Goal: Task Accomplishment & Management: Complete application form

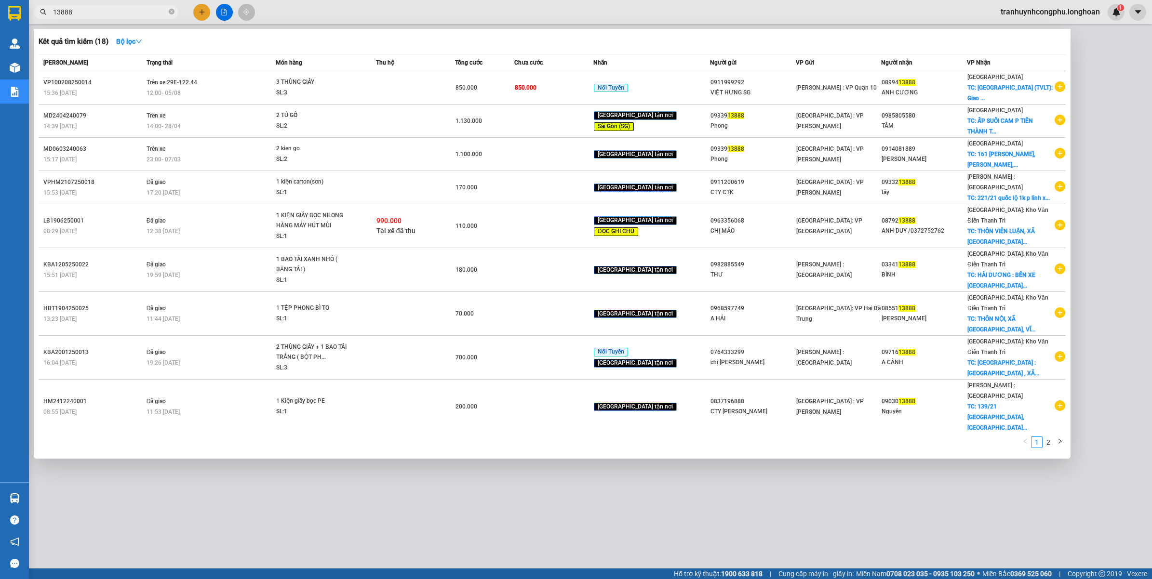
click at [85, 13] on input "13888" at bounding box center [110, 12] width 114 height 11
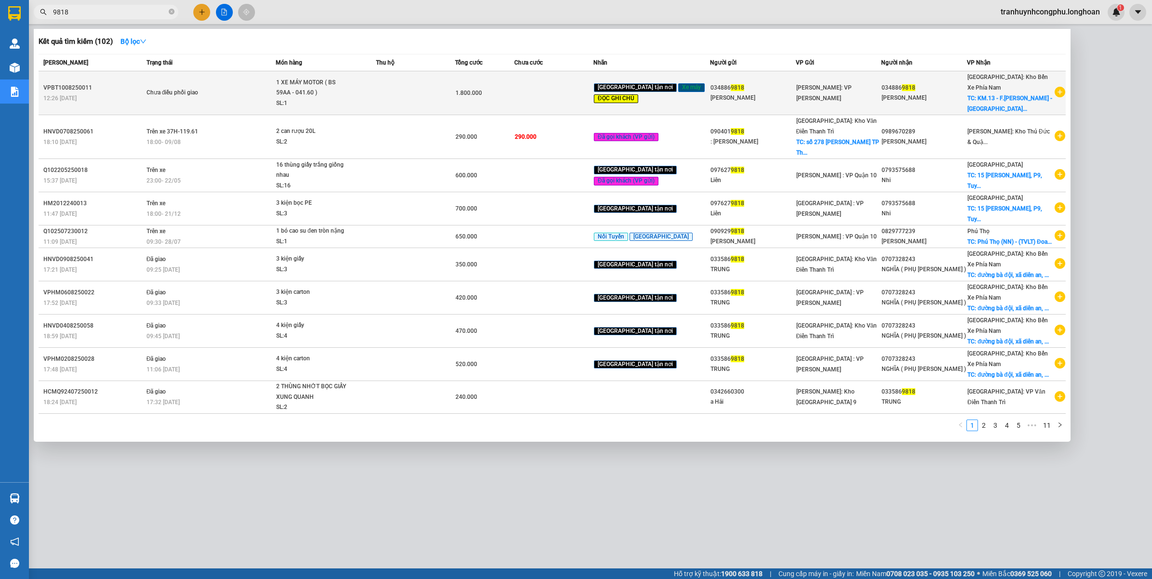
type input "9818"
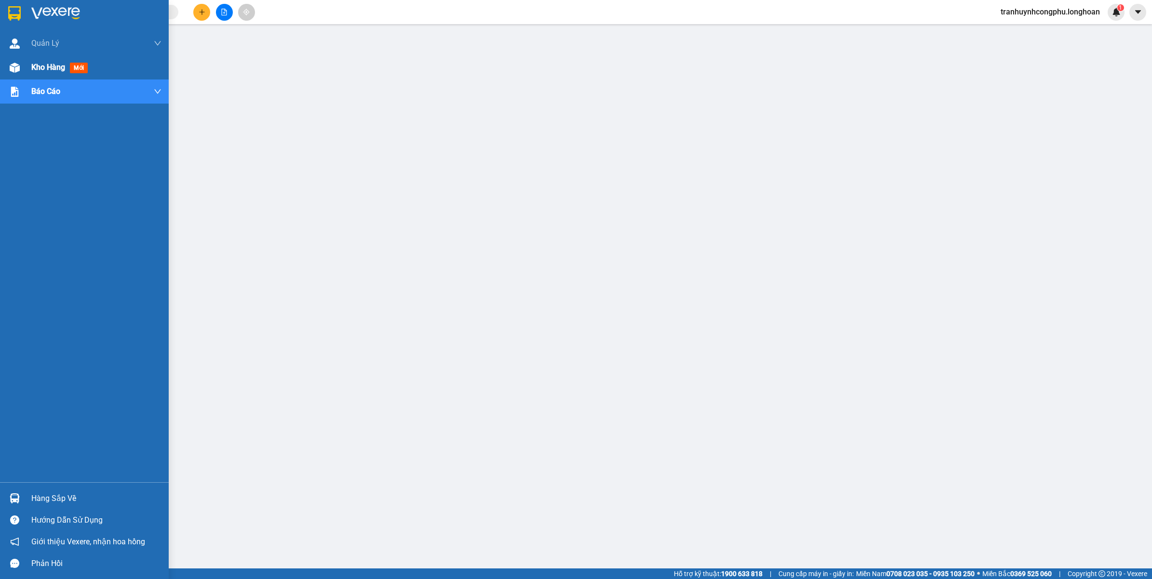
click at [58, 74] on div "Kho hàng mới" at bounding box center [96, 67] width 130 height 24
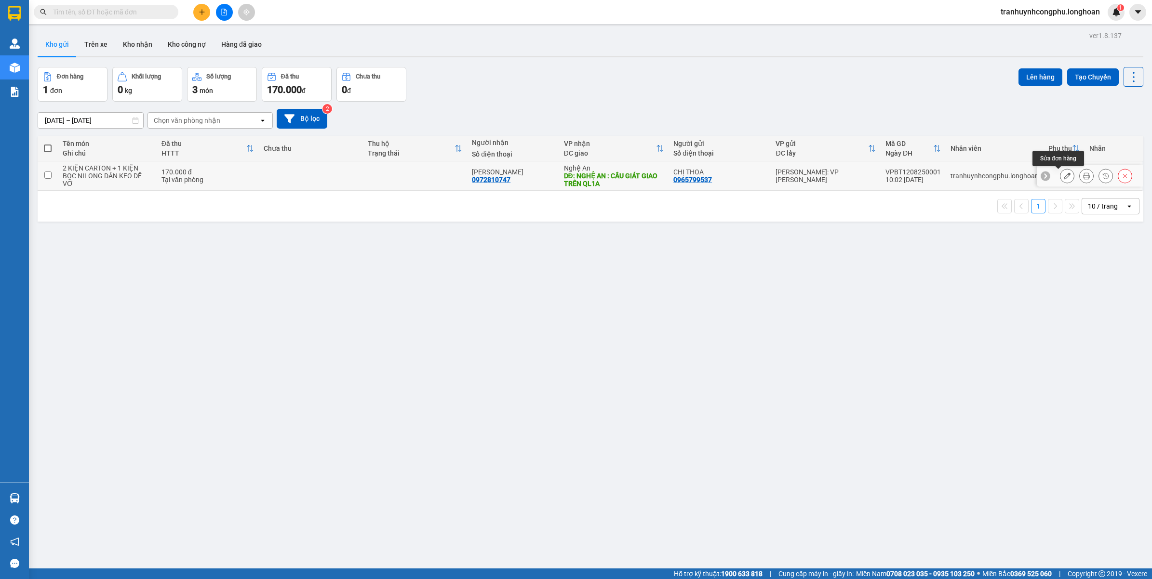
click at [1060, 175] on button at bounding box center [1066, 176] width 13 height 17
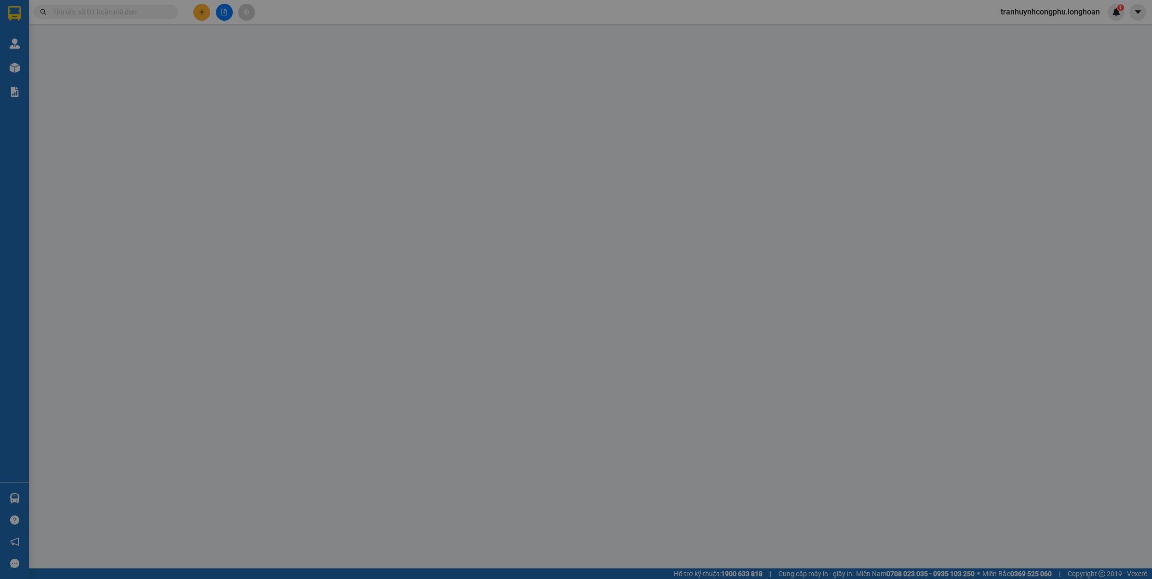
type input "0965799537"
type input "CHỊ THOA"
type input "0972810747"
type input "TRẦN ĐỨC HIẾU"
type input "NGHỆ AN : CẦU GIÁT GIAO TRÊN QL1A"
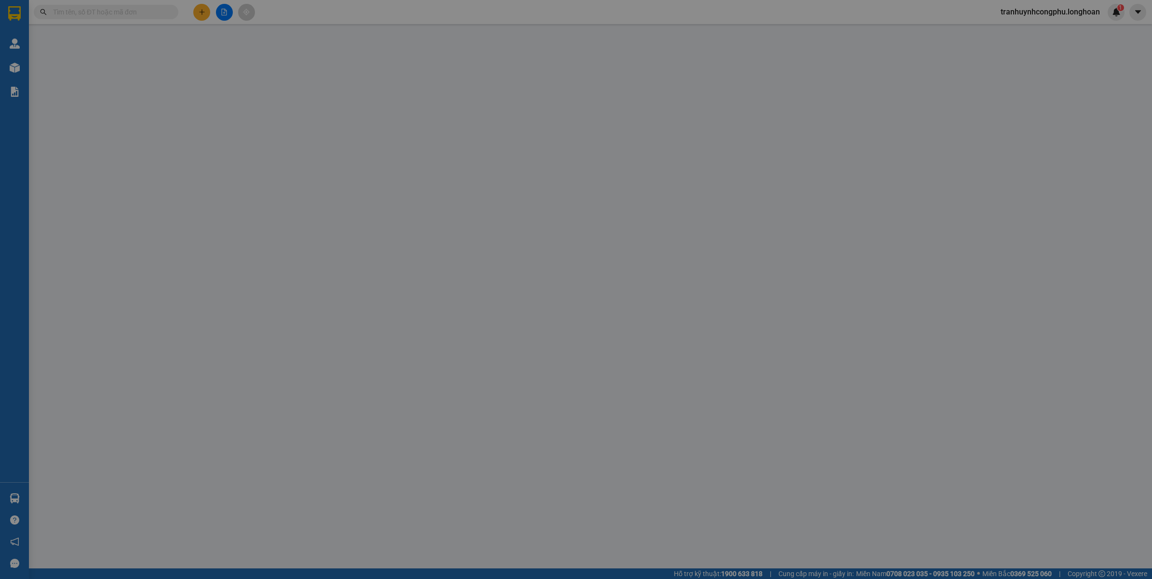
type input "170.000"
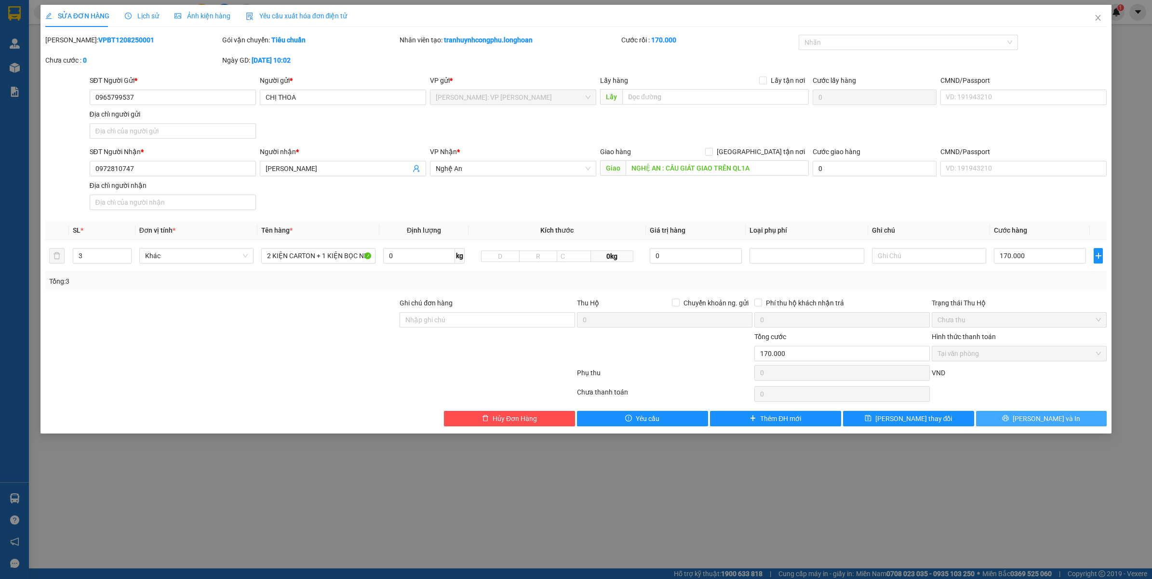
click at [1032, 423] on button "Lưu và In" at bounding box center [1041, 418] width 131 height 15
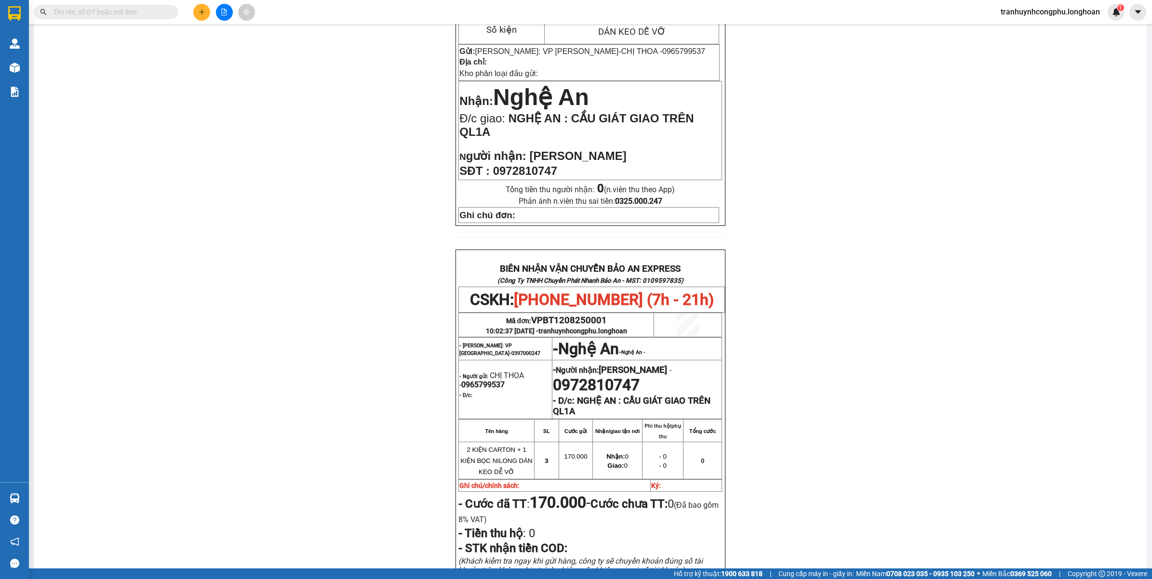
scroll to position [70, 0]
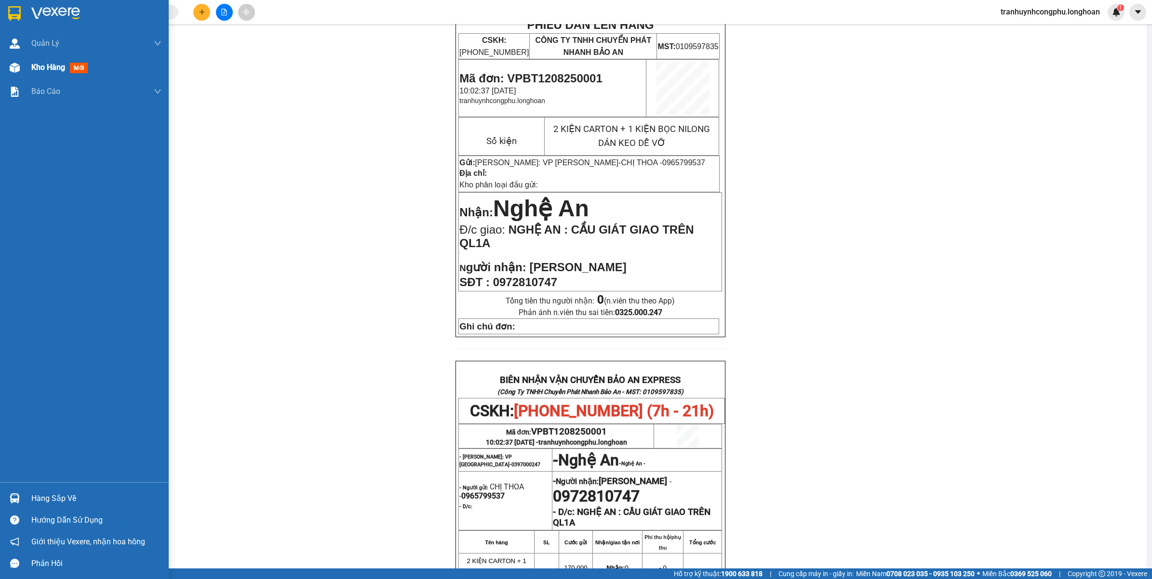
click at [27, 75] on div "Kho hàng mới" at bounding box center [84, 67] width 169 height 24
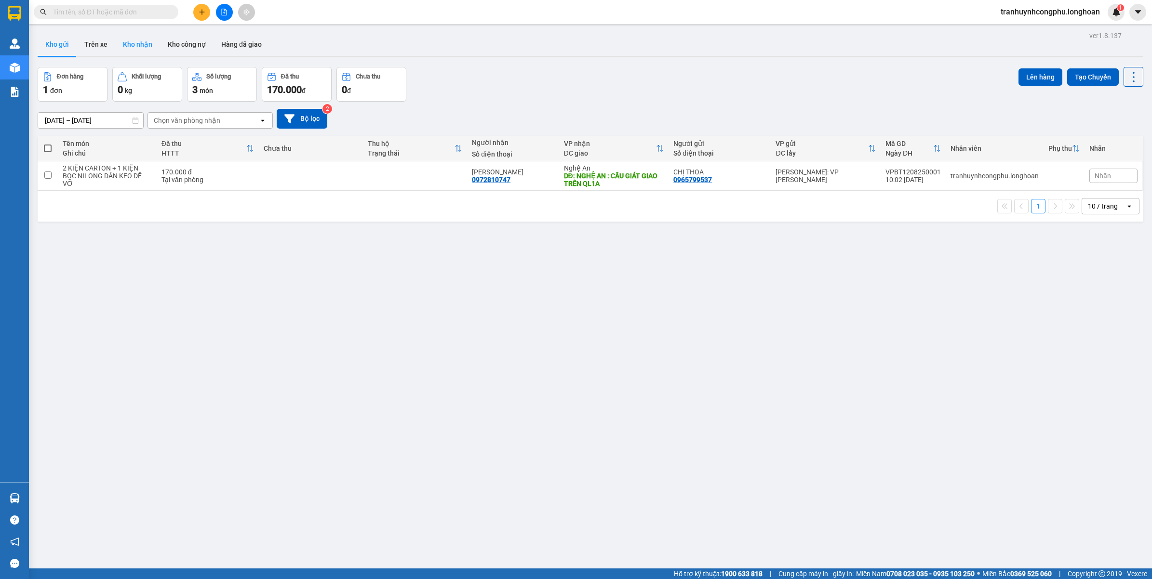
click at [135, 39] on button "Kho nhận" at bounding box center [137, 44] width 45 height 23
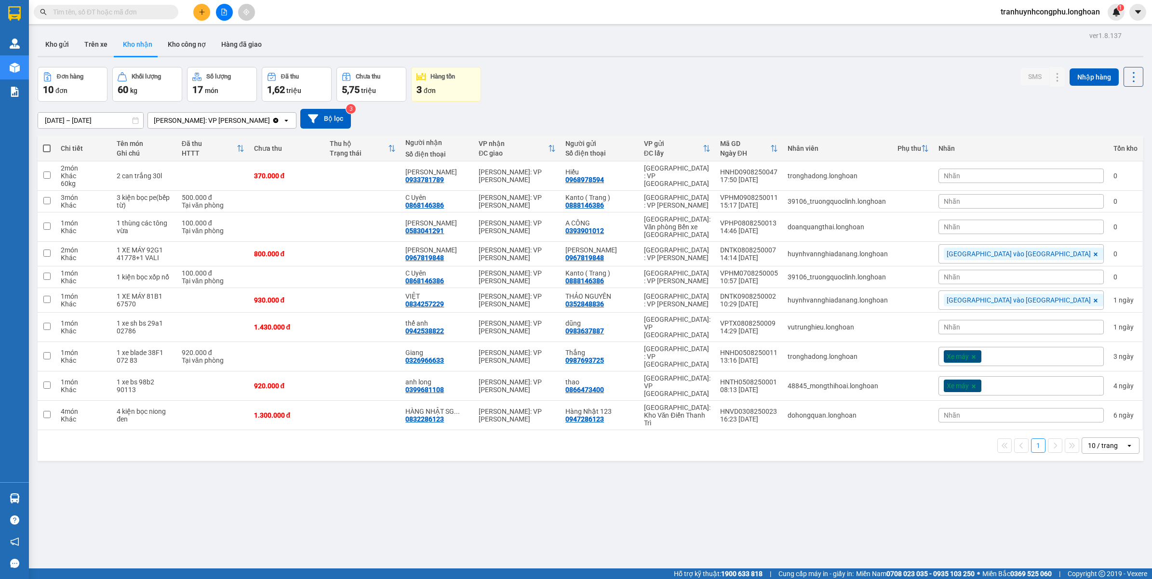
click at [106, 13] on input "text" at bounding box center [110, 12] width 114 height 11
type input "9818"
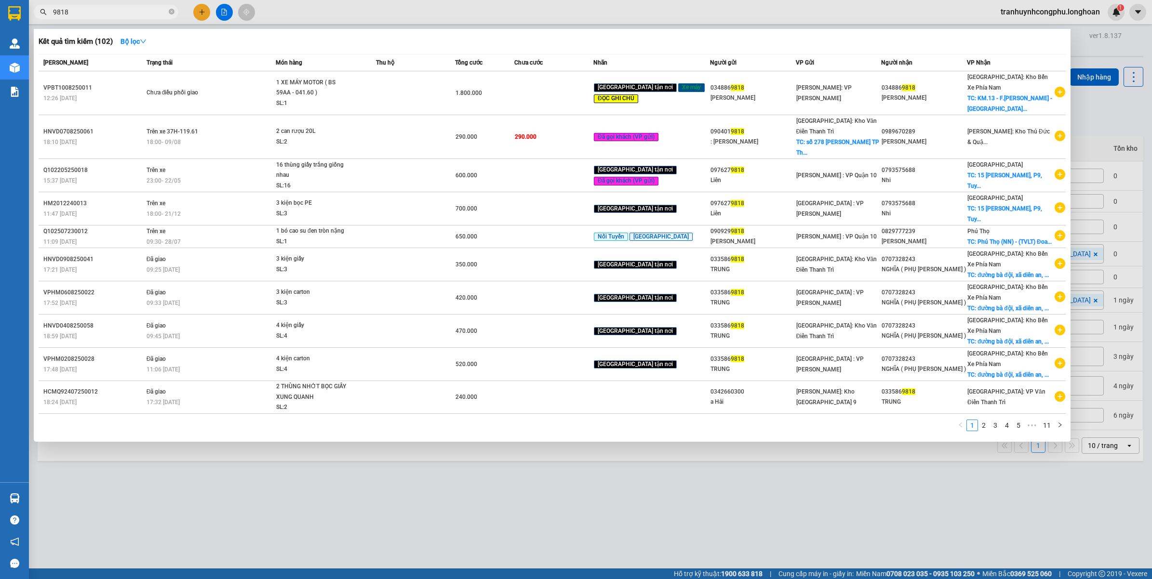
click at [476, 518] on div at bounding box center [576, 289] width 1152 height 579
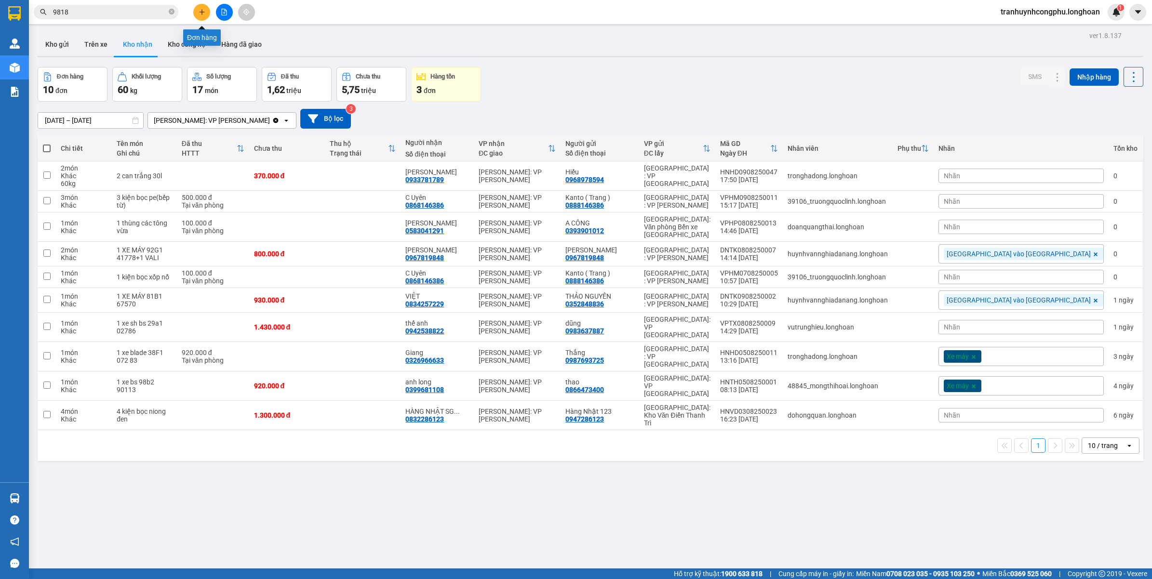
click at [203, 10] on icon "plus" at bounding box center [202, 12] width 7 height 7
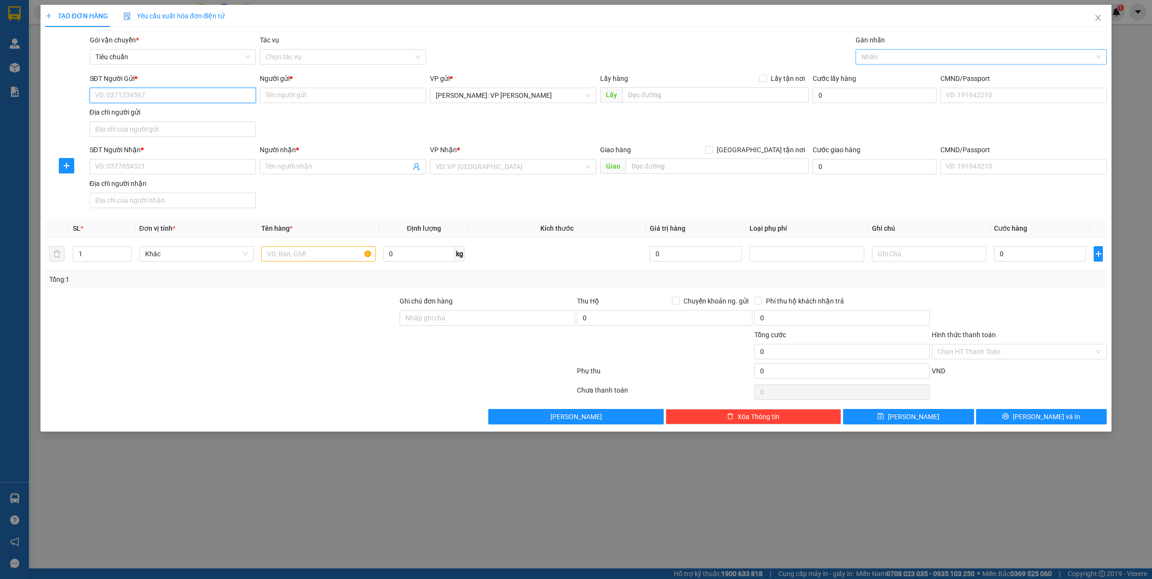
click at [900, 53] on div at bounding box center [976, 57] width 237 height 12
type input "xe"
click at [888, 74] on div "Xe máy" at bounding box center [981, 76] width 240 height 11
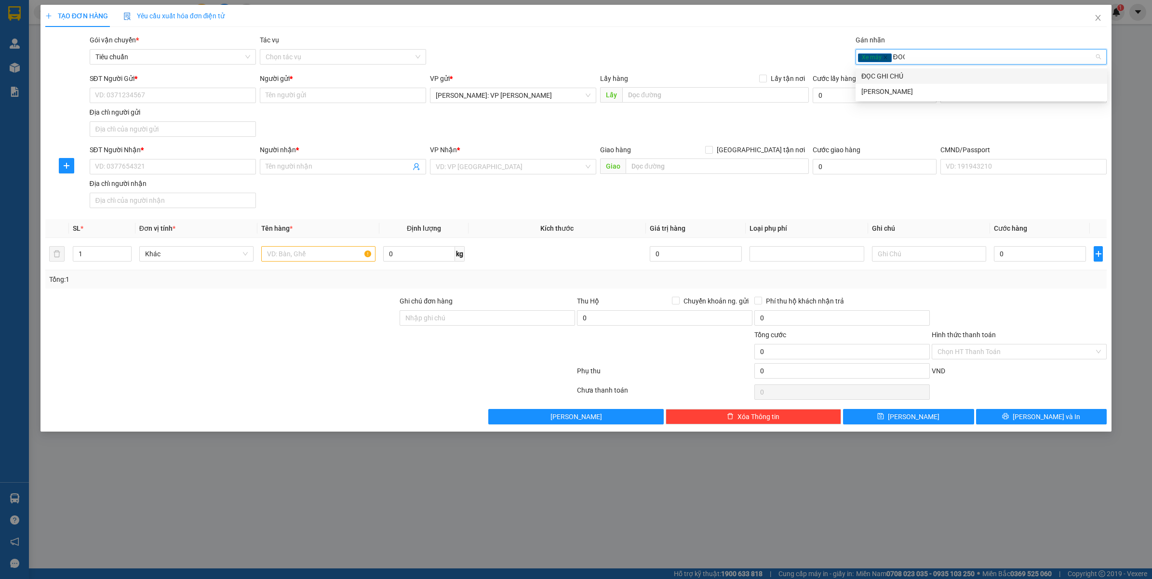
type input "ĐỌC"
click at [899, 78] on div "ĐỌC GHI CHÚ" at bounding box center [981, 76] width 240 height 11
type input "GTN"
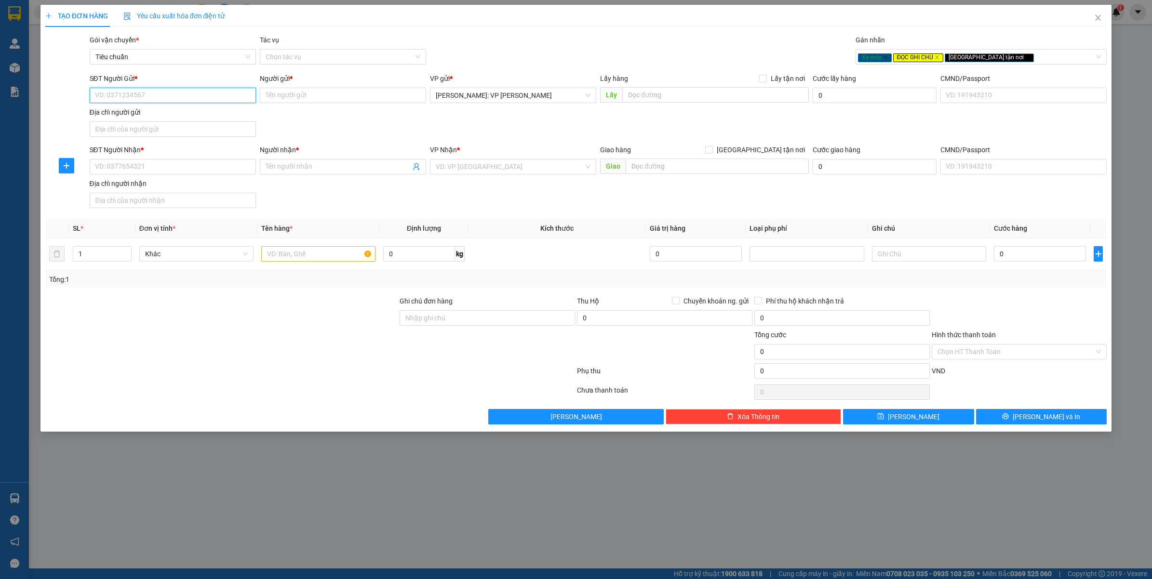
click at [191, 90] on input "SĐT Người Gửi *" at bounding box center [173, 95] width 166 height 15
type input "0977311766"
click at [165, 115] on div "0977311766 - ANH KHUÊ" at bounding box center [172, 115] width 155 height 11
type input "ANH KHUÊ"
type input "0977311766"
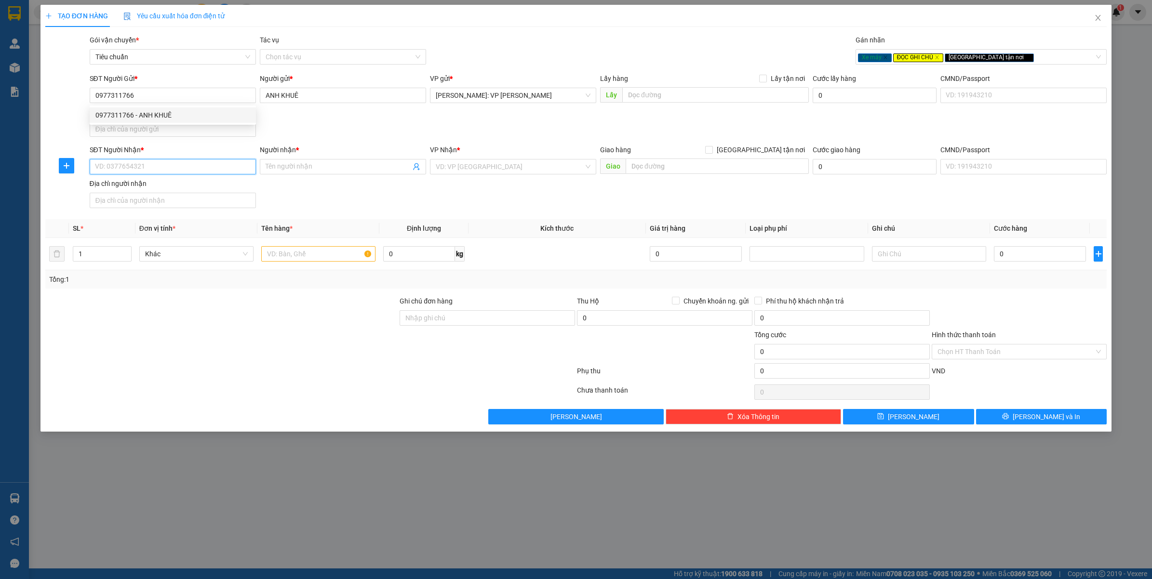
click at [174, 162] on input "SĐT Người Nhận *" at bounding box center [173, 166] width 166 height 15
click at [179, 184] on div "0867777684 - CHỊ VƯƠNG" at bounding box center [172, 187] width 155 height 11
type input "0867777684"
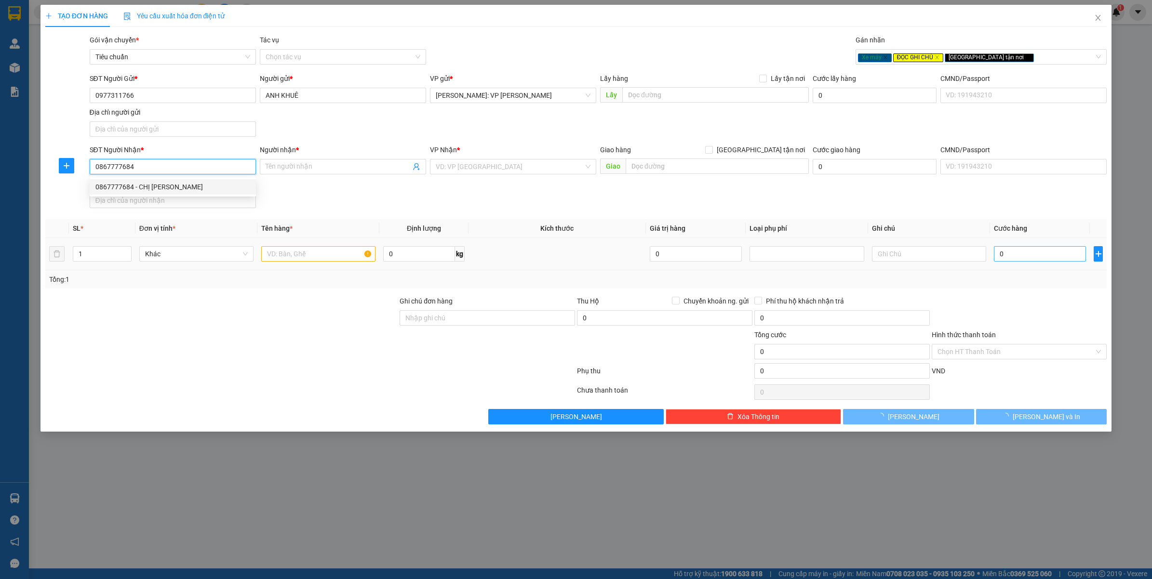
type input "CHỊ VƯƠNG"
checkbox input "true"
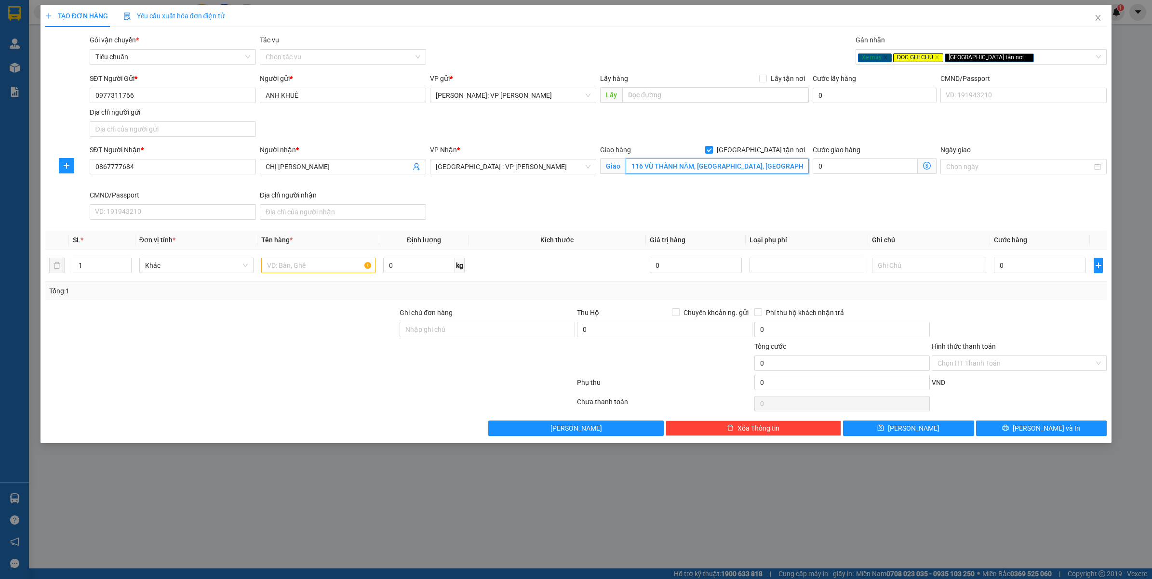
click at [630, 170] on input "116 VŨ THÀNH NĂM, HÒA XUÂN, CẨM LỆ, TP ĐÀ NẴNG" at bounding box center [717, 166] width 183 height 15
type input "SỐ 116/VŨ THÀNH NĂM - HÒA XUÂN - CẨM LỆ - TP.ĐÀ NẴNG"
type input "2"
click at [126, 264] on icon "up" at bounding box center [126, 263] width 3 height 2
click at [315, 270] on input "text" at bounding box center [318, 265] width 114 height 15
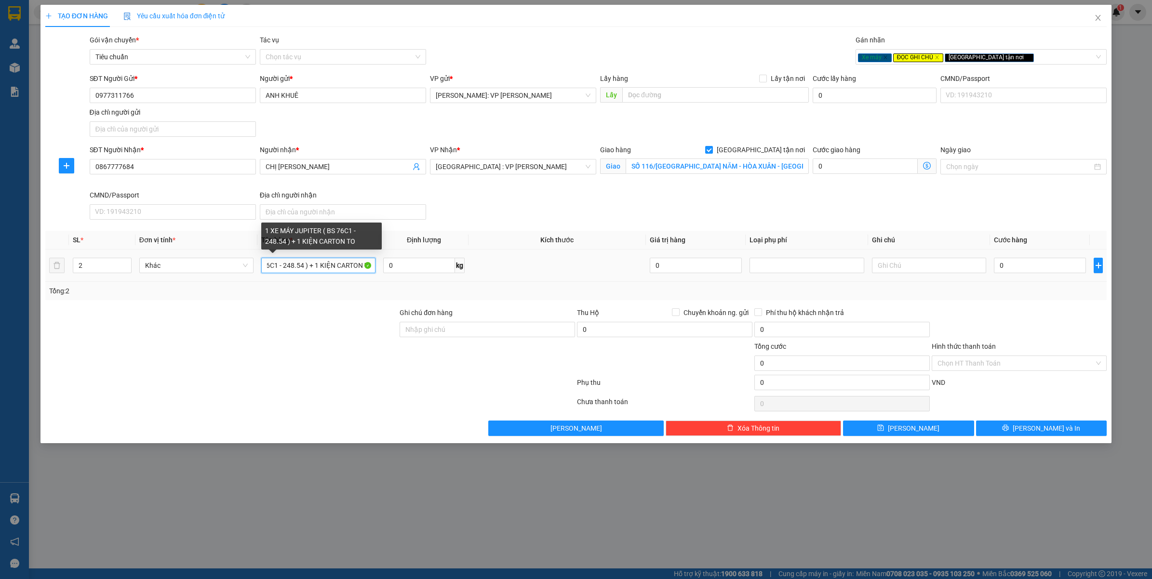
scroll to position [0, 79]
type input "1 XE MÁY JUPITER ( BS 76C1 - 248.54 ) + 1 KIỆN CARTON TO"
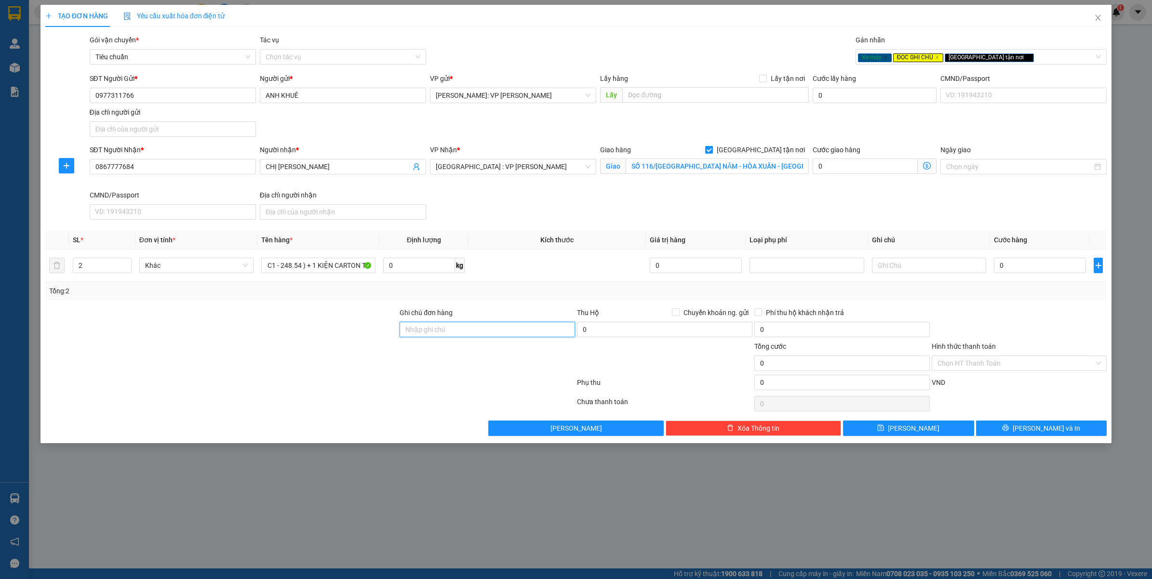
click at [464, 334] on input "Ghi chú đơn hàng" at bounding box center [487, 329] width 175 height 15
type input "CHÌA KHÓA + GIẤY TỜ XE QUẤN TAY LÁI"
click at [1026, 271] on input "0" at bounding box center [1040, 265] width 92 height 15
type input "1"
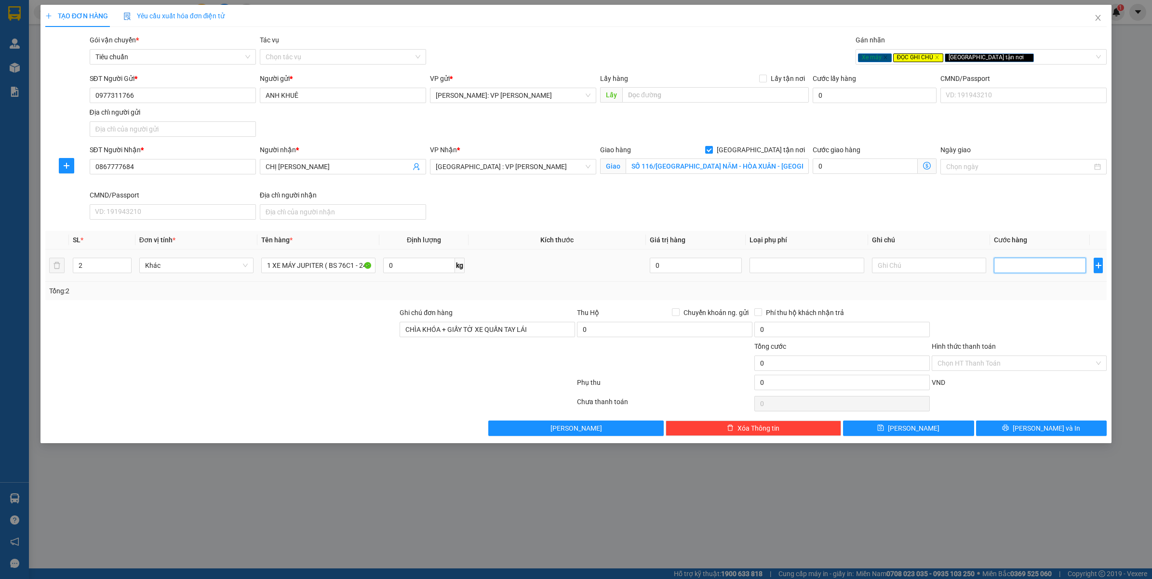
type input "1"
type input "10"
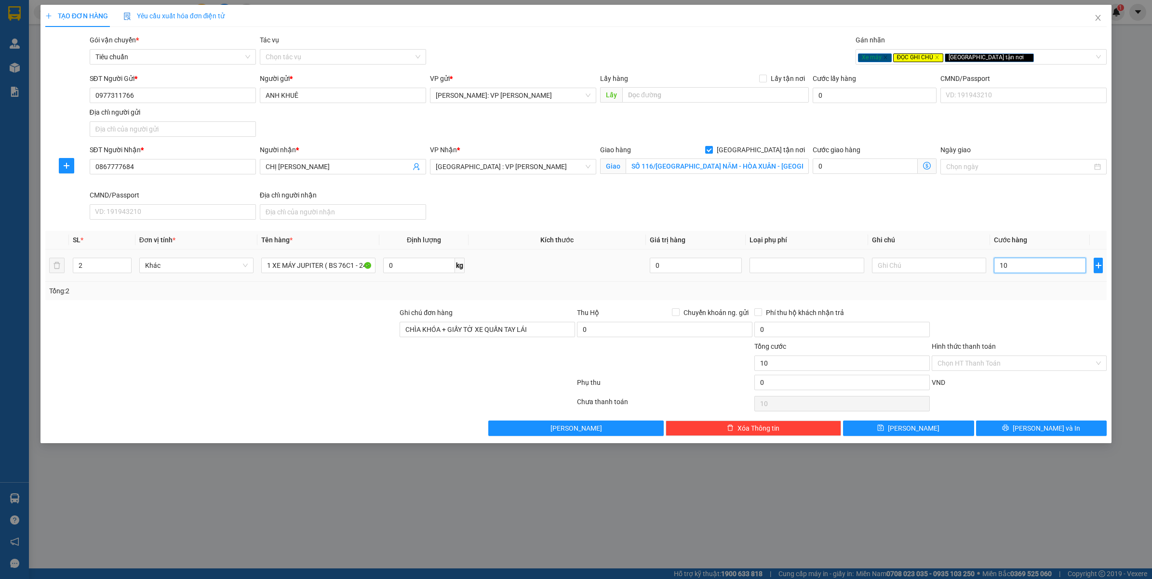
type input "109"
type input "1.090"
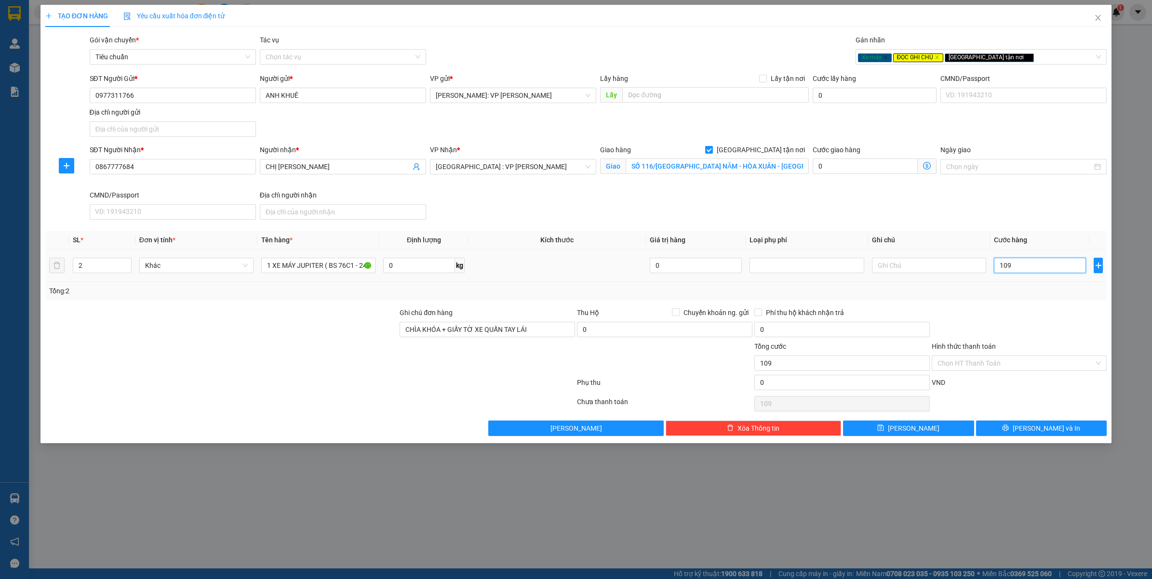
type input "1.090"
click at [1041, 303] on div "Transit Pickup Surcharge Ids Transit Deliver Surcharge Ids Transit Deliver Surc…" at bounding box center [576, 235] width 1062 height 401
type input "1.090.000"
click at [1020, 371] on input "Hình thức thanh toán" at bounding box center [1015, 363] width 157 height 14
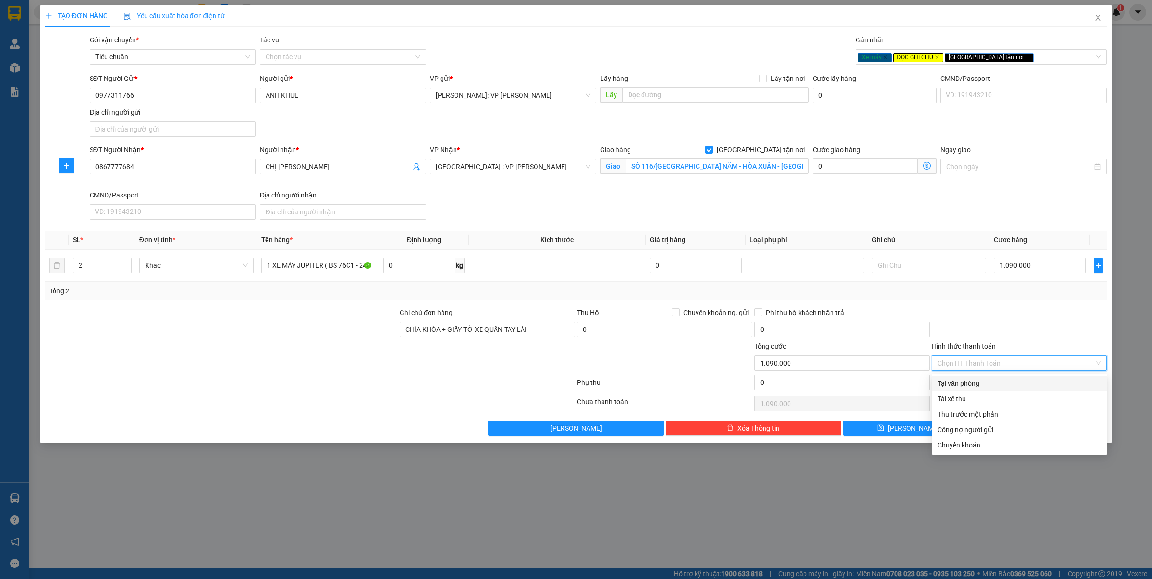
click at [973, 381] on div "Tại văn phòng" at bounding box center [1019, 383] width 164 height 11
type input "0"
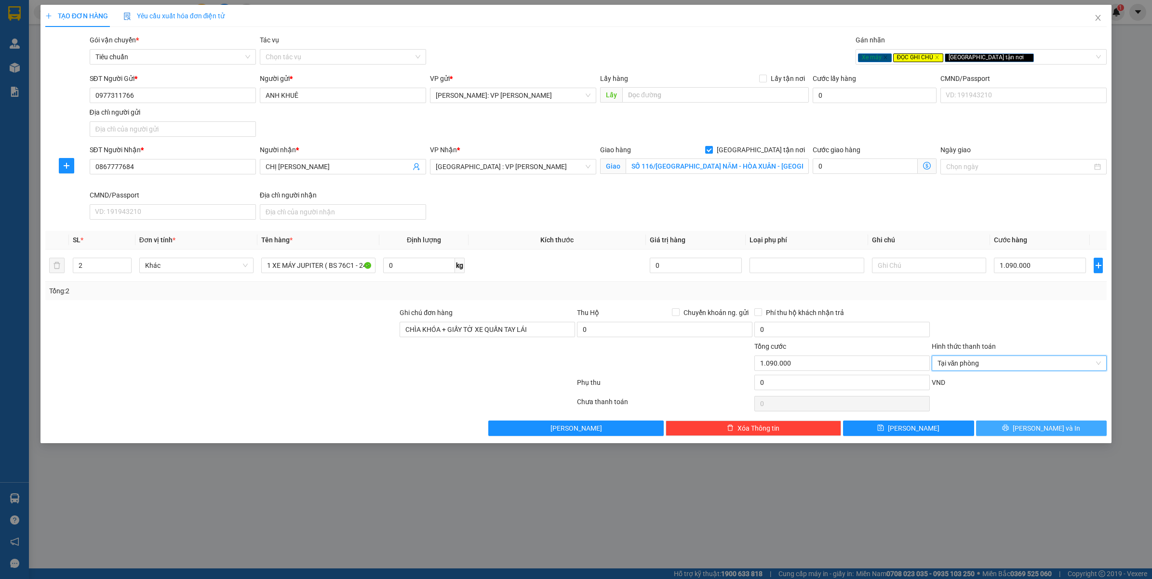
click at [1046, 432] on span "Lưu và In" at bounding box center [1046, 428] width 67 height 11
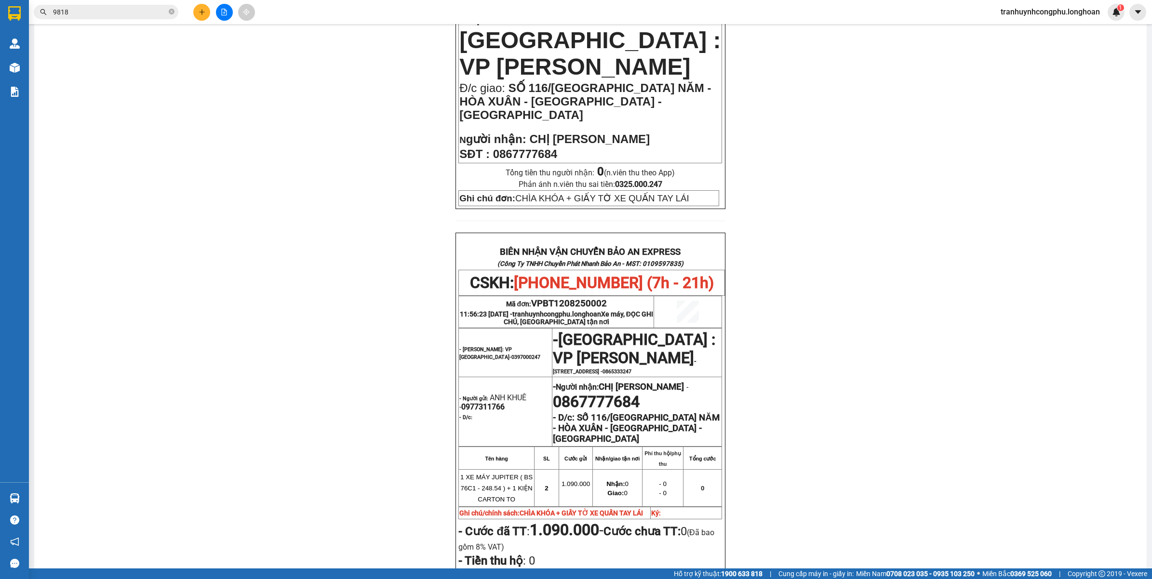
scroll to position [14, 0]
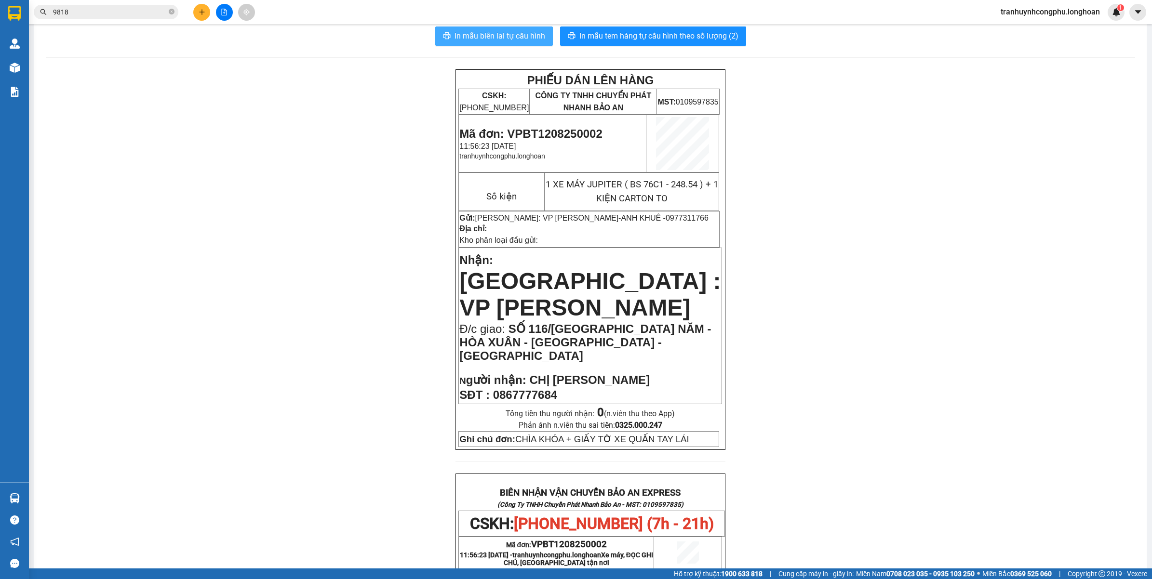
click at [486, 27] on button "In mẫu biên lai tự cấu hình" at bounding box center [494, 36] width 118 height 19
drag, startPoint x: 333, startPoint y: 271, endPoint x: 440, endPoint y: 500, distance: 253.1
click at [333, 271] on div "PHIẾU DÁN LÊN HÀNG CSKH: 1900.06.88.33 CÔNG TY TNHH CHUYỂN PHÁT NHANH BẢO AN MS…" at bounding box center [590, 519] width 1089 height 900
click at [673, 36] on span "In mẫu tem hàng tự cấu hình theo số lượng (2)" at bounding box center [658, 36] width 159 height 12
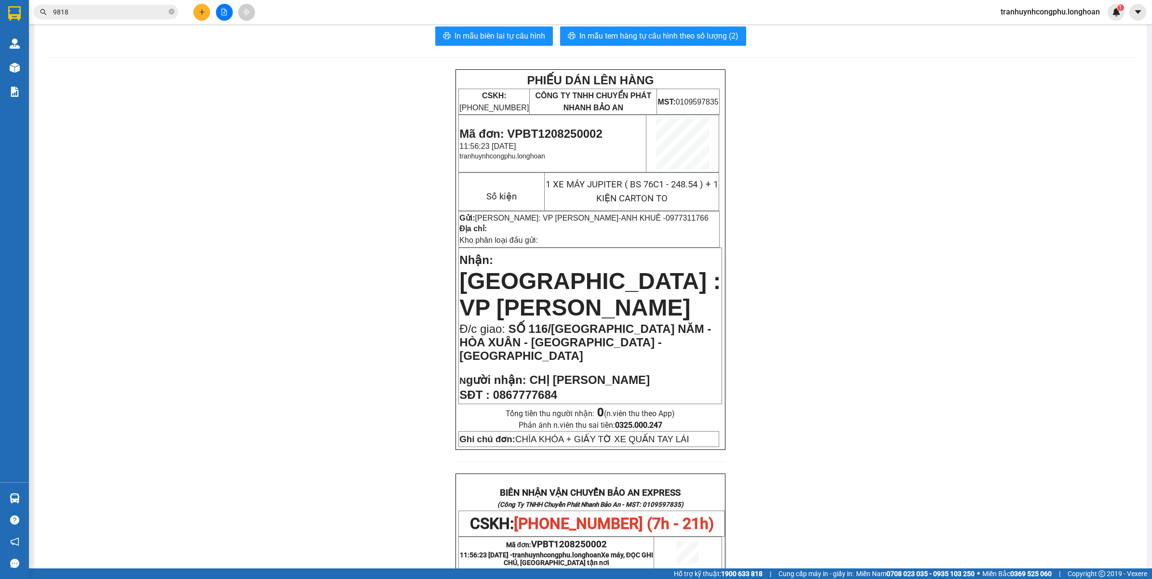
click at [558, 138] on span "Mã đơn: VPBT1208250002" at bounding box center [530, 133] width 143 height 13
copy span "VPBT1208250002"
click at [229, 93] on div "PHIẾU DÁN LÊN HÀNG CSKH: 1900.06.88.33 CÔNG TY TNHH CHUYỂN PHÁT NHANH BẢO AN MS…" at bounding box center [590, 519] width 1089 height 900
click at [205, 15] on button at bounding box center [201, 12] width 17 height 17
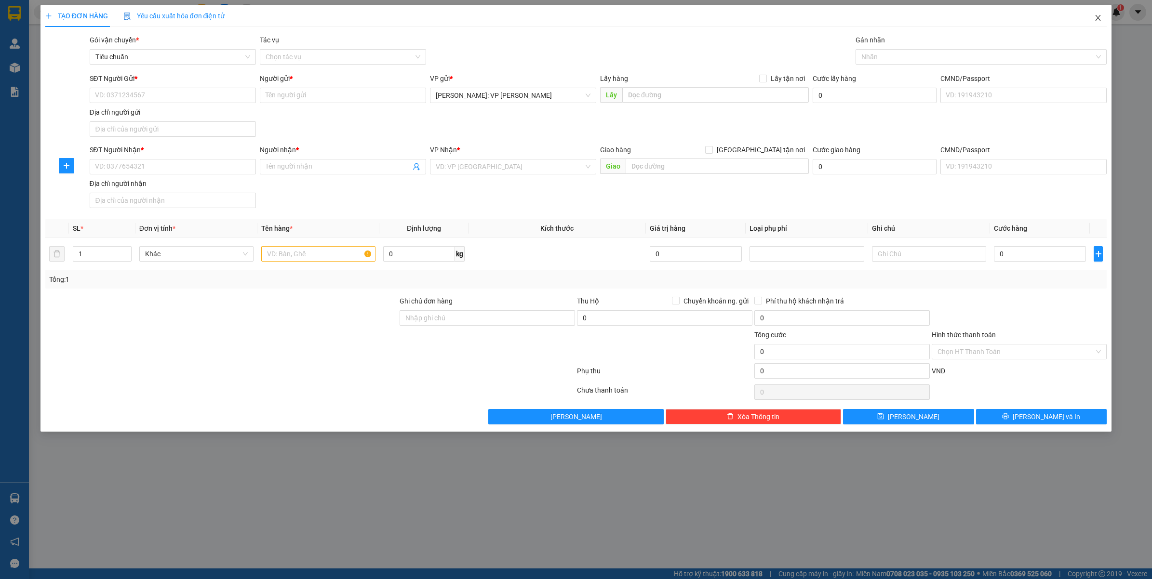
click at [1095, 14] on icon "close" at bounding box center [1098, 18] width 8 height 8
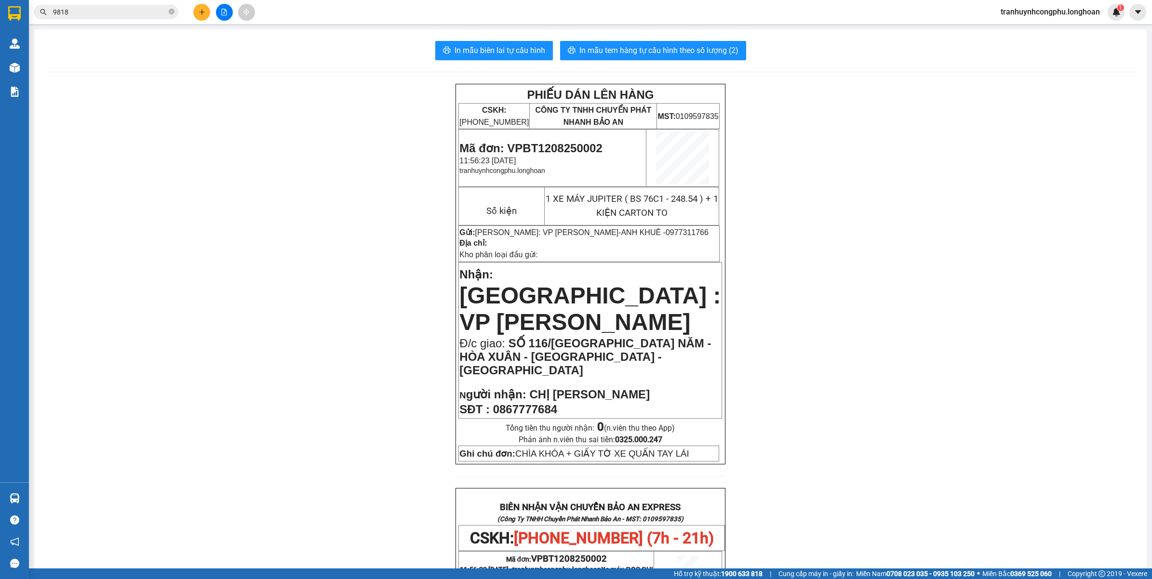
click at [201, 244] on div "PHIẾU DÁN LÊN HÀNG CSKH: 1900.06.88.33 CÔNG TY TNHH CHUYỂN PHÁT NHANH BẢO AN MS…" at bounding box center [590, 534] width 1089 height 900
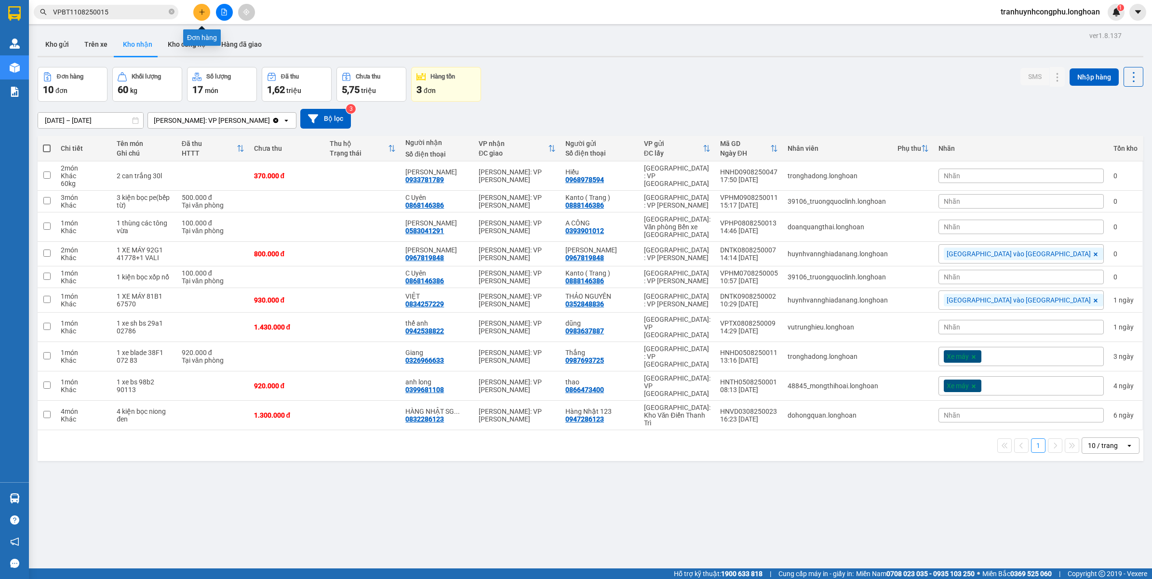
click at [201, 13] on icon "plus" at bounding box center [202, 12] width 7 height 7
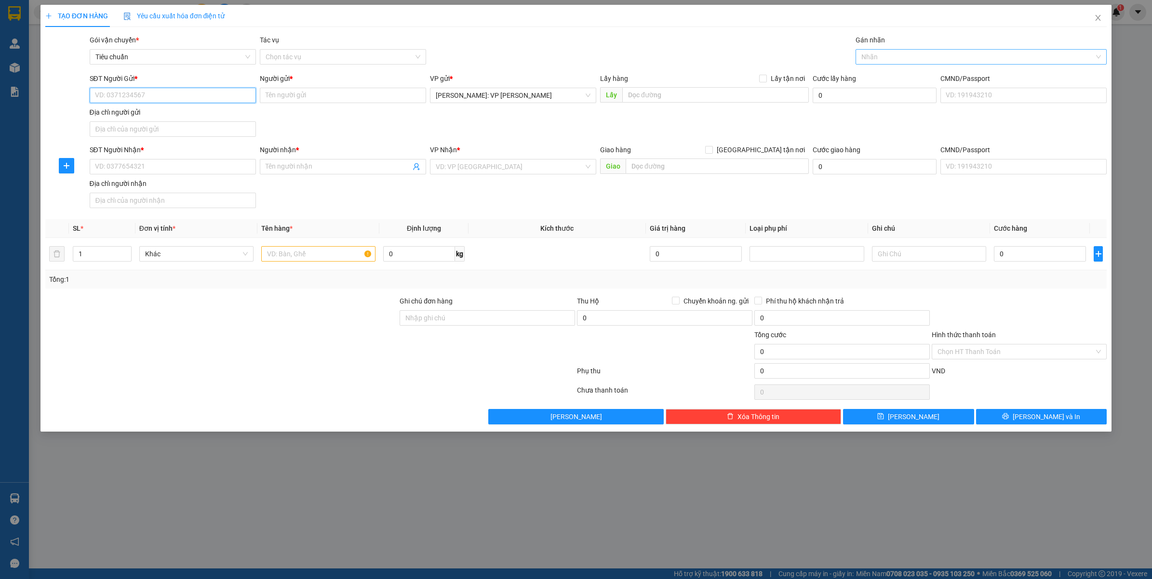
click at [880, 56] on div at bounding box center [976, 57] width 237 height 12
type input "XE"
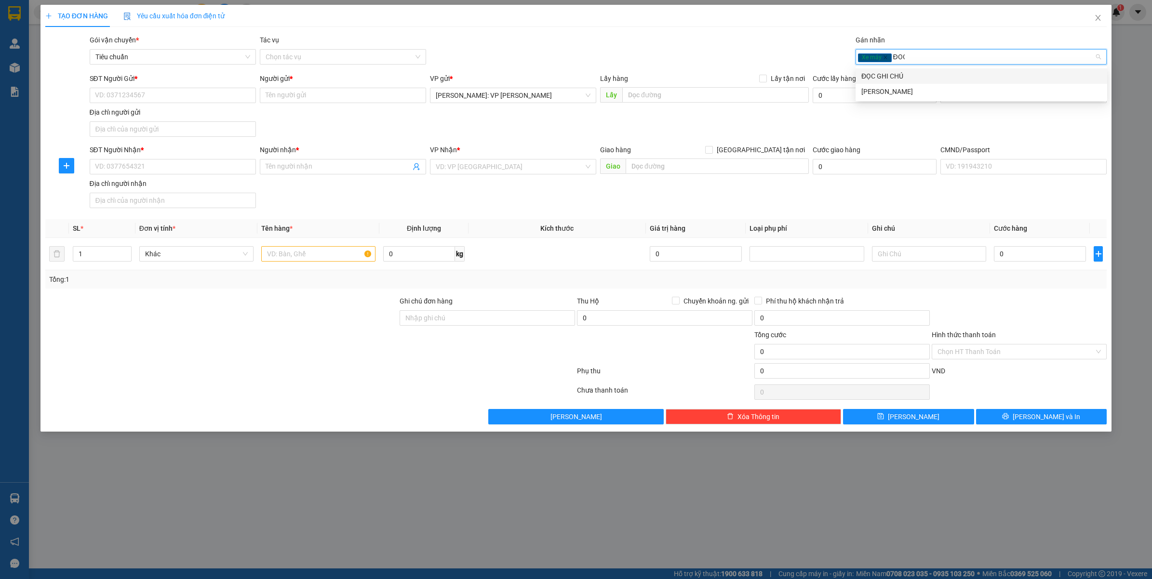
type input "ĐỌC"
click at [879, 79] on div "ĐỌC GHI CHÚ" at bounding box center [981, 76] width 240 height 11
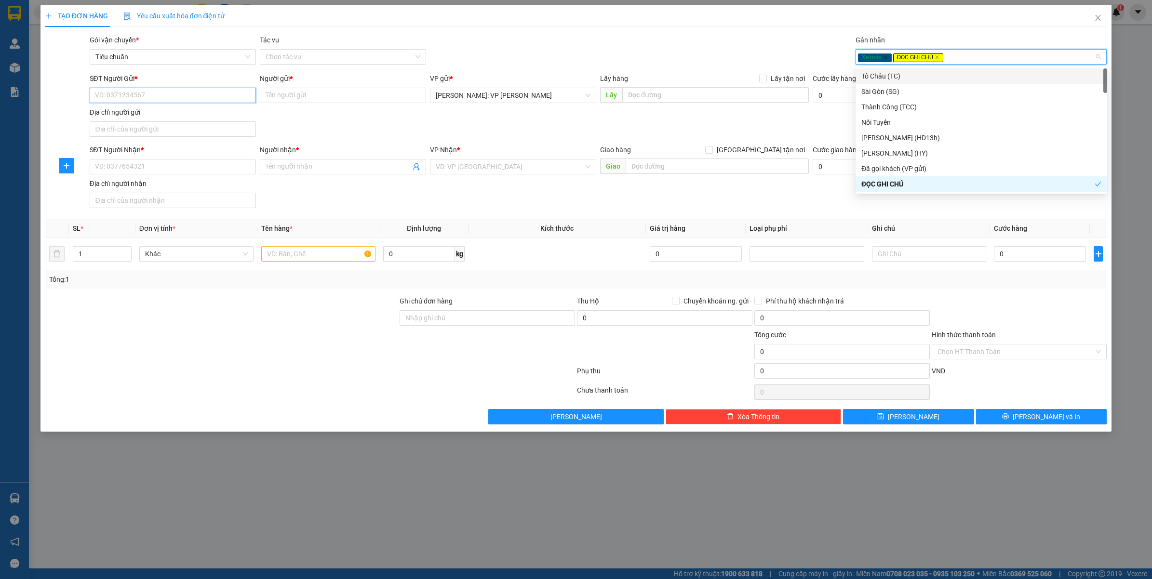
click at [154, 100] on input "SĐT Người Gửi *" at bounding box center [173, 95] width 166 height 15
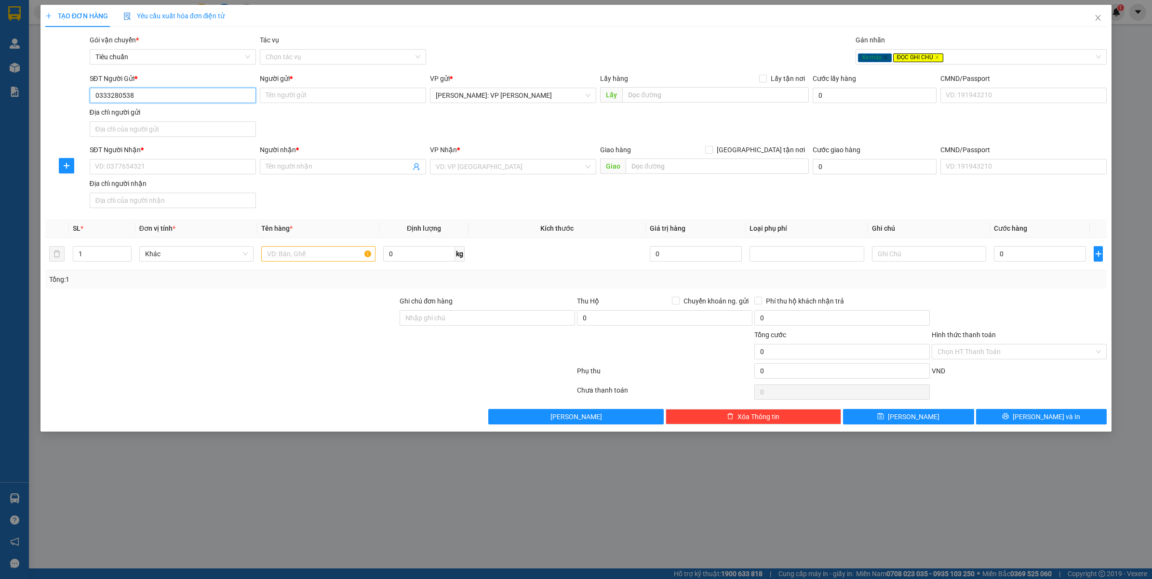
type input "0333280538"
click at [167, 85] on div "SĐT Người Gửi *" at bounding box center [173, 80] width 166 height 14
click at [162, 89] on input "0333280538" at bounding box center [173, 95] width 166 height 15
click at [301, 88] on input "Người gửi *" at bounding box center [343, 95] width 166 height 15
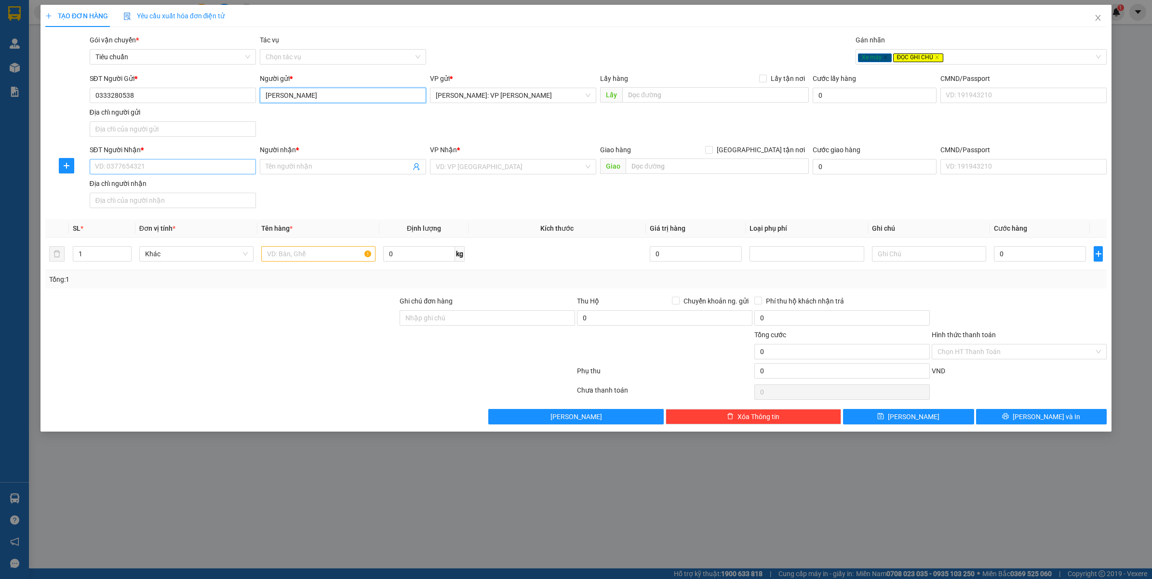
type input "LƯU HOÀNG PHONG"
click at [169, 173] on input "SĐT Người Nhận *" at bounding box center [173, 166] width 166 height 15
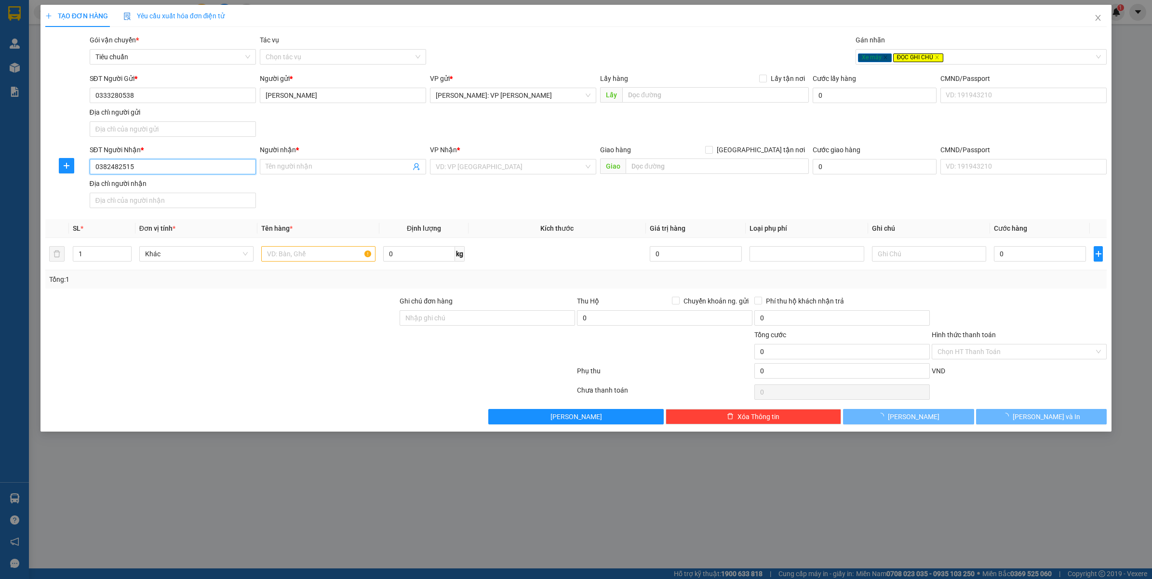
click at [169, 173] on input "0382482515" at bounding box center [173, 166] width 166 height 15
type input "0382482515"
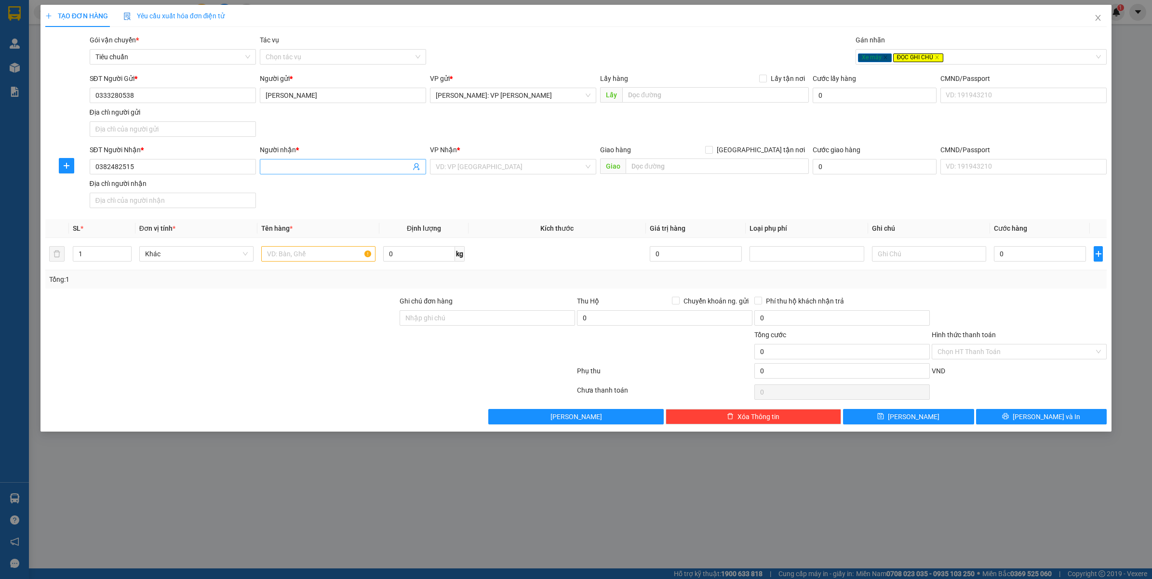
click at [325, 169] on input "Người nhận *" at bounding box center [338, 166] width 145 height 11
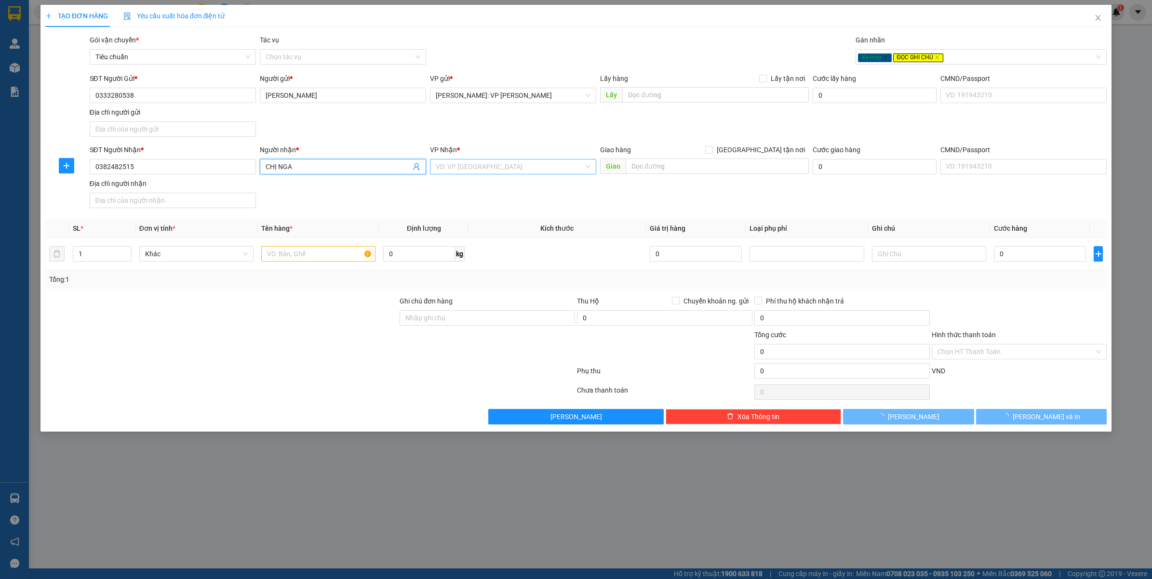
type input "CHỊ NGA"
click at [459, 168] on input "search" at bounding box center [510, 167] width 148 height 14
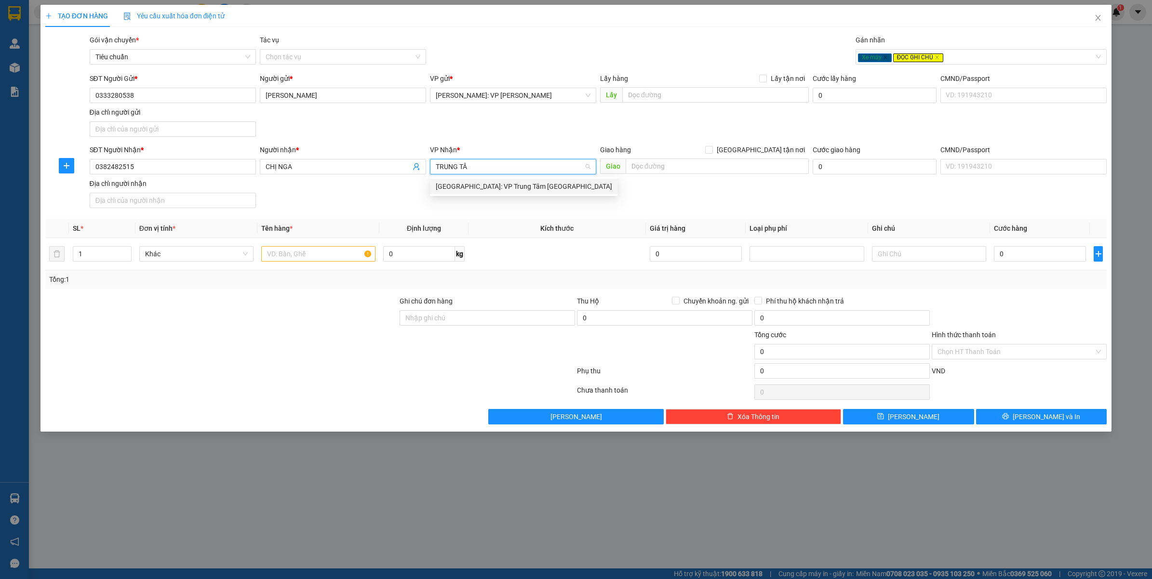
type input "TRUNG TÂM"
click at [519, 182] on div "[GEOGRAPHIC_DATA]: VP Trung Tâm [GEOGRAPHIC_DATA]" at bounding box center [524, 186] width 176 height 11
click at [297, 259] on input "text" at bounding box center [318, 253] width 114 height 15
type input "1 XE MÁY RSX ( 79H3 - 7614 )"
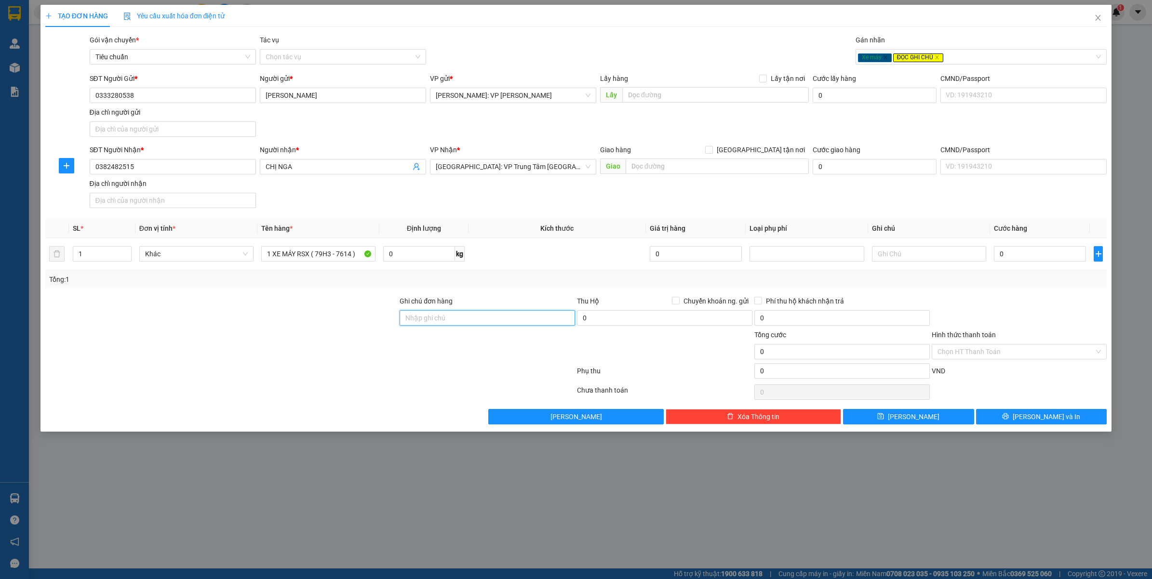
click at [425, 320] on input "Ghi chú đơn hàng" at bounding box center [487, 317] width 175 height 15
type input "CHÌA KHÓA + GIẤY TỜ XE QUẤN TAY LÁI"
click at [1028, 260] on input "0" at bounding box center [1040, 253] width 92 height 15
type input "4"
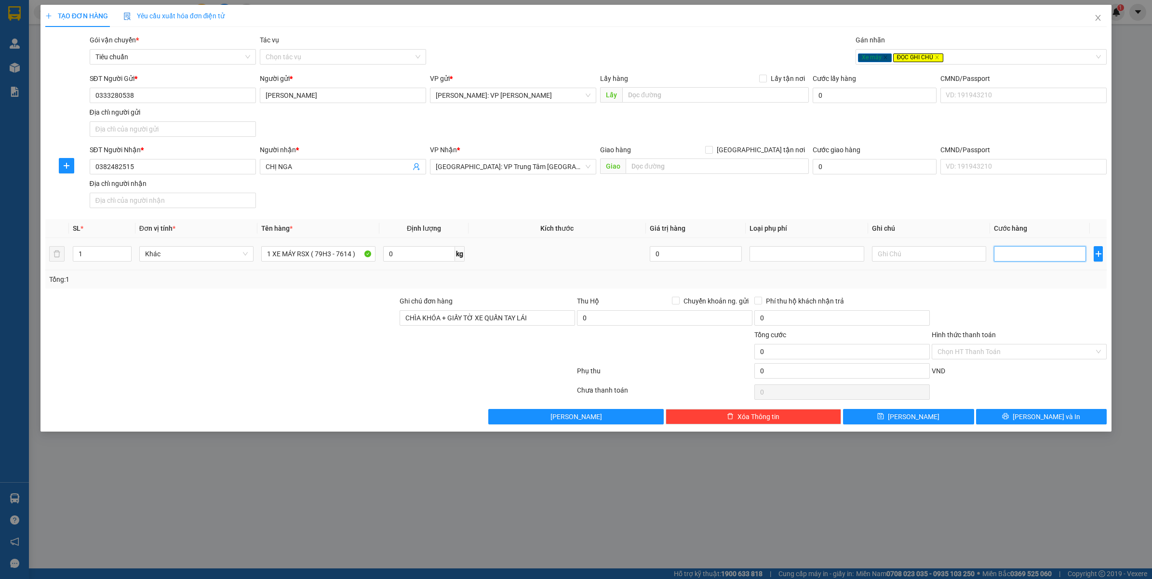
type input "4"
type input "47"
type input "470"
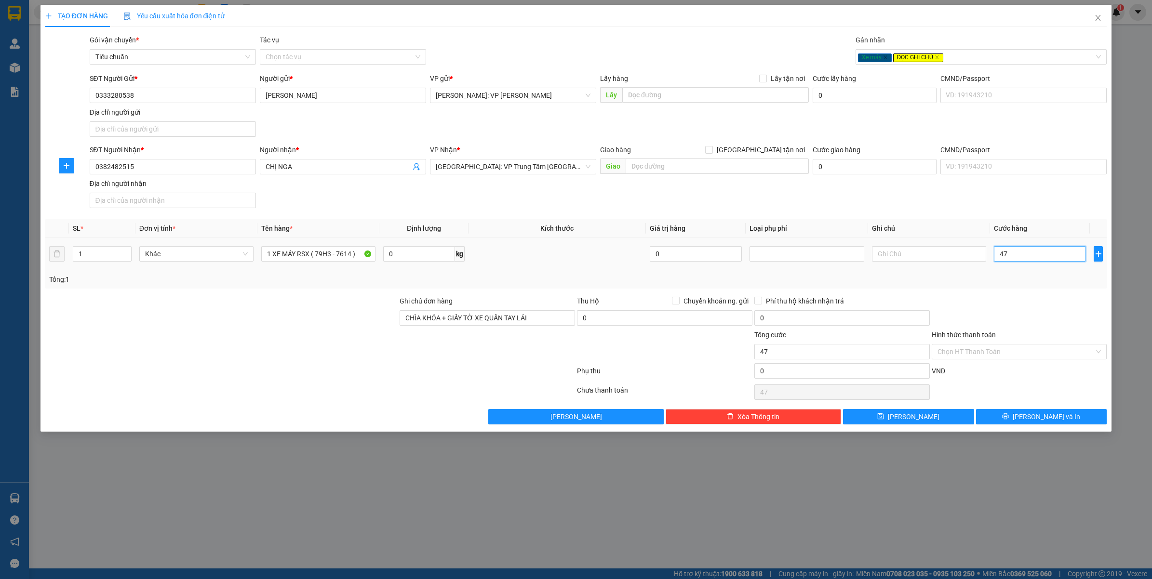
type input "470"
click at [1013, 292] on div "Transit Pickup Surcharge Ids Transit Deliver Surcharge Ids Transit Deliver Surc…" at bounding box center [576, 230] width 1062 height 390
type input "470.000"
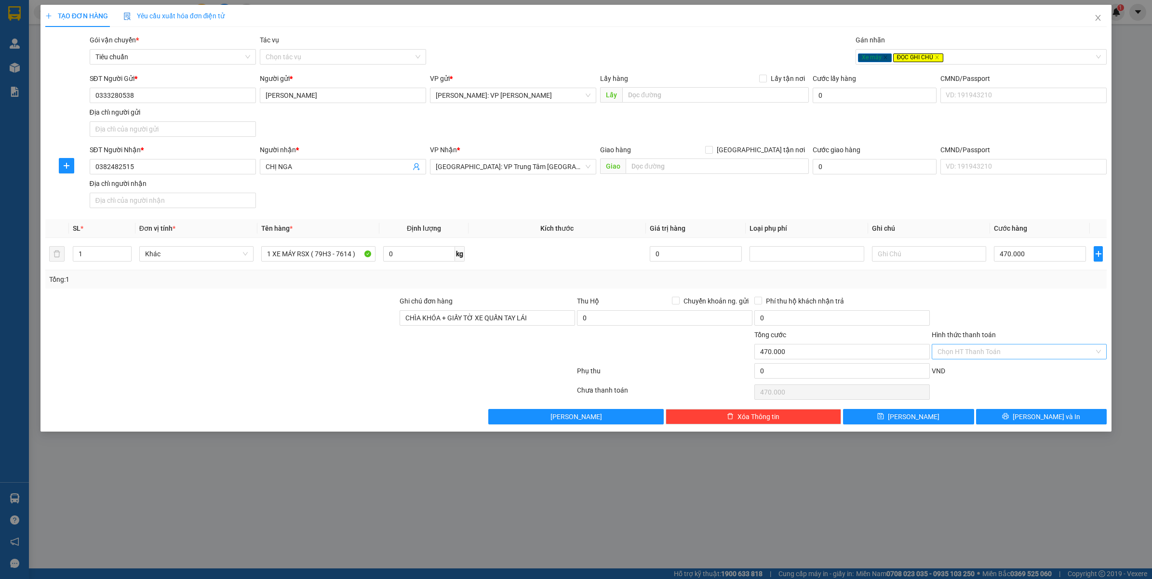
click at [962, 357] on input "Hình thức thanh toán" at bounding box center [1015, 352] width 157 height 14
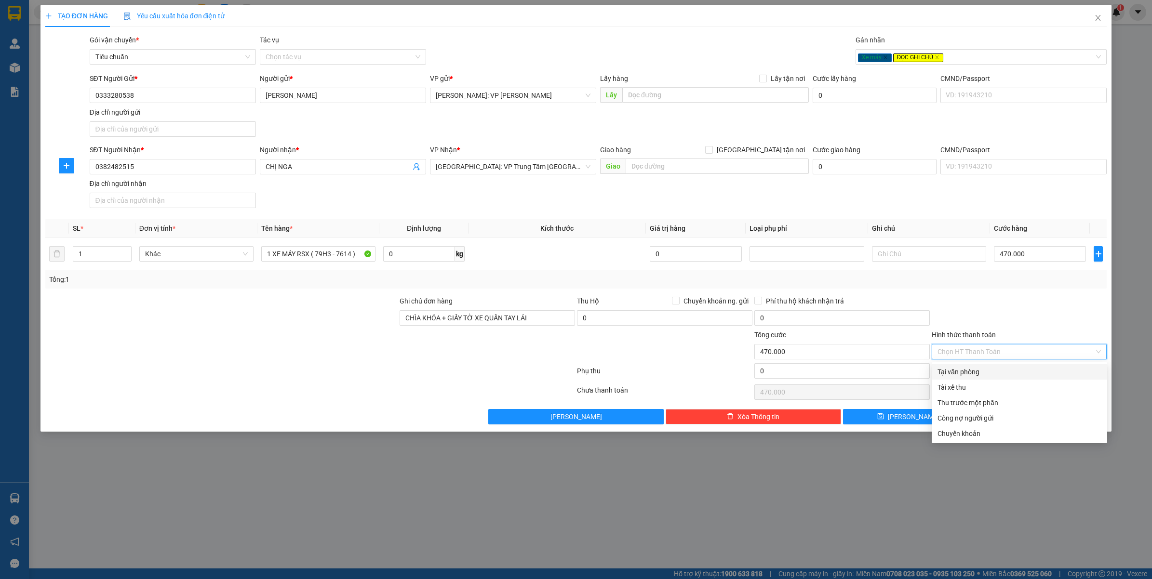
click at [958, 372] on div "Tại văn phòng" at bounding box center [1019, 372] width 164 height 11
type input "0"
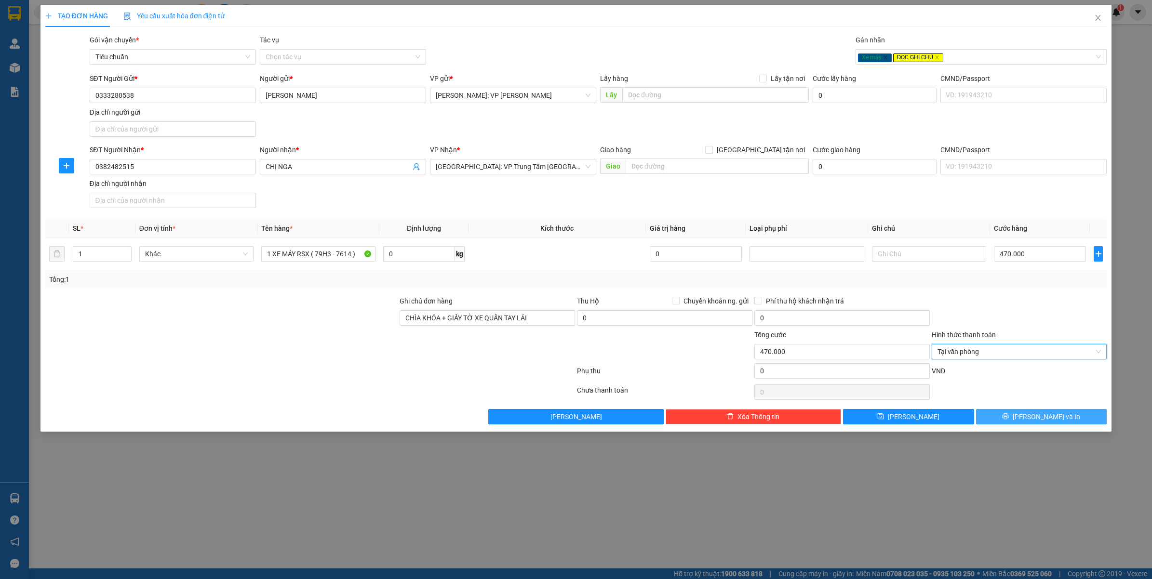
click at [1039, 422] on span "Lưu và In" at bounding box center [1046, 417] width 67 height 11
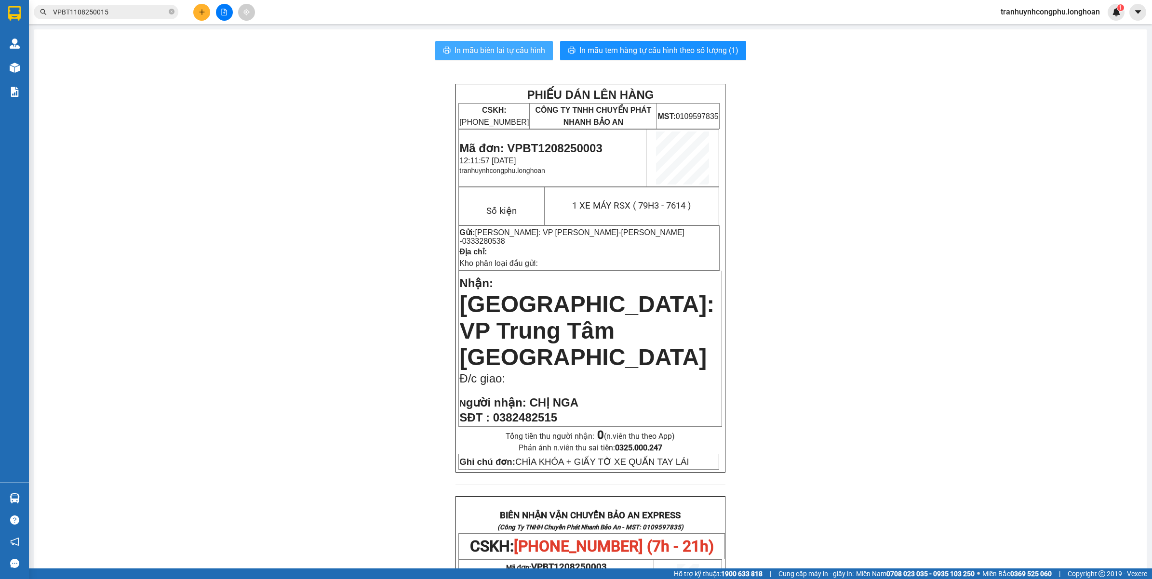
click at [487, 51] on span "In mẫu biên lai tự cấu hình" at bounding box center [500, 50] width 91 height 12
click at [559, 143] on span "Mã đơn: VPBT1208250003" at bounding box center [530, 148] width 143 height 13
copy span "VPBT1208250003"
click at [319, 329] on div "PHIẾU DÁN LÊN HÀNG CSKH: 1900.06.88.33 CÔNG TY TNHH CHUYỂN PHÁT NHANH BẢO AN MS…" at bounding box center [590, 540] width 1089 height 913
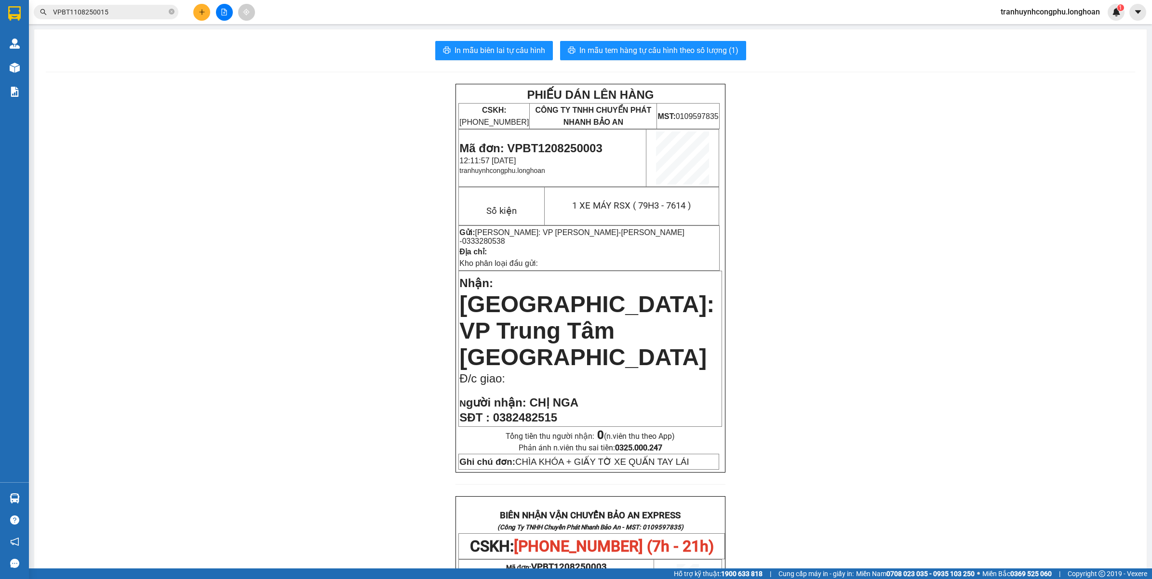
scroll to position [361, 0]
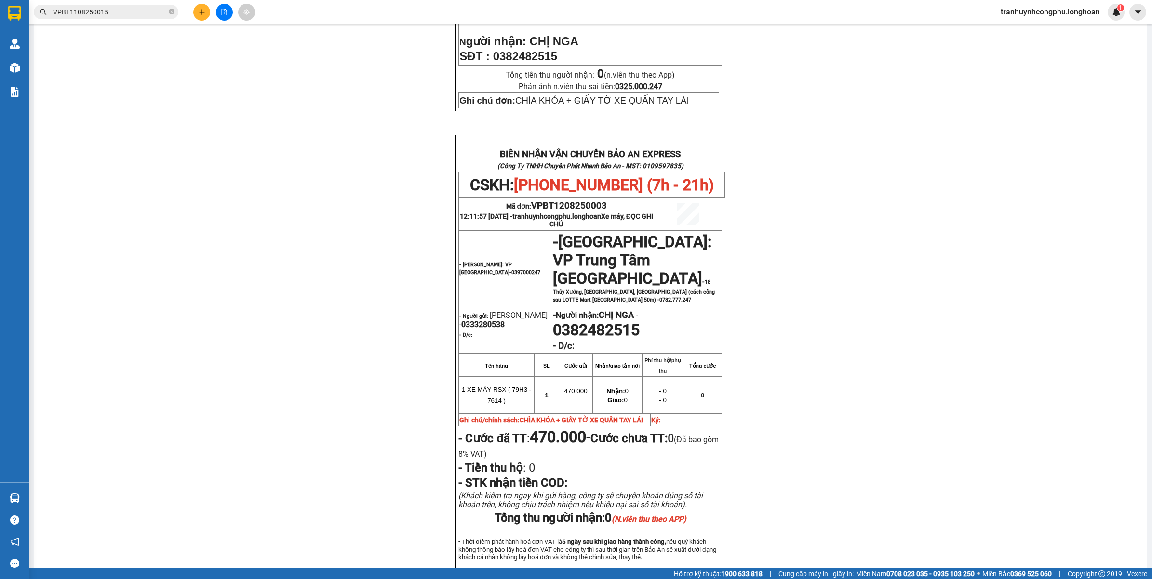
click at [878, 299] on div "PHIẾU DÁN LÊN HÀNG CSKH: 1900.06.88.33 CÔNG TY TNHH CHUYỂN PHÁT NHANH BẢO AN MS…" at bounding box center [590, 178] width 1089 height 913
click at [360, 233] on div "PHIẾU DÁN LÊN HÀNG CSKH: 1900.06.88.33 CÔNG TY TNHH CHUYỂN PHÁT NHANH BẢO AN MS…" at bounding box center [590, 178] width 1089 height 913
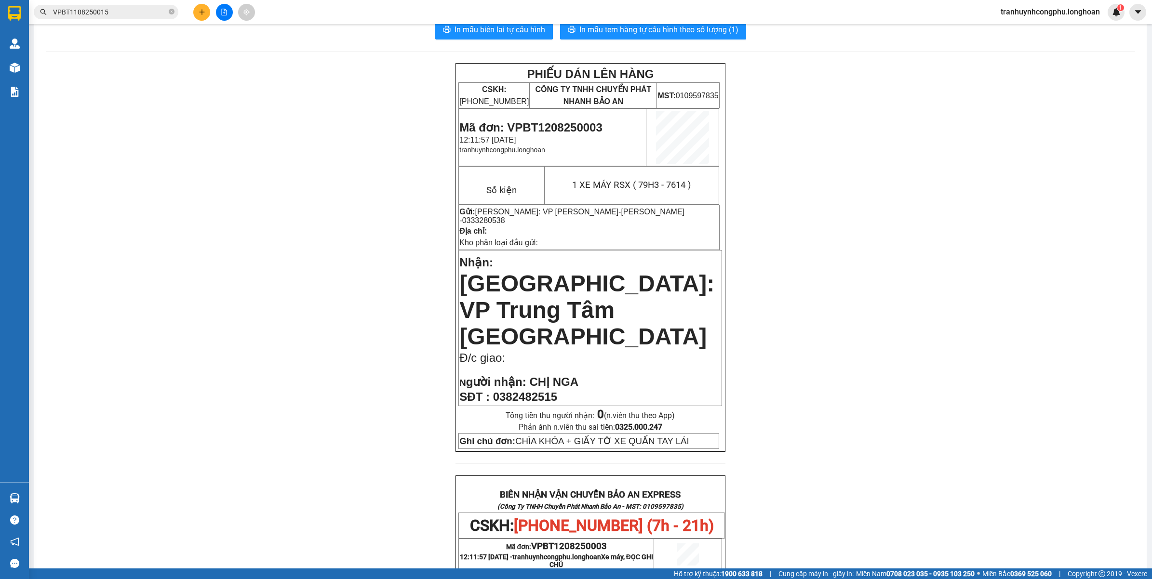
scroll to position [0, 0]
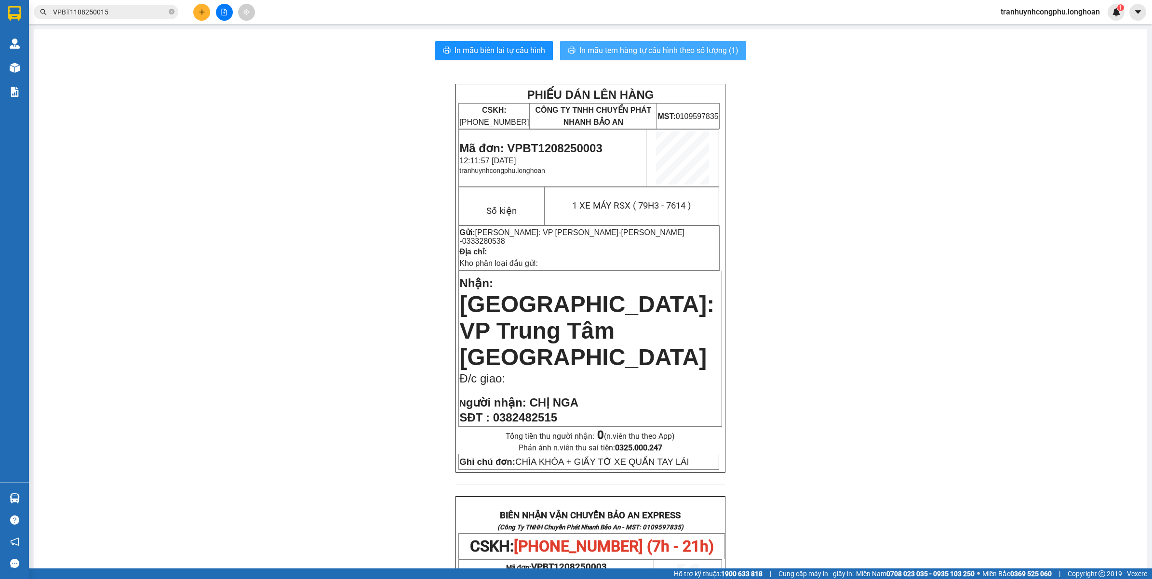
click at [608, 48] on span "In mẫu tem hàng tự cấu hình theo số lượng (1)" at bounding box center [658, 50] width 159 height 12
click at [295, 240] on div "PHIẾU DÁN LÊN HÀNG CSKH: 1900.06.88.33 CÔNG TY TNHH CHUYỂN PHÁT NHANH BẢO AN MS…" at bounding box center [590, 540] width 1089 height 913
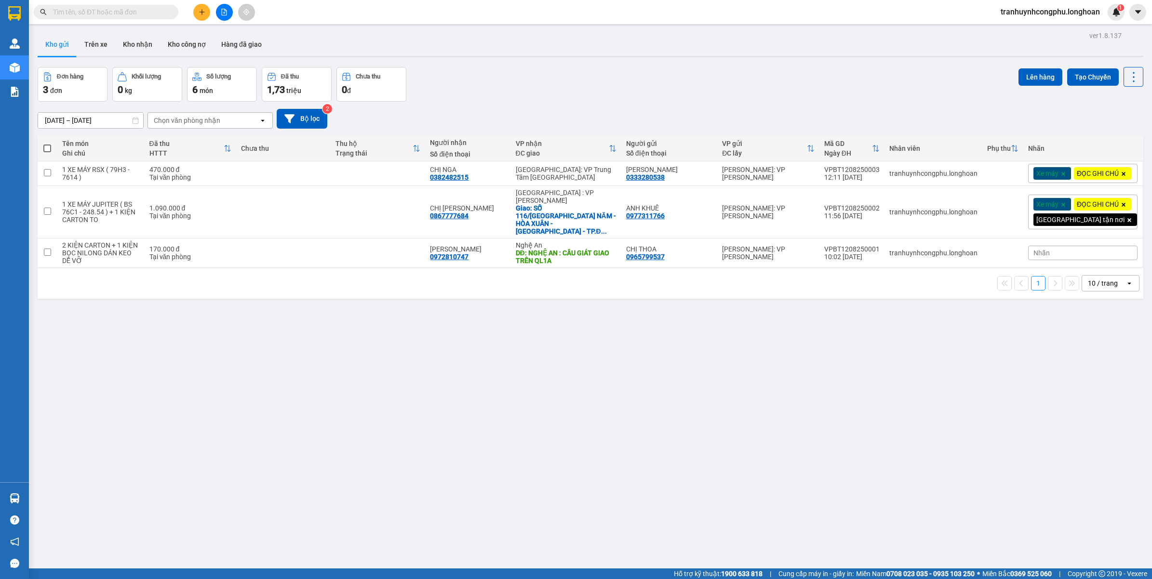
click at [564, 517] on div "ver 1.8.137 Kho gửi Trên xe Kho nhận Kho công nợ Hàng đã giao Đơn hàng 3 đơn Kh…" at bounding box center [590, 318] width 1113 height 579
click at [143, 48] on button "Kho nhận" at bounding box center [137, 44] width 45 height 23
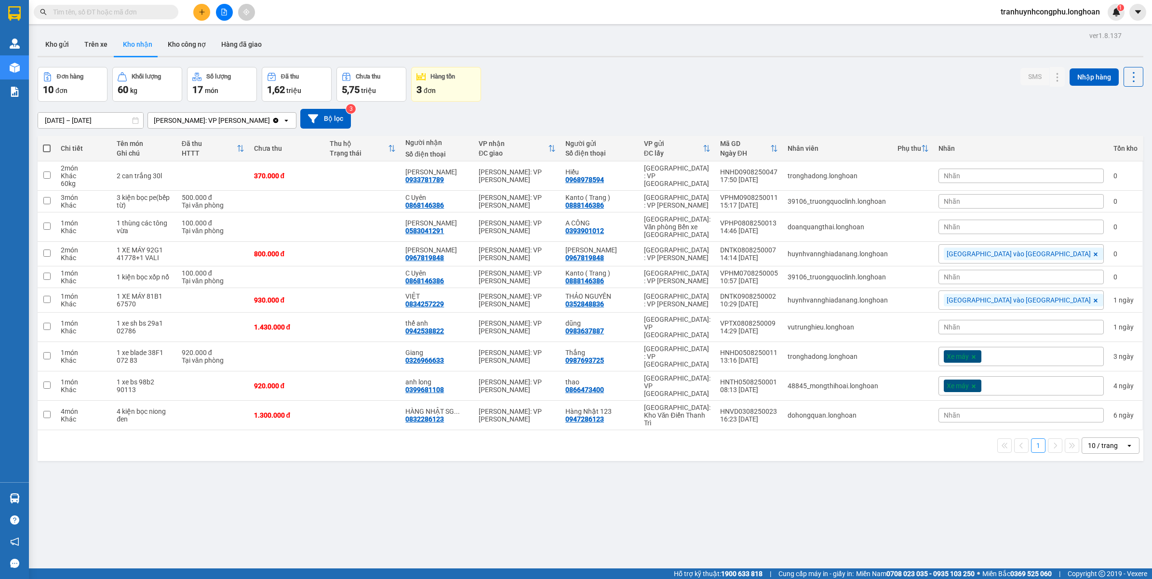
click at [264, 481] on div "ver 1.8.137 Kho gửi Trên xe Kho nhận Kho công nợ Hàng đã giao Đơn hàng 10 đơn K…" at bounding box center [590, 318] width 1113 height 579
drag, startPoint x: 355, startPoint y: 578, endPoint x: 253, endPoint y: 514, distance: 120.6
click at [253, 514] on div "ver 1.8.137 Kho gửi Trên xe Kho nhận Kho công nợ Hàng đã giao Đơn hàng 10 đơn K…" at bounding box center [590, 318] width 1113 height 579
click at [114, 17] on div "Kết quả tìm kiếm ( 0 ) Bộ lọc No Data tranhuynhcongphu.longhoan 1" at bounding box center [576, 12] width 1152 height 24
click at [114, 17] on input "text" at bounding box center [110, 12] width 114 height 11
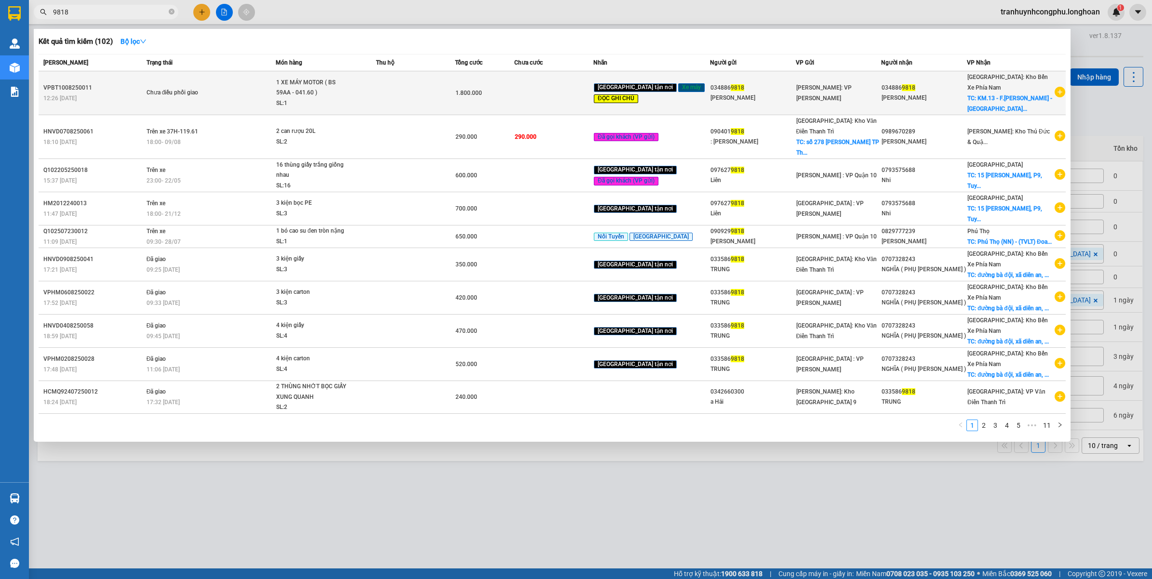
type input "9818"
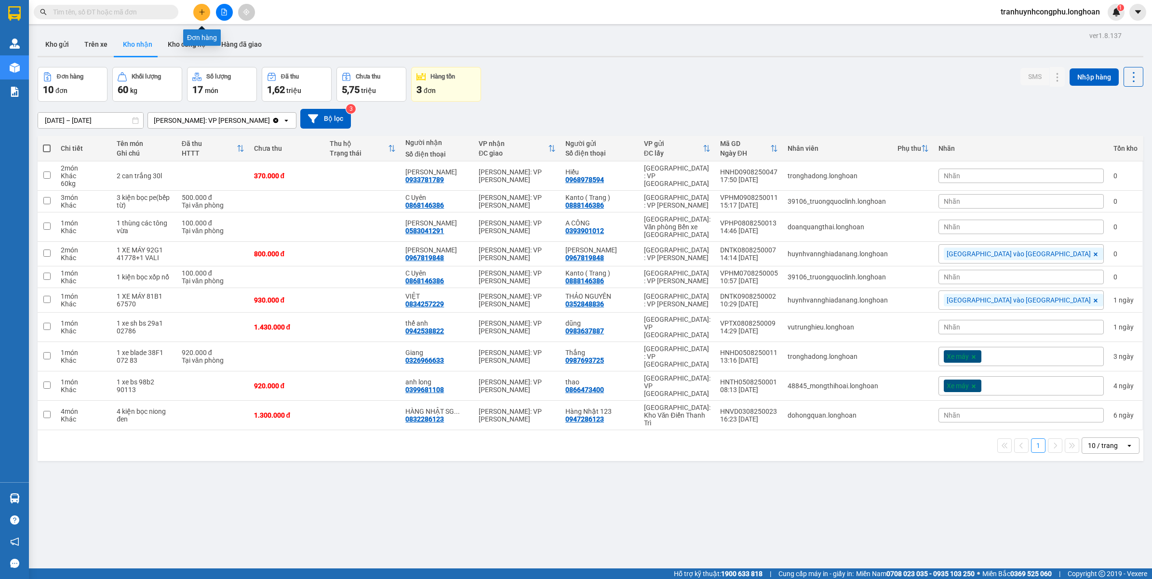
drag, startPoint x: 206, startPoint y: 12, endPoint x: 282, endPoint y: 24, distance: 77.1
click at [206, 12] on button at bounding box center [201, 12] width 17 height 17
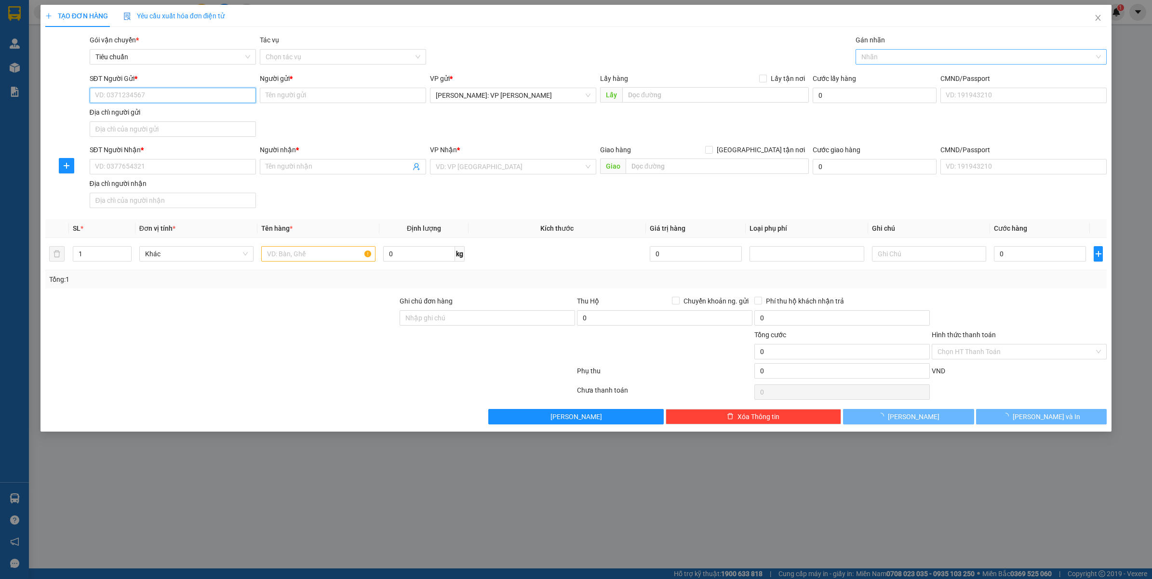
click at [955, 59] on div at bounding box center [976, 57] width 237 height 12
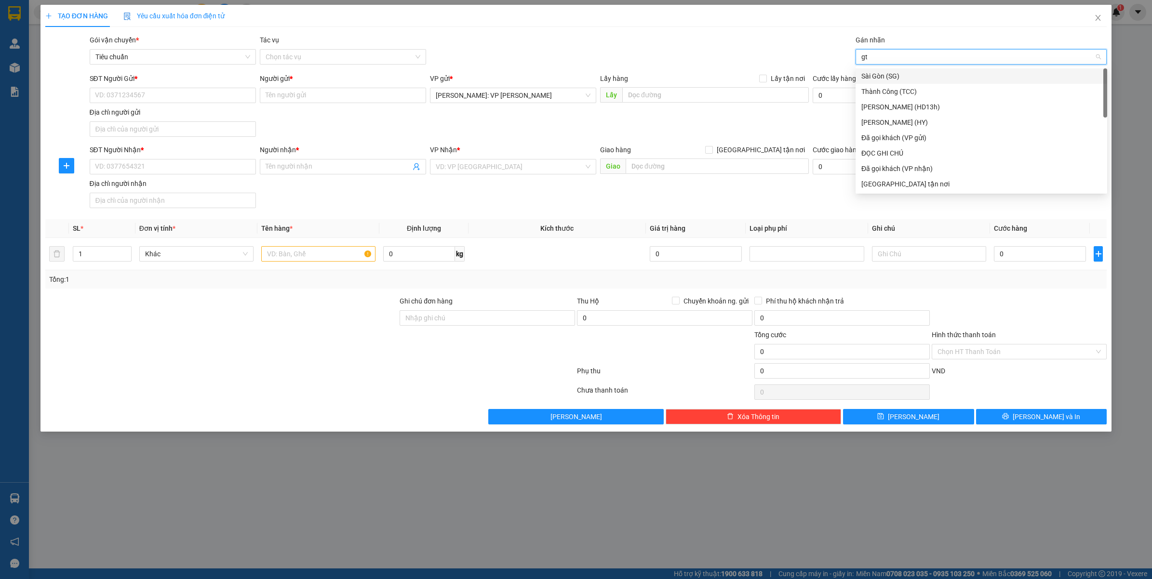
type input "gtn"
click at [789, 150] on span "[GEOGRAPHIC_DATA] tận nơi" at bounding box center [761, 150] width 96 height 11
click at [712, 150] on input "[GEOGRAPHIC_DATA] tận nơi" at bounding box center [708, 149] width 7 height 7
checkbox input "true"
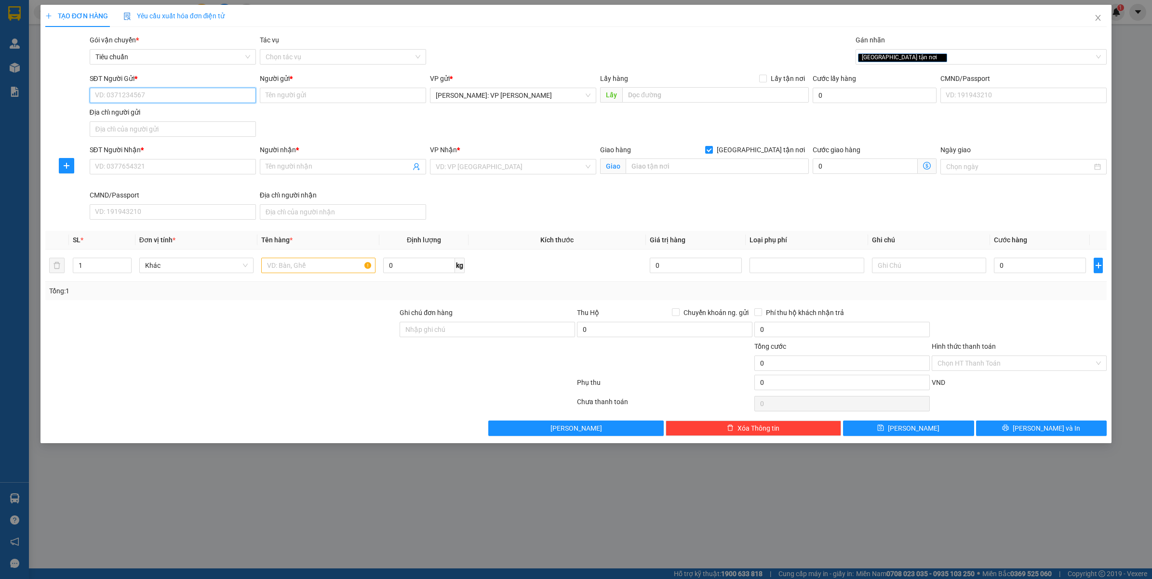
click at [235, 98] on input "SĐT Người Gửi *" at bounding box center [173, 95] width 166 height 15
type input "0708297473"
click at [189, 116] on div "0708297473 - CTY LAFRESH" at bounding box center [172, 115] width 155 height 11
type input "CTY LAFRESH"
type input "0708297473"
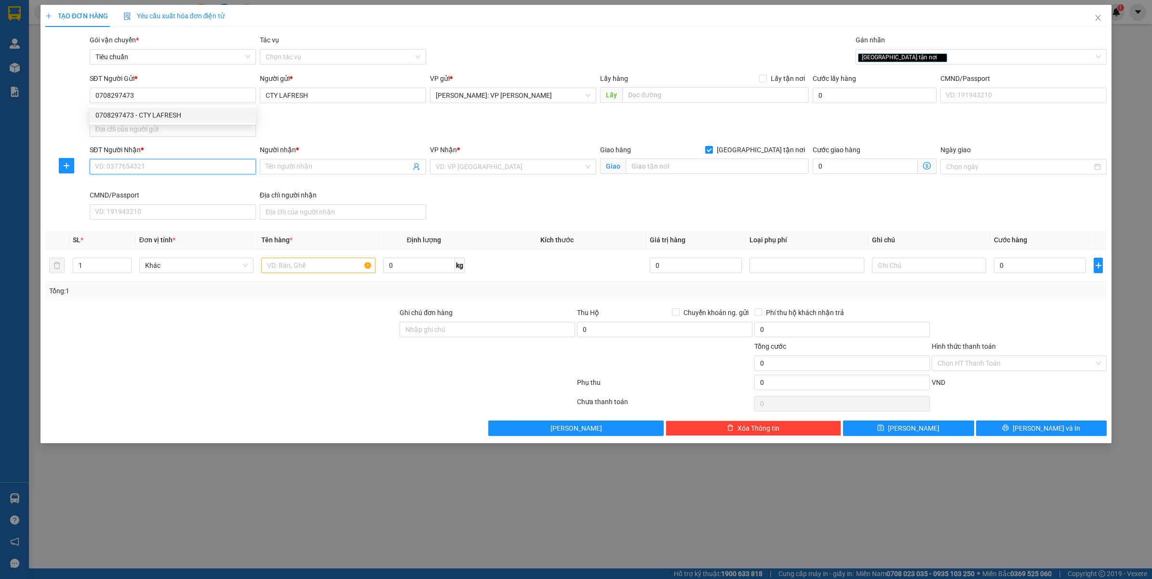
click at [169, 174] on input "SĐT Người Nhận *" at bounding box center [173, 166] width 166 height 15
type input "0368616008"
click at [342, 164] on input "Người nhận *" at bounding box center [338, 166] width 145 height 11
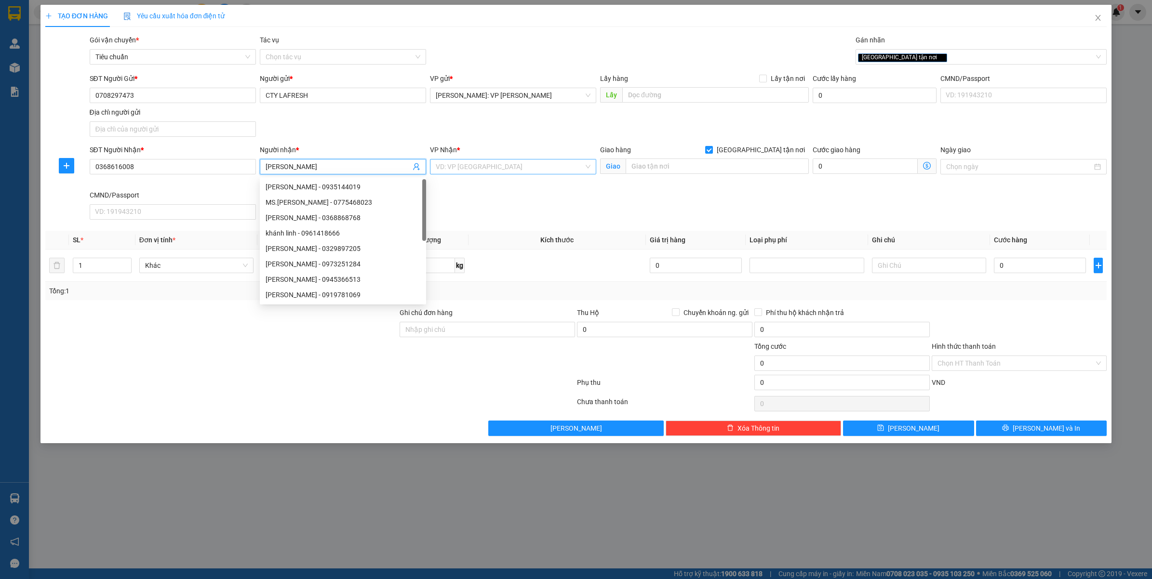
type input "KHÁNH LINH"
click at [485, 164] on input "search" at bounding box center [510, 167] width 148 height 14
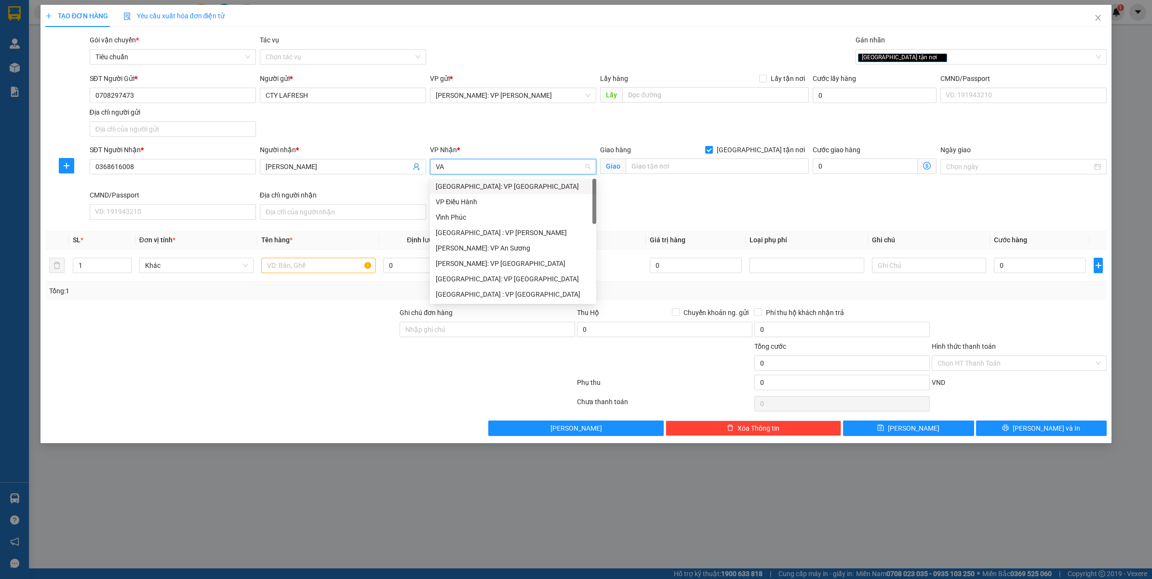
type input "VĂ"
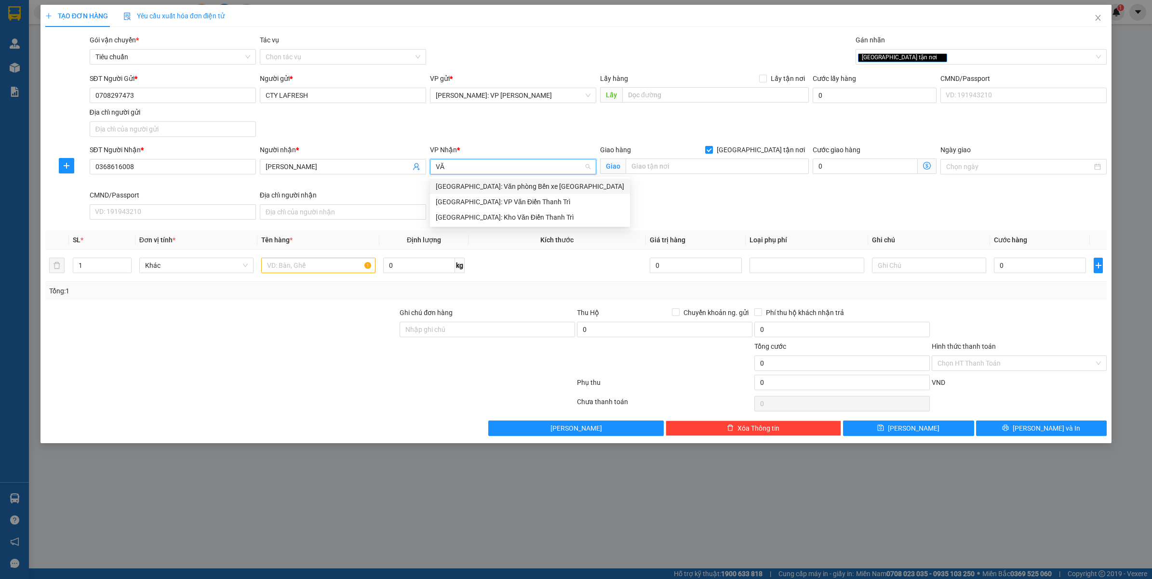
click at [464, 211] on div "[GEOGRAPHIC_DATA]: Kho Văn Điển Thanh Trì" at bounding box center [530, 217] width 200 height 15
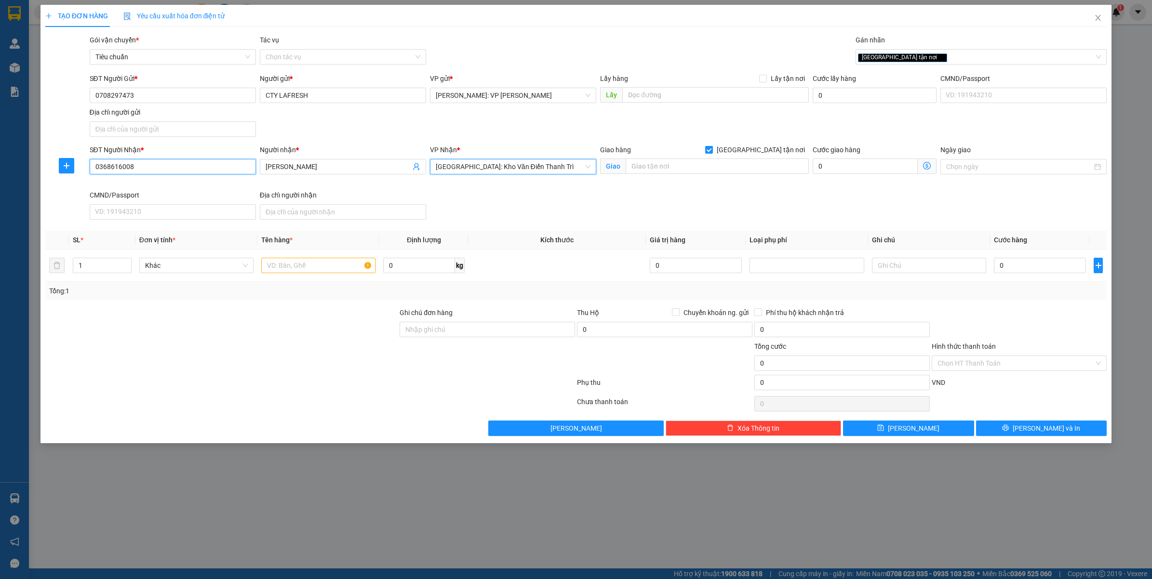
click at [198, 167] on input "0368616008" at bounding box center [173, 166] width 166 height 15
click at [660, 165] on input "text" at bounding box center [717, 166] width 183 height 15
type input "SỐ 495/Đ.BÁT KHỐI - LONG BIÊN - HÀ NỘI"
click at [283, 274] on div at bounding box center [318, 265] width 114 height 19
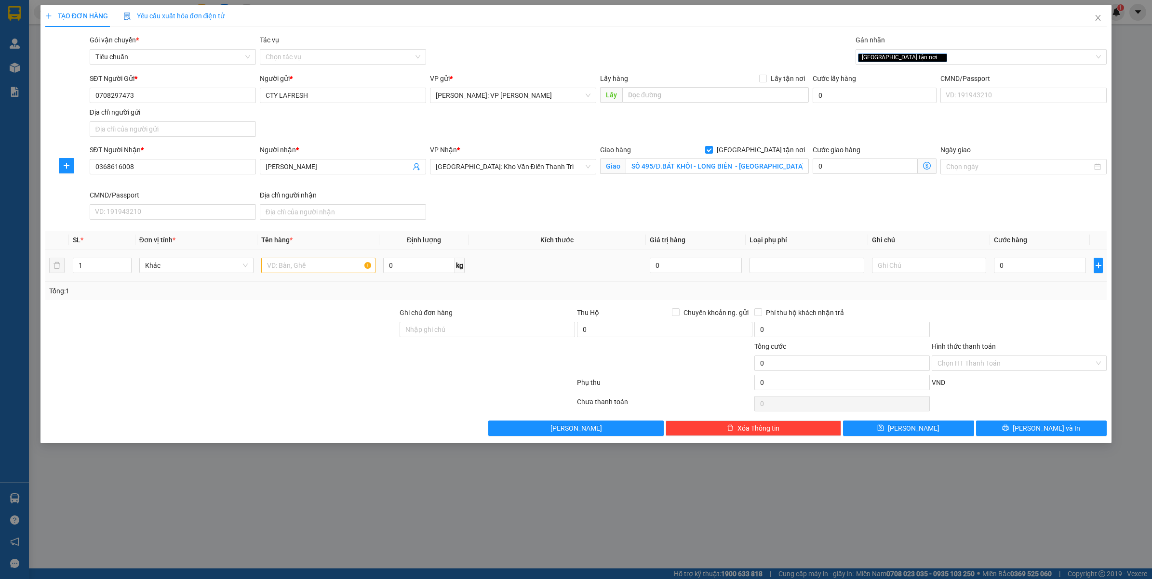
click at [285, 273] on input "text" at bounding box center [318, 265] width 114 height 15
type input "1 KIỆN CARTON ( NƯỚC CỐT CHANH )"
click at [536, 522] on div "TẠO ĐƠN HÀNG Yêu cầu xuất hóa đơn điện tử Transit Pickup Surcharge Ids Transit …" at bounding box center [576, 289] width 1152 height 579
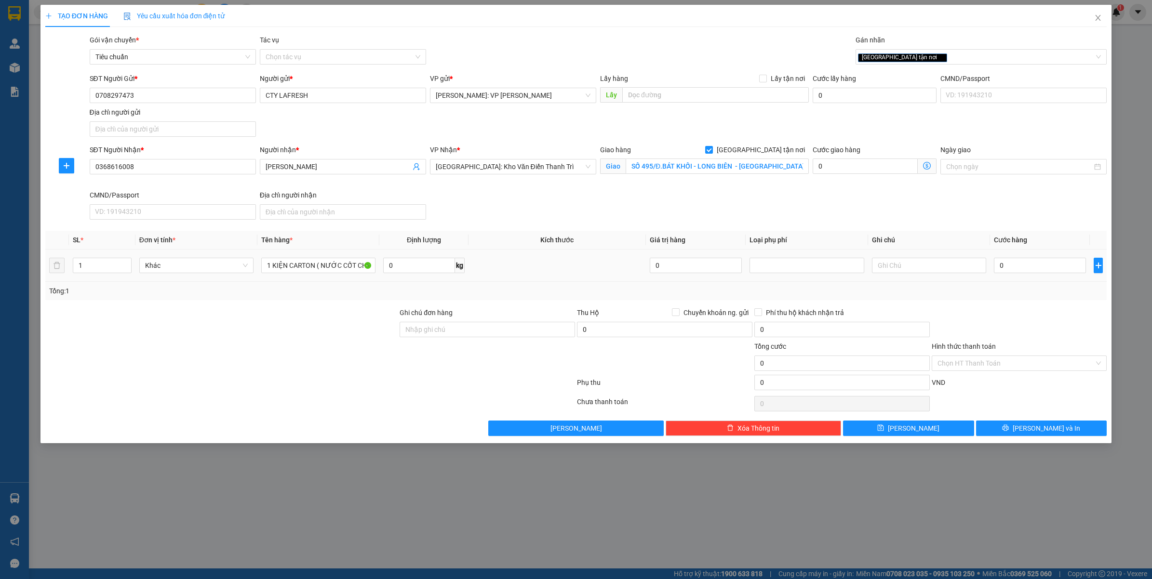
click at [1054, 278] on td "0" at bounding box center [1040, 266] width 100 height 32
click at [1052, 271] on div "0" at bounding box center [1040, 265] width 92 height 19
click at [1052, 271] on input "0" at bounding box center [1040, 265] width 92 height 15
type input "1"
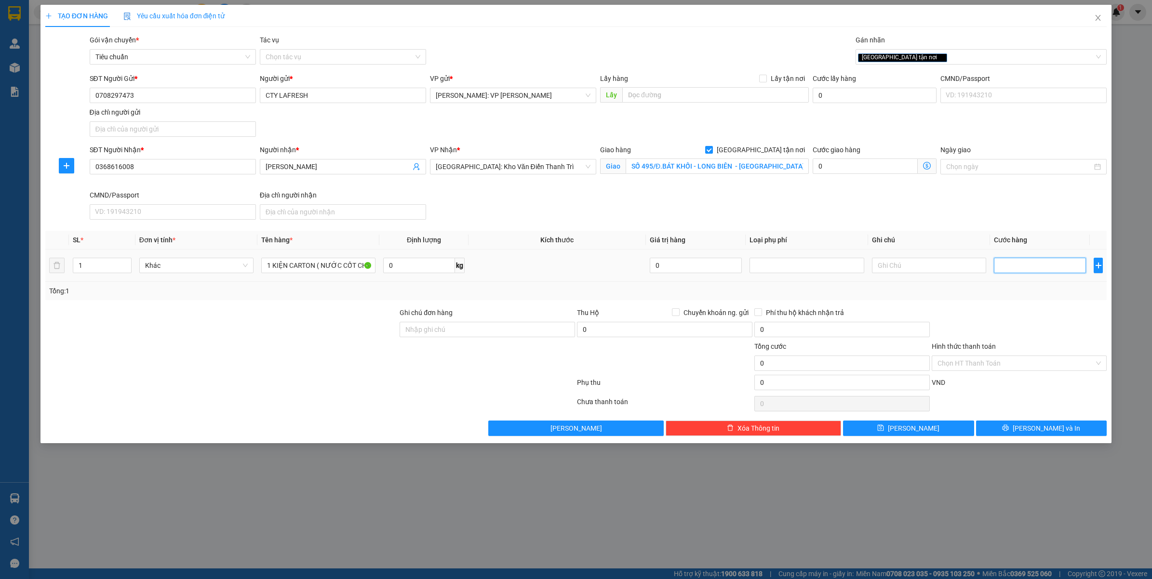
type input "1"
type input "17"
type input "170"
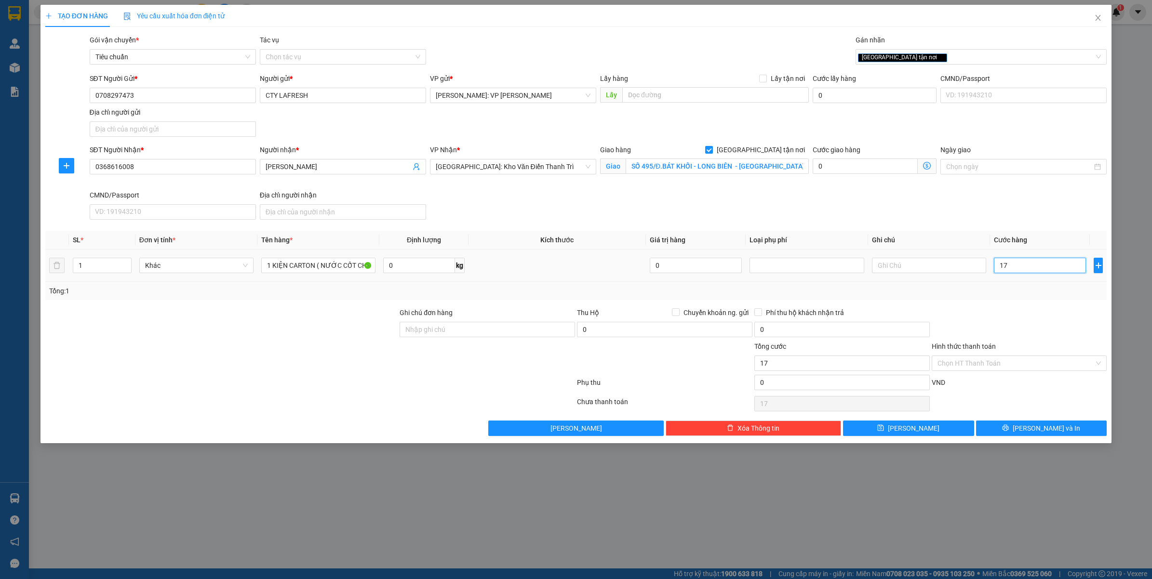
type input "170"
click at [1034, 311] on div at bounding box center [1019, 325] width 177 height 34
type input "170.000"
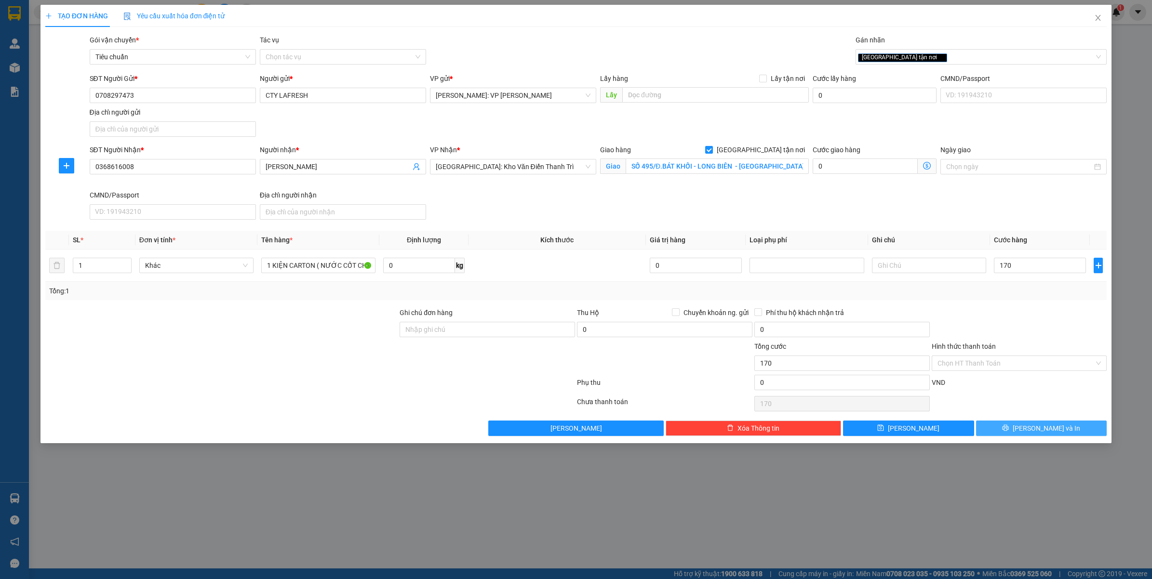
type input "170.000"
click at [1045, 423] on button "Lưu và In" at bounding box center [1041, 428] width 131 height 15
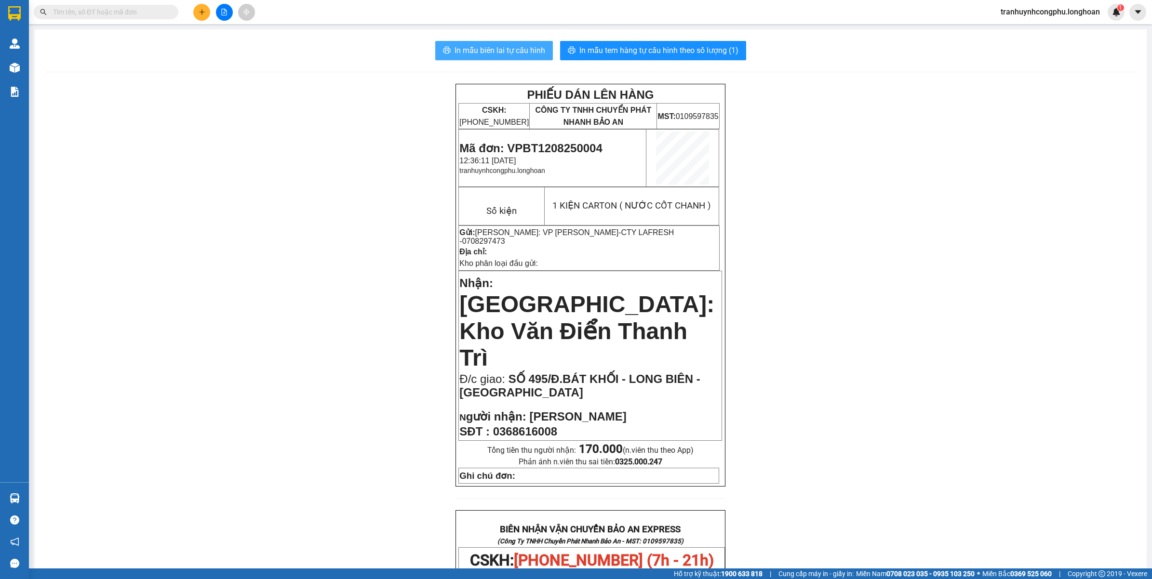
click at [517, 49] on span "In mẫu biên lai tự cấu hình" at bounding box center [500, 50] width 91 height 12
click at [640, 53] on span "In mẫu tem hàng tự cấu hình theo số lượng (1)" at bounding box center [658, 50] width 159 height 12
click at [203, 13] on icon "plus" at bounding box center [202, 12] width 7 height 7
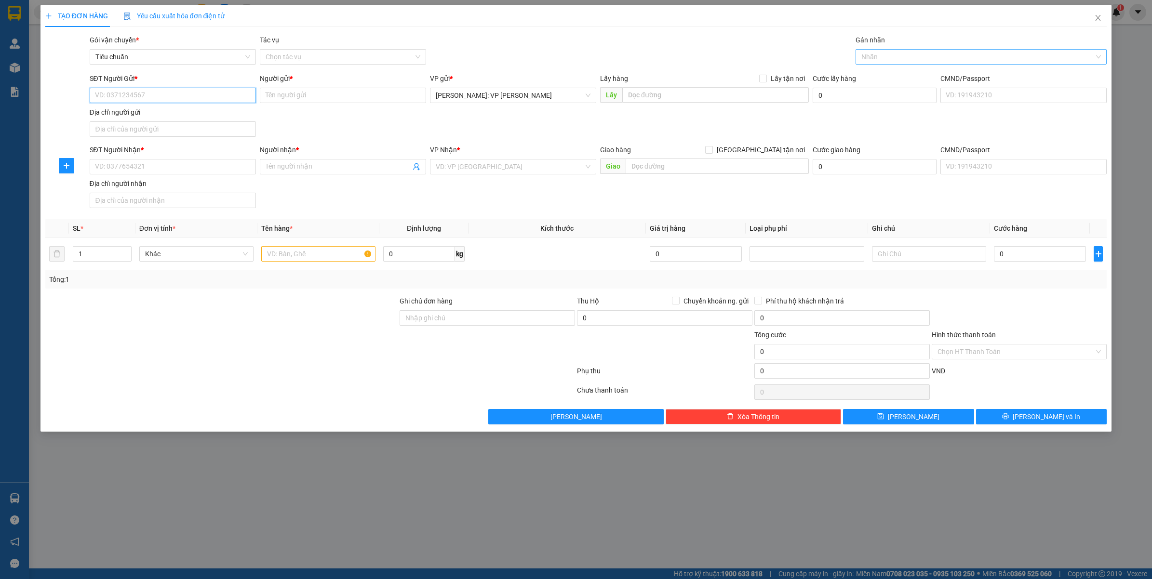
click at [876, 53] on div at bounding box center [976, 57] width 237 height 12
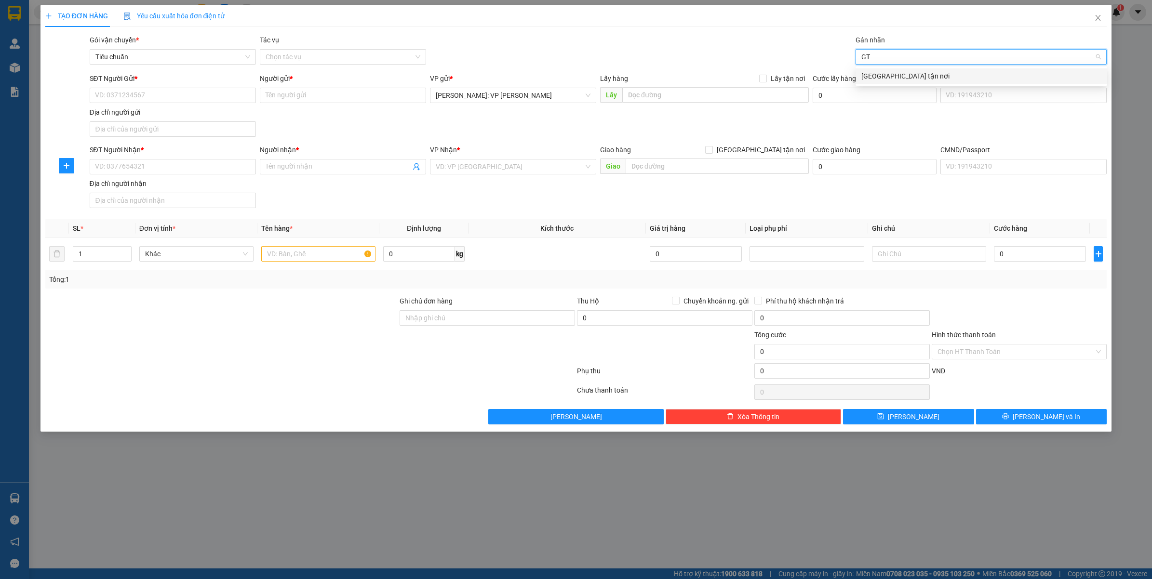
type input "GTN"
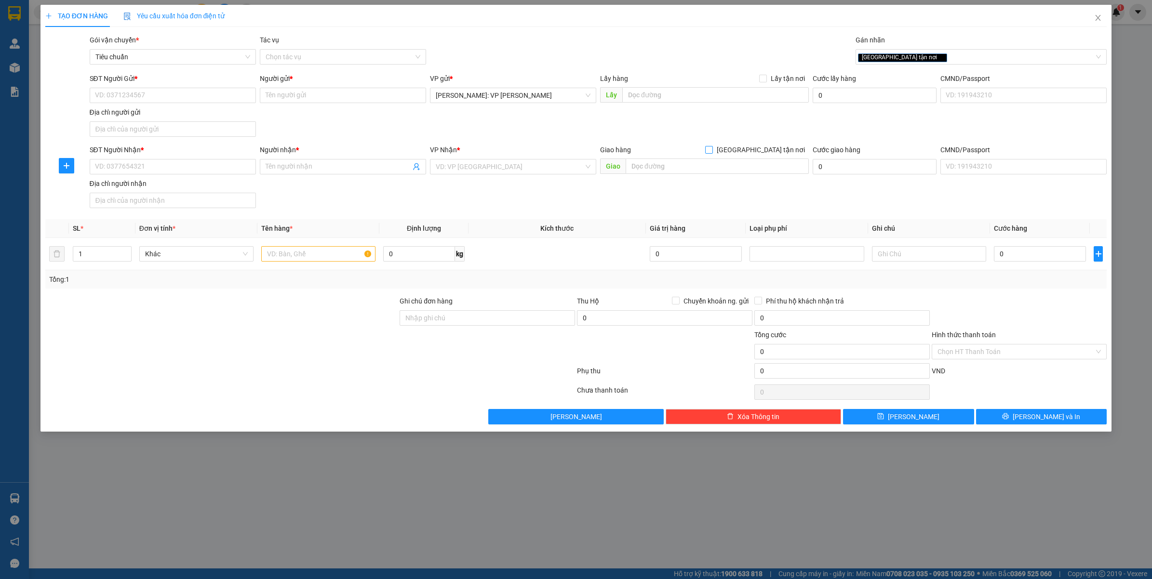
click at [765, 154] on span "[GEOGRAPHIC_DATA] tận nơi" at bounding box center [761, 150] width 96 height 11
click at [712, 153] on input "[GEOGRAPHIC_DATA] tận nơi" at bounding box center [708, 149] width 7 height 7
checkbox input "true"
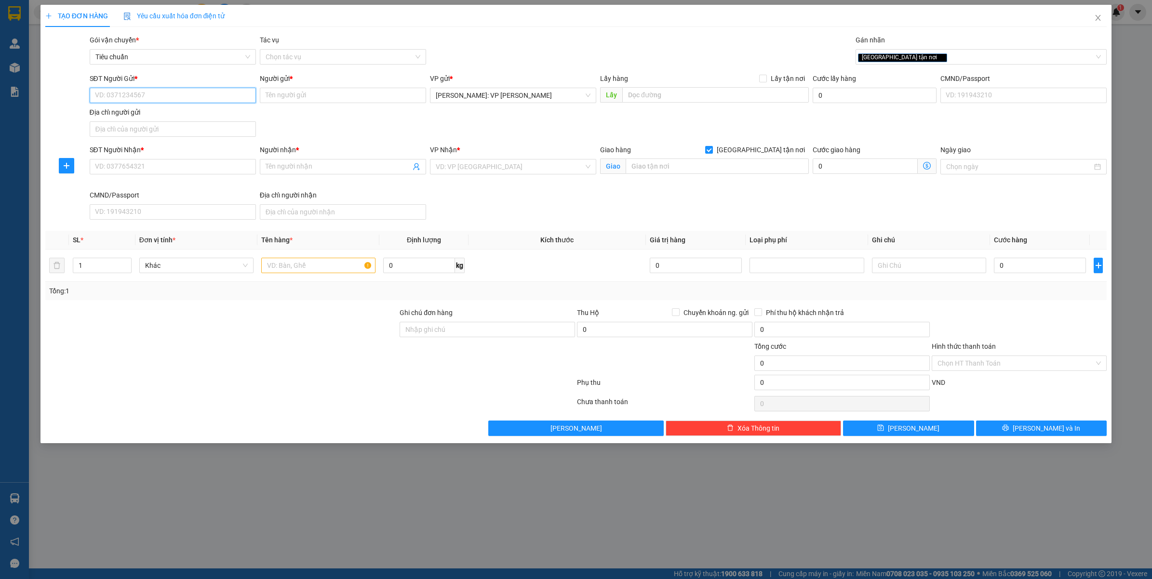
click at [142, 94] on input "SĐT Người Gửi *" at bounding box center [173, 95] width 166 height 15
click at [179, 97] on input "0989053573" at bounding box center [173, 95] width 166 height 15
type input "0989053573"
click at [329, 99] on input "Người gửi *" at bounding box center [343, 95] width 166 height 15
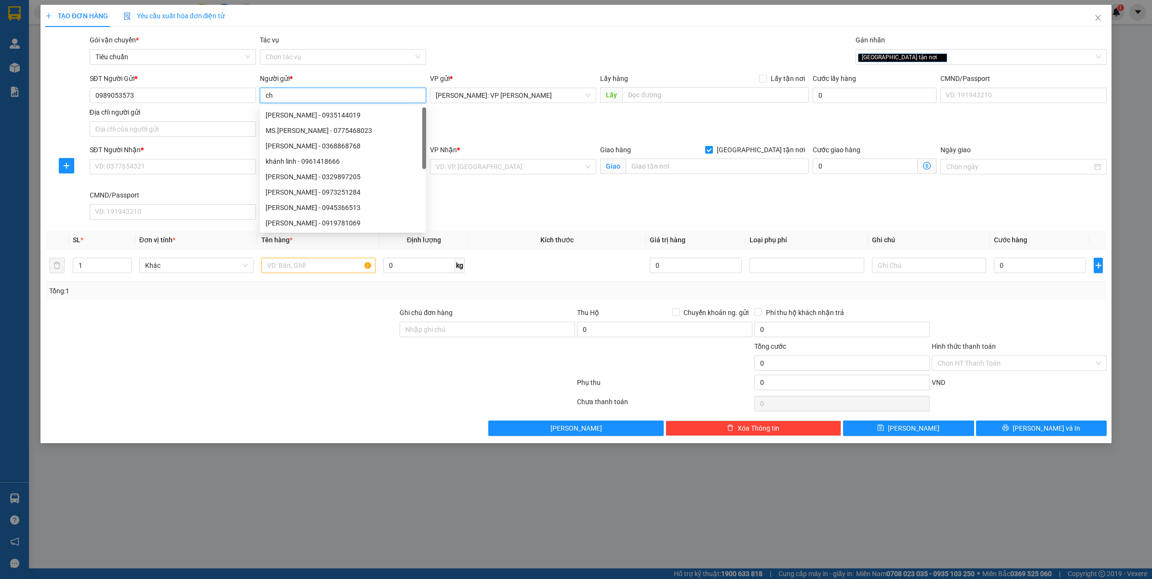
type input "c"
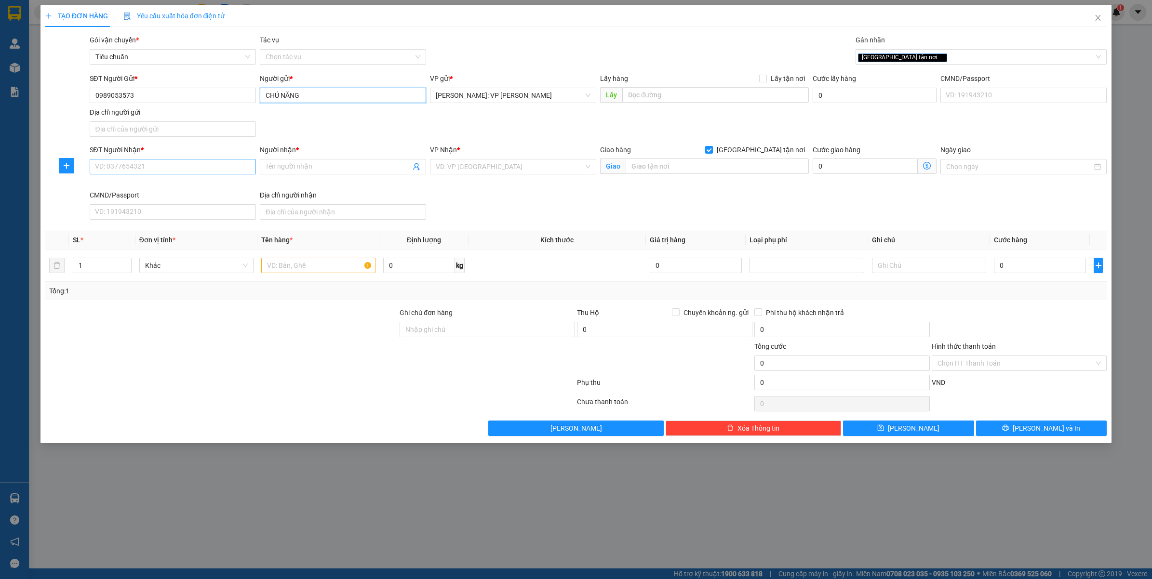
type input "CHÚ NĂNG"
click at [120, 172] on input "SĐT Người Nhận *" at bounding box center [173, 166] width 166 height 15
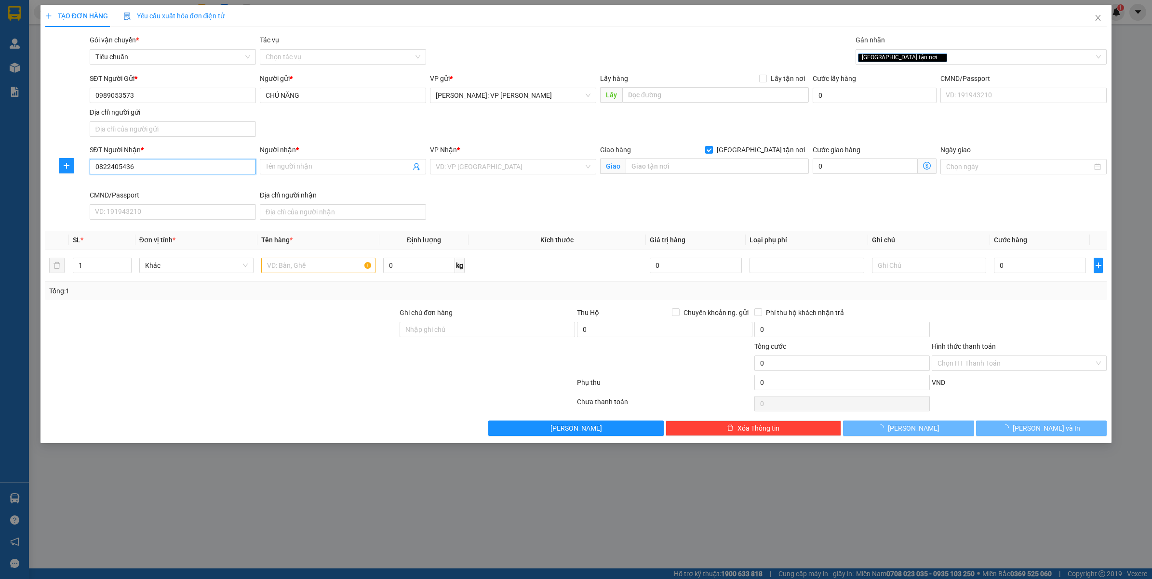
click at [150, 168] on input "0822405436" at bounding box center [173, 166] width 166 height 15
type input "0822405436"
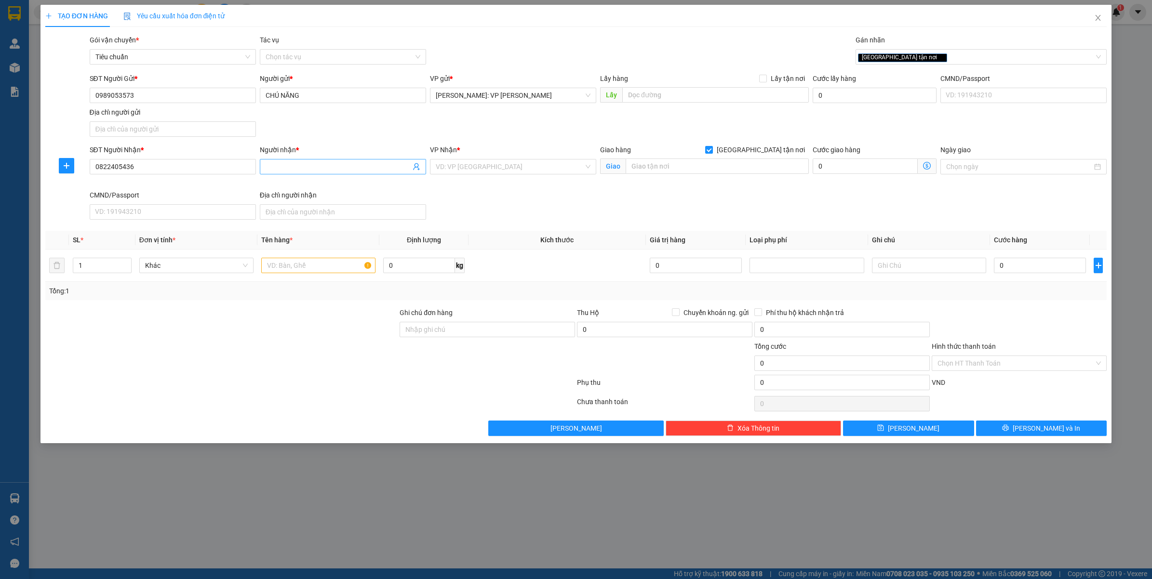
click at [320, 167] on input "Người nhận *" at bounding box center [338, 166] width 145 height 11
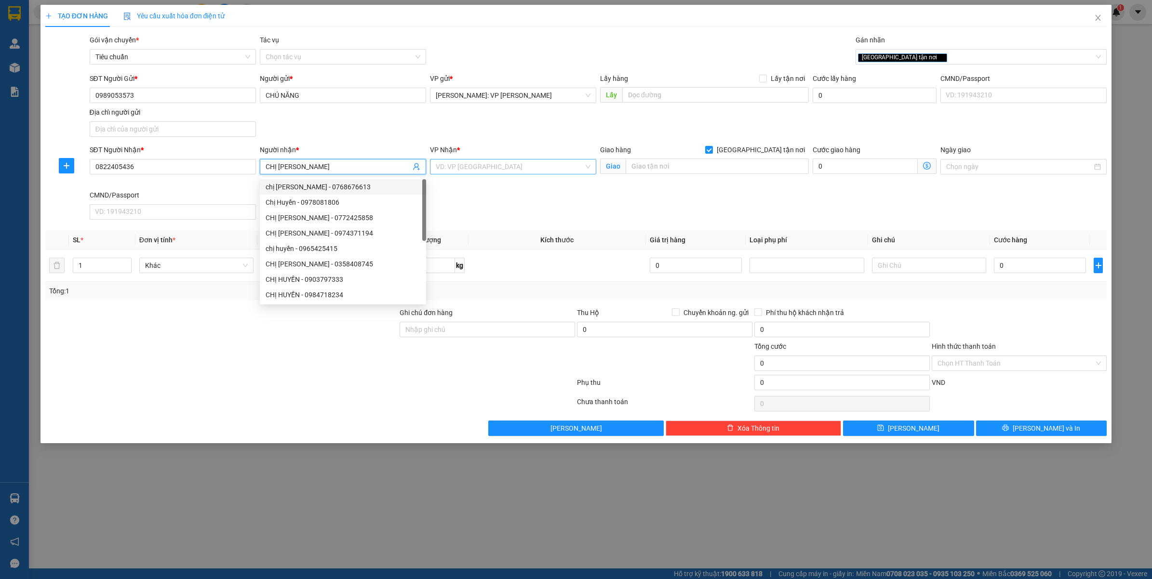
type input "CHỊ HUYỀN"
click at [460, 172] on input "search" at bounding box center [510, 167] width 148 height 14
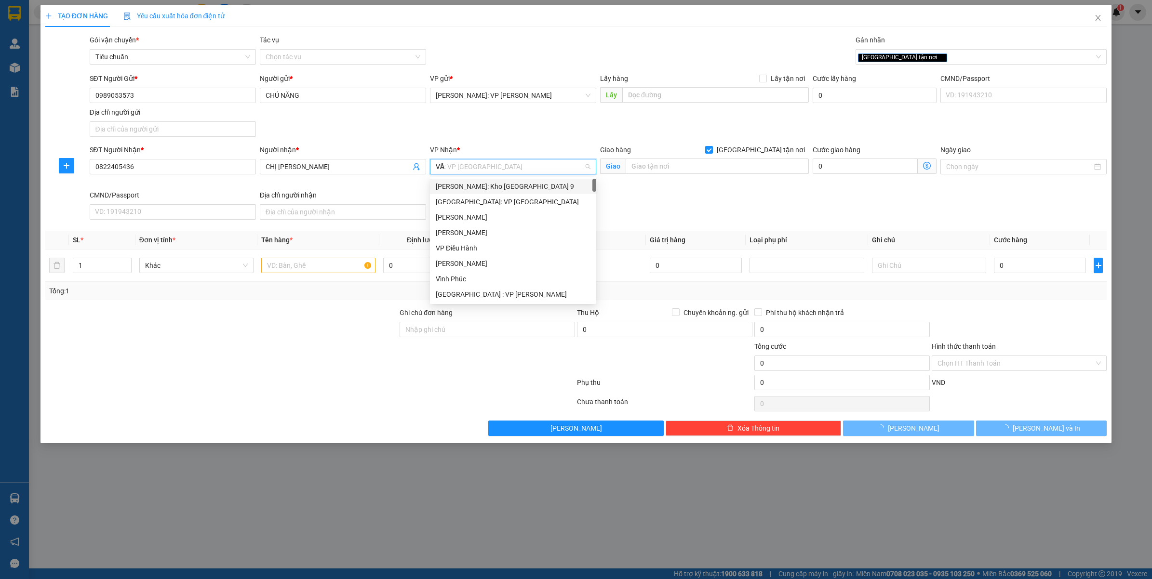
type input "VĂN"
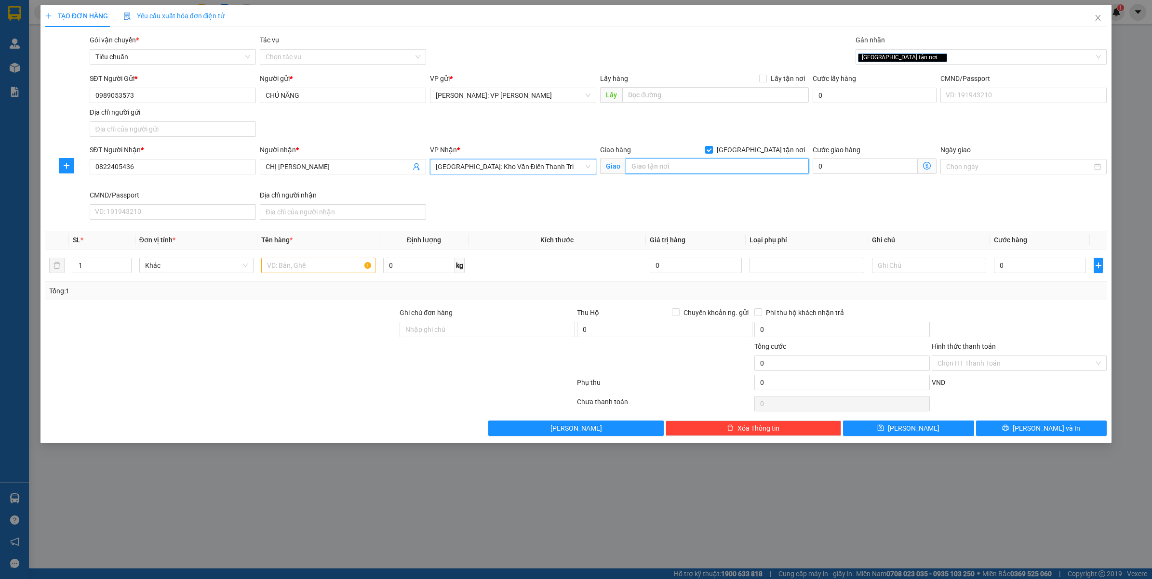
click at [670, 164] on input "text" at bounding box center [717, 166] width 183 height 15
type input "ĐỘI 7/THÔN NHẤT NINH - XÃ YÊN PHÚ - HUYỆN Ý YÊN - NAM ĐỊNH"
click at [289, 262] on input "text" at bounding box center [318, 265] width 114 height 15
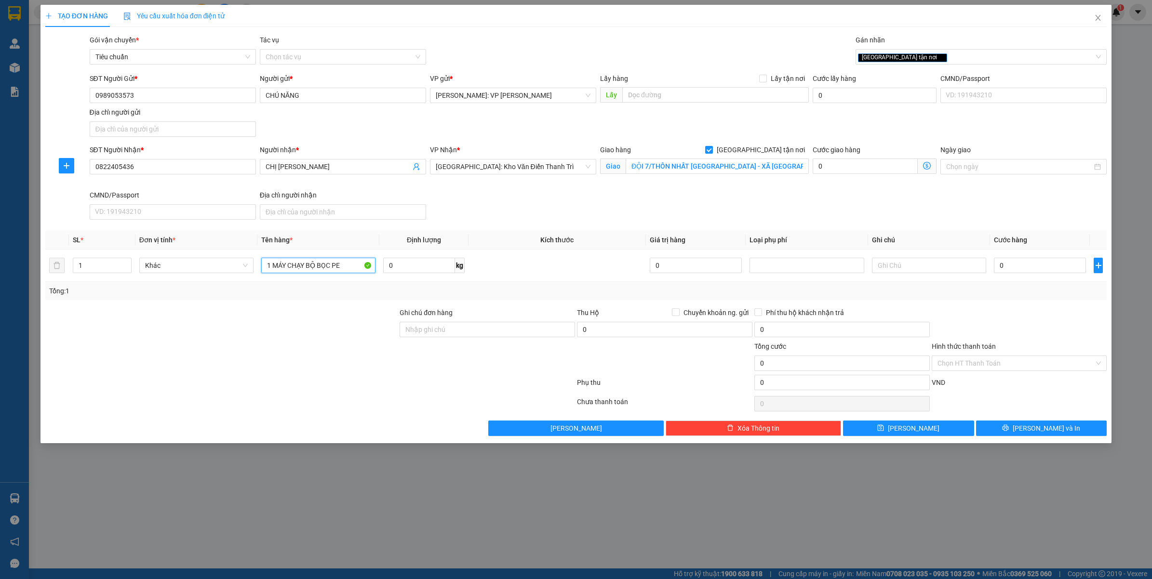
type input "1 MÁY CHẠY BỘ BỌC PE"
click at [1005, 259] on input "0" at bounding box center [1040, 265] width 92 height 15
type input "78"
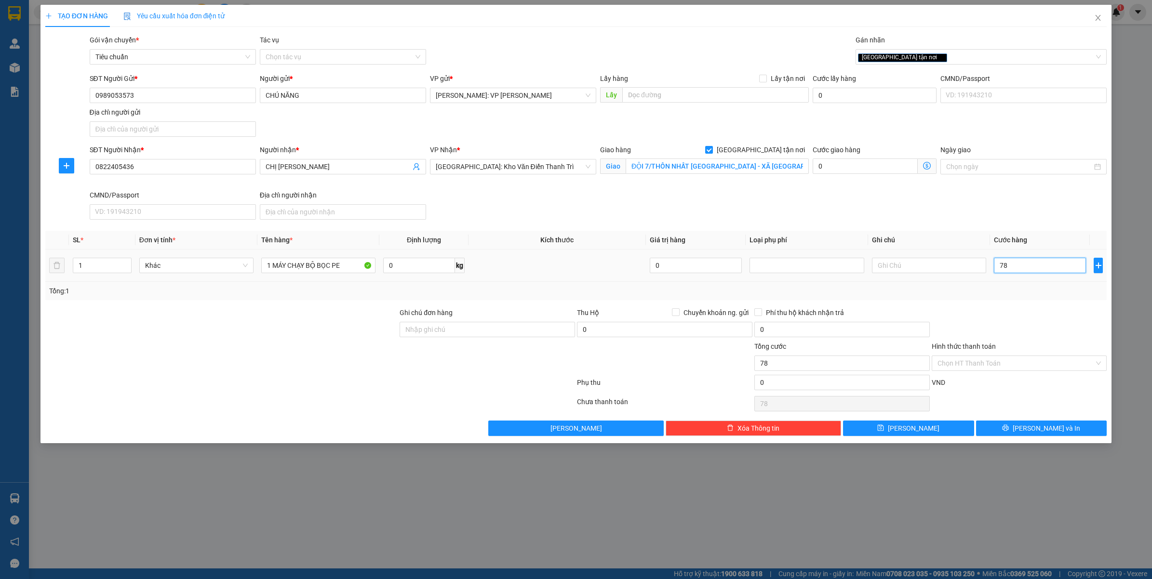
type input "780"
click at [1028, 309] on div at bounding box center [1019, 325] width 177 height 34
type input "780.000"
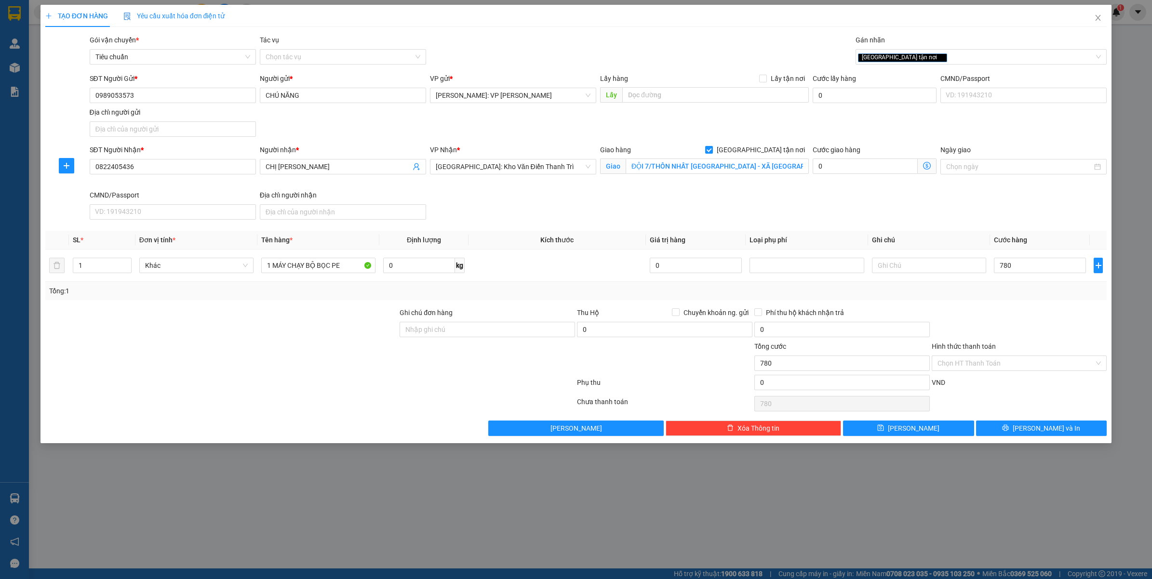
type input "780.000"
drag, startPoint x: 1013, startPoint y: 365, endPoint x: 1007, endPoint y: 367, distance: 6.3
click at [1013, 365] on input "Hình thức thanh toán" at bounding box center [1015, 363] width 157 height 14
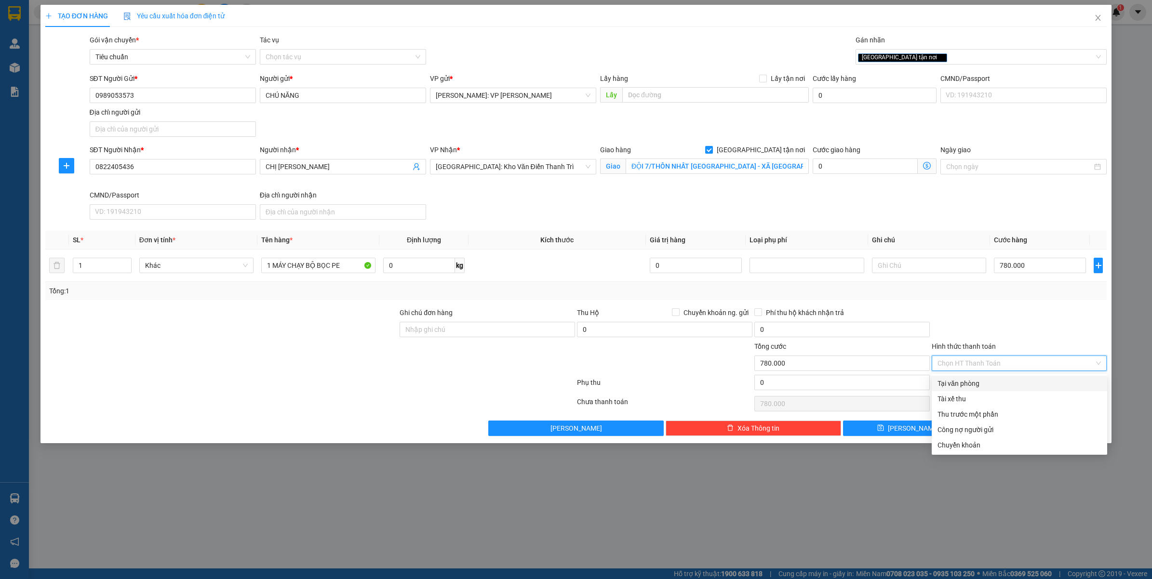
click at [974, 382] on div "Tại văn phòng" at bounding box center [1019, 383] width 164 height 11
type input "0"
click at [962, 384] on div "Tại văn phòng" at bounding box center [1019, 383] width 164 height 11
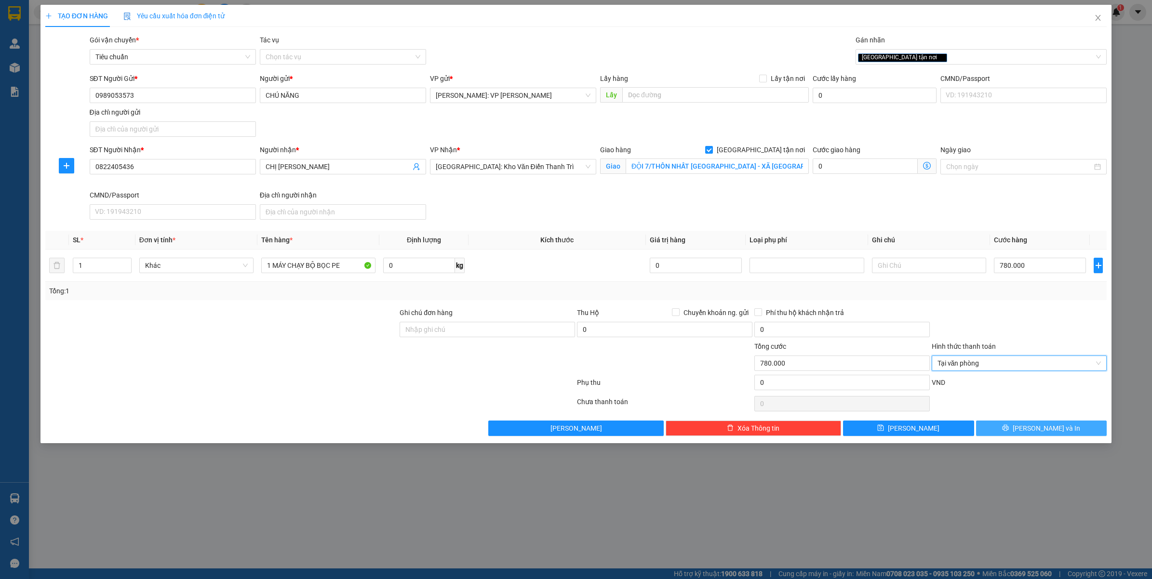
click at [1044, 427] on span "Lưu và In" at bounding box center [1046, 428] width 67 height 11
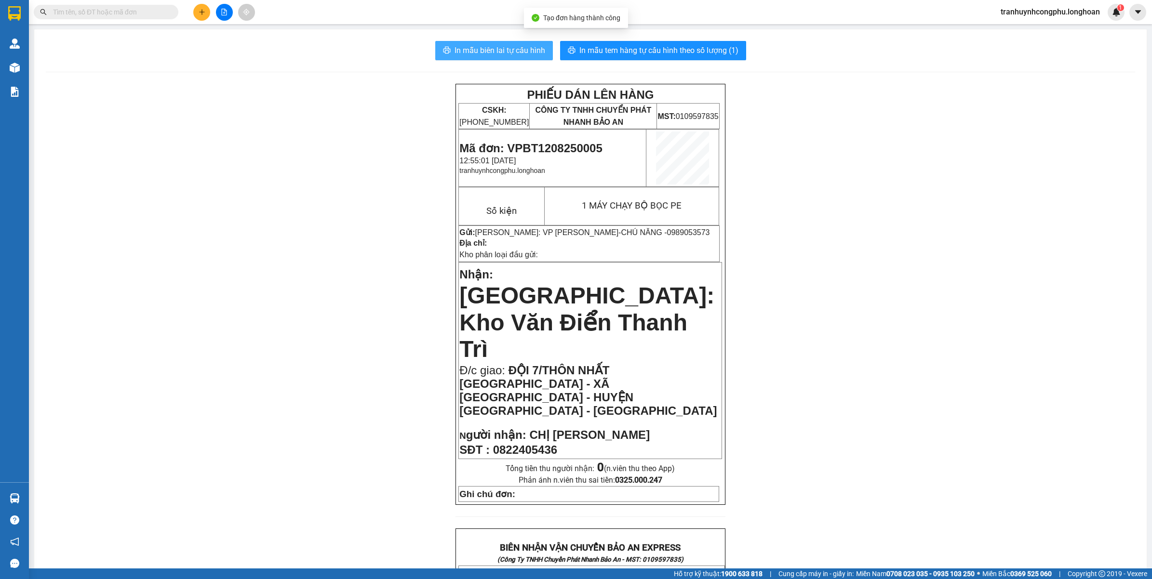
click at [497, 53] on span "In mẫu biên lai tự cấu hình" at bounding box center [500, 50] width 91 height 12
click at [567, 145] on span "Mã đơn: VPBT1208250005" at bounding box center [530, 148] width 143 height 13
copy span "VPBT1208250005"
click at [361, 271] on div "PHIẾU DÁN LÊN HÀNG CSKH: 1900.06.88.33 CÔNG TY TNHH CHUYỂN PHÁT NHANH BẢO AN MS…" at bounding box center [590, 569] width 1089 height 970
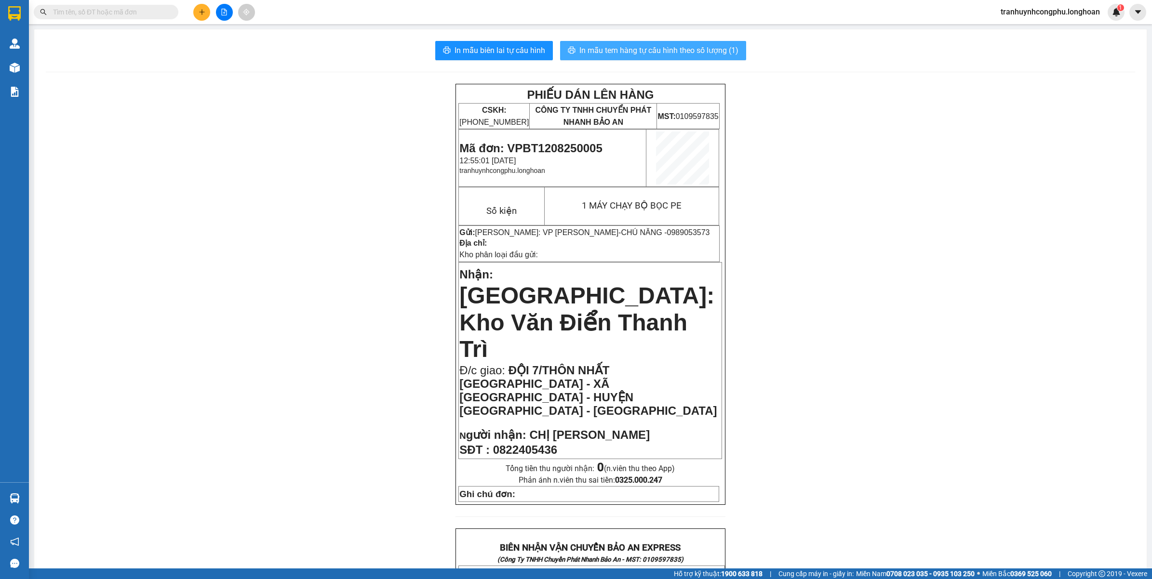
click at [669, 55] on span "In mẫu tem hàng tự cấu hình theo số lượng (1)" at bounding box center [658, 50] width 159 height 12
click at [849, 235] on div "PHIẾU DÁN LÊN HÀNG CSKH: 1900.06.88.33 CÔNG TY TNHH CHUYỂN PHÁT NHANH BẢO AN MS…" at bounding box center [590, 569] width 1089 height 970
click at [84, 8] on input "text" at bounding box center [110, 12] width 114 height 11
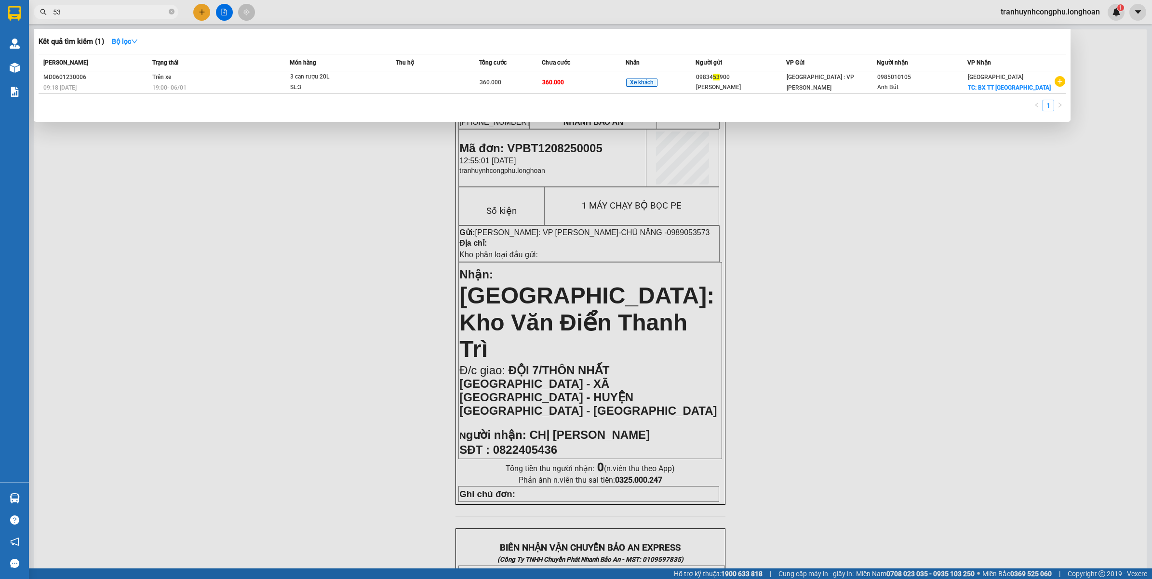
type input "5"
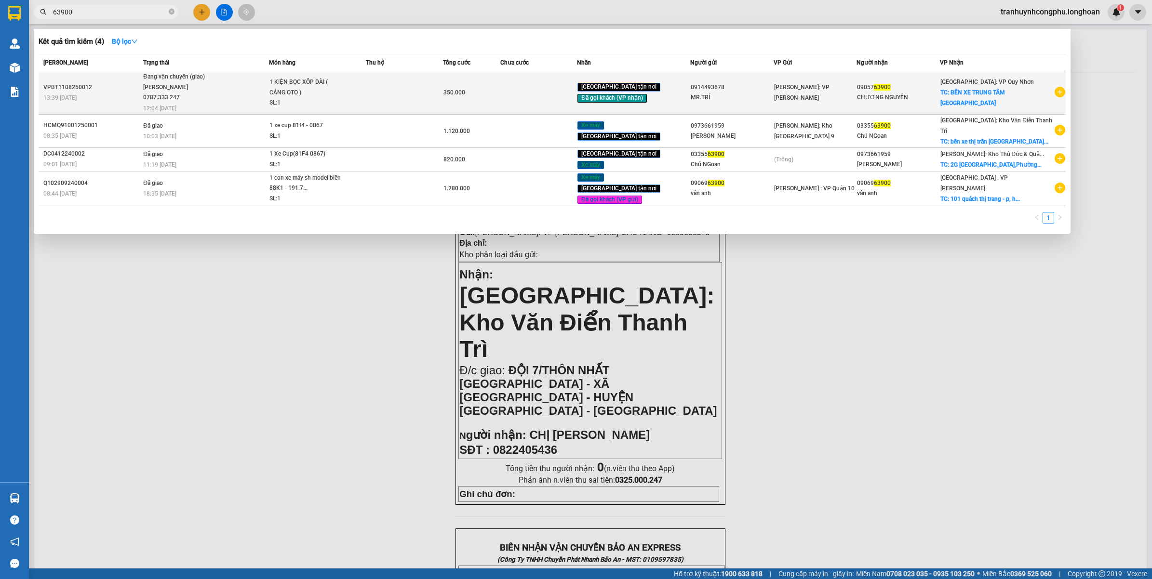
type input "63900"
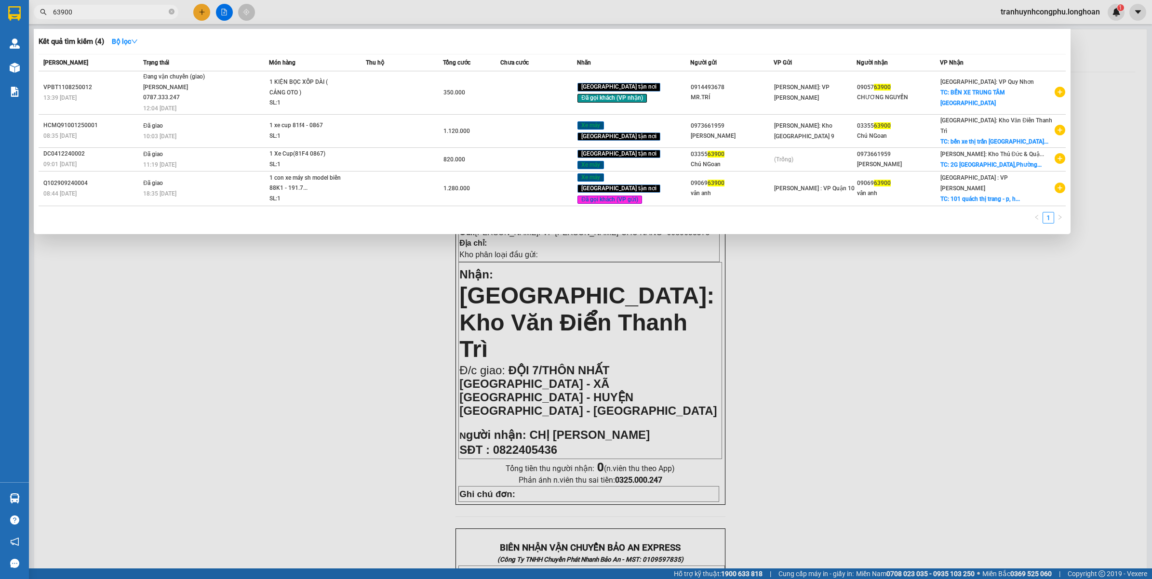
click at [214, 99] on div "Phạm Thanh Tuấn 0787.333.247" at bounding box center [179, 92] width 72 height 21
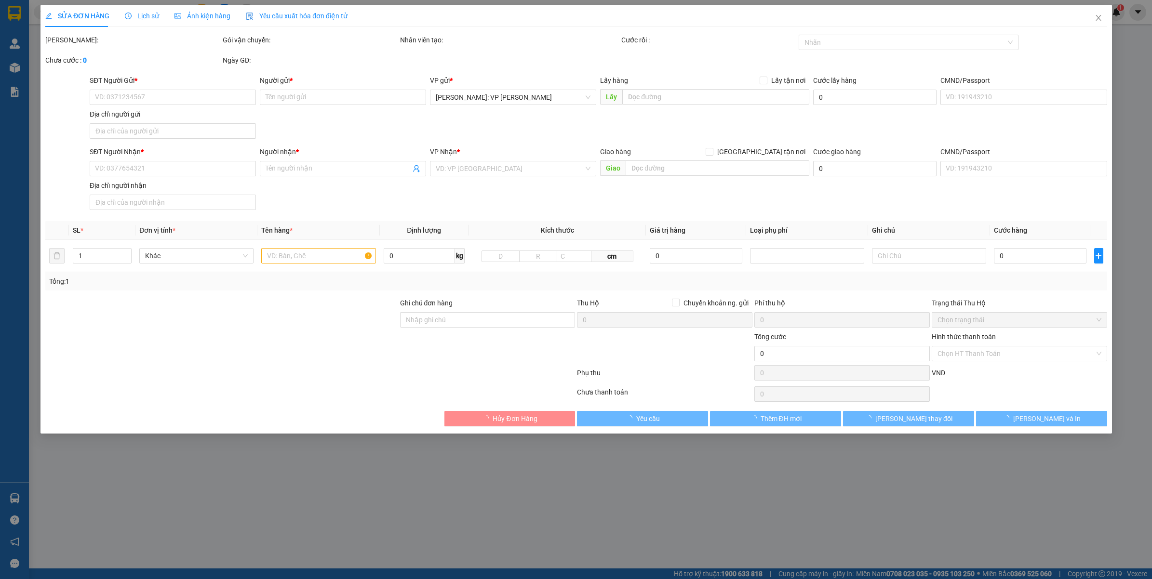
type input "0914493678"
type input "MR.TRÍ"
type input "0905763900"
type input "CHƯƠNG NGUYỄN"
checkbox input "true"
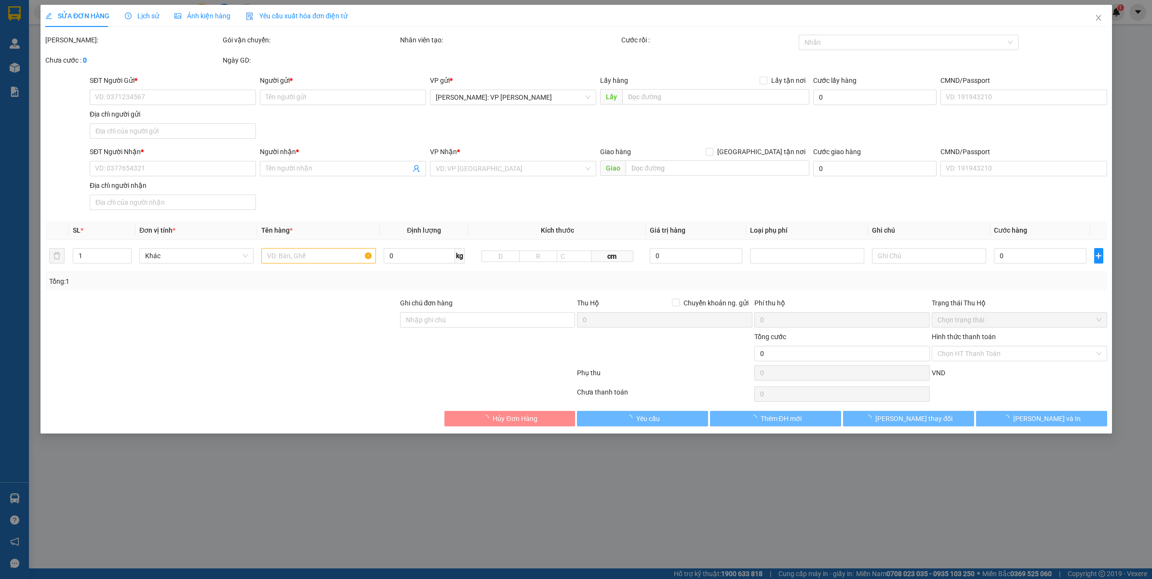
type input "BẾN XE TRUNG TÂM QUY NHƠN"
type input "350.000"
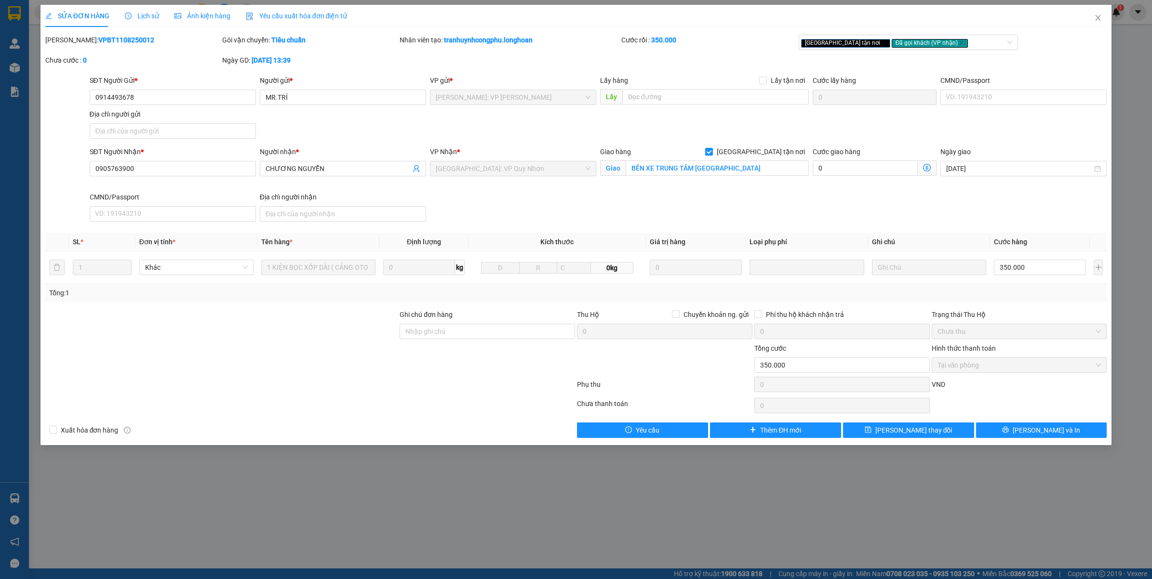
click at [149, 17] on span "Lịch sử" at bounding box center [142, 16] width 34 height 8
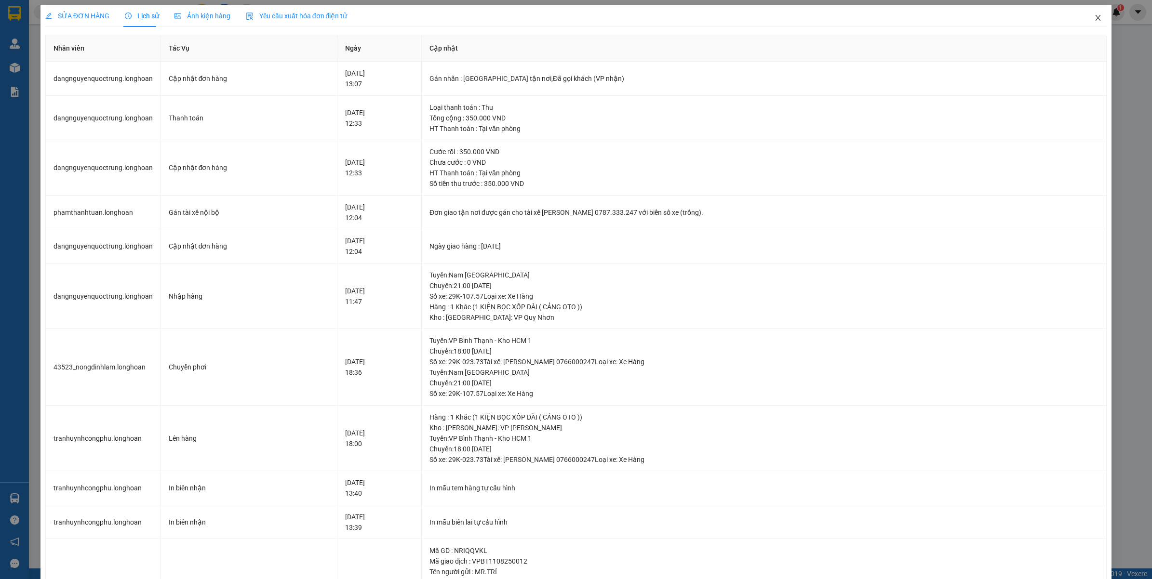
click at [1094, 18] on icon "close" at bounding box center [1098, 18] width 8 height 8
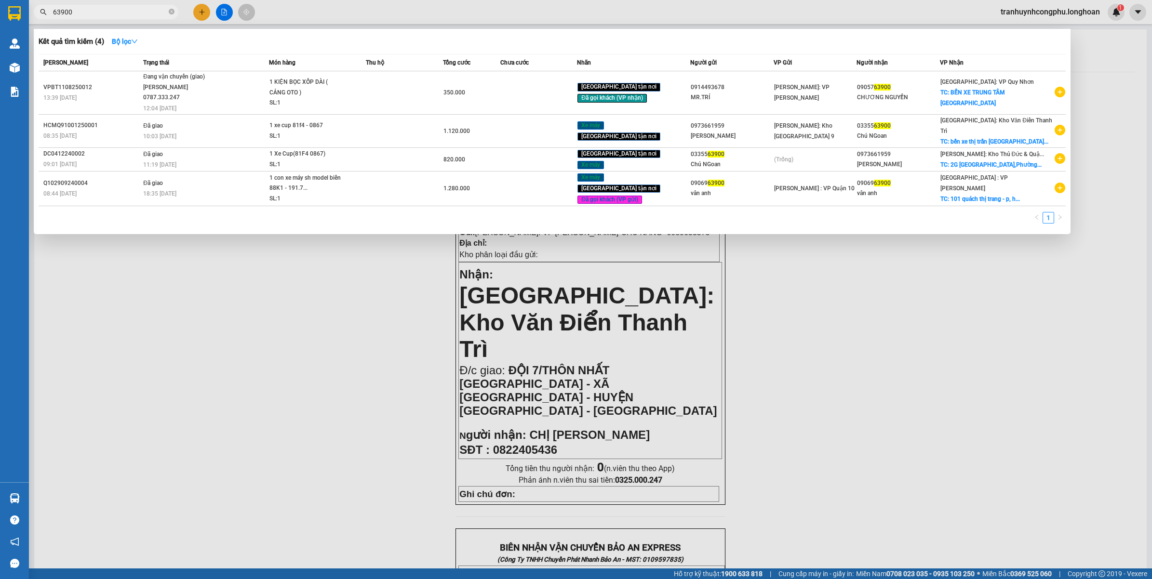
click at [100, 17] on span "63900" at bounding box center [106, 12] width 145 height 14
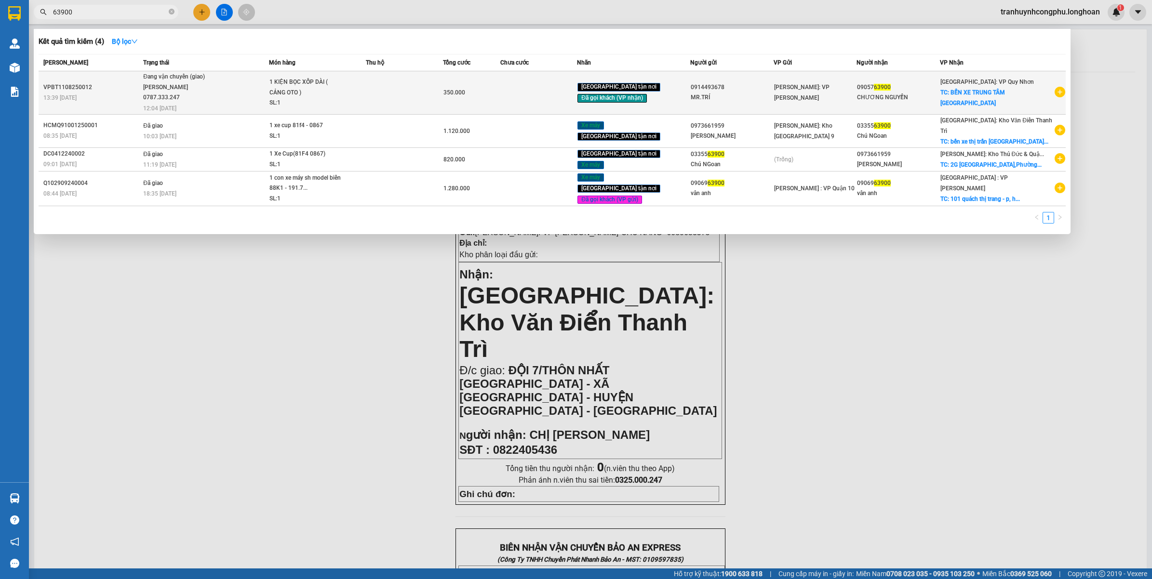
click at [366, 107] on span "1 KIỆN BỌC XỐP DÀI ( CẢNG OTO ) SL: 1" at bounding box center [317, 92] width 96 height 31
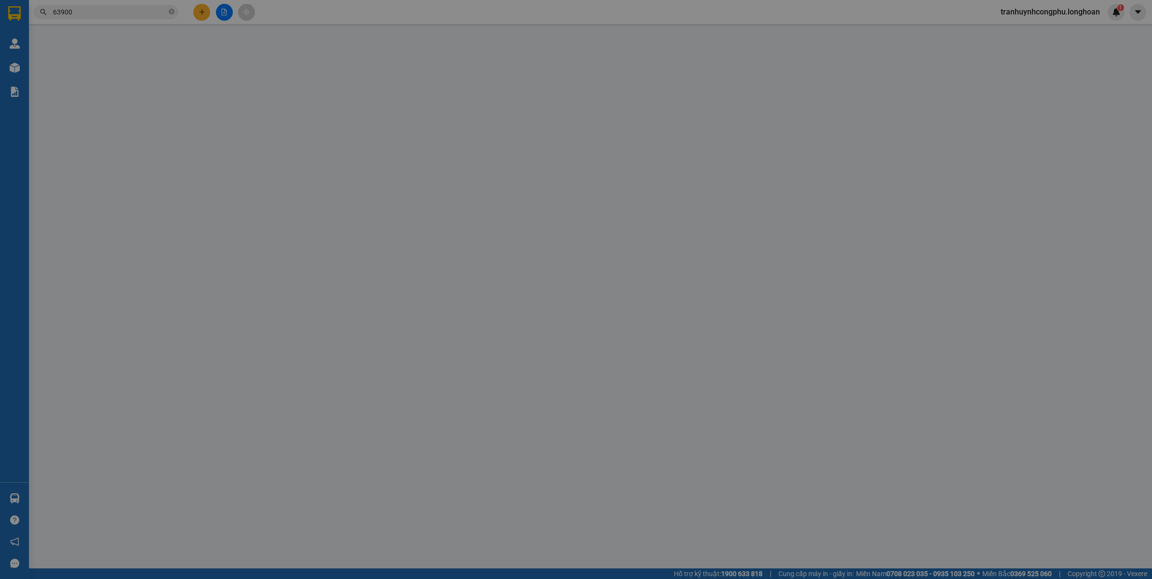
type input "0914493678"
type input "MR.TRÍ"
type input "0905763900"
type input "CHƯƠNG NGUYỄN"
checkbox input "true"
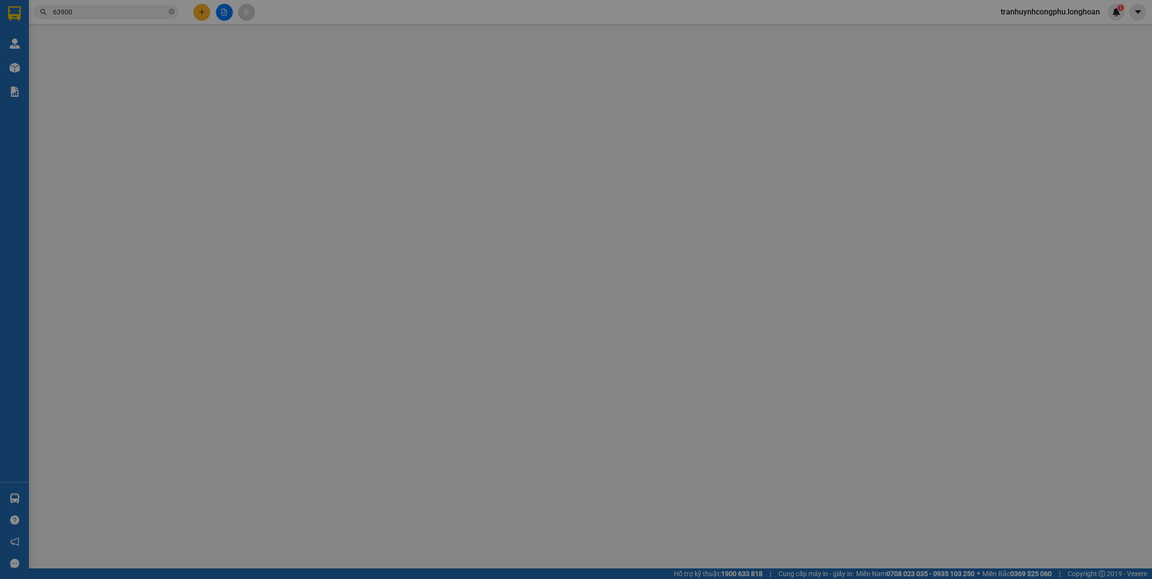
type input "BẾN XE TRUNG TÂM QUY NHƠN"
type input "350.000"
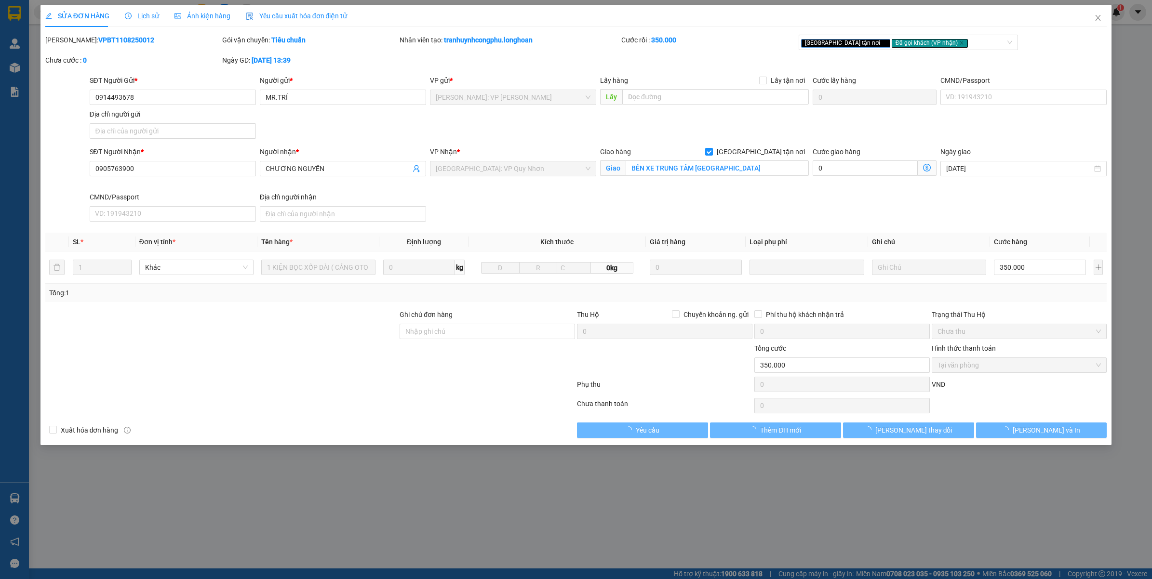
click at [147, 20] on div "Lịch sử" at bounding box center [142, 16] width 34 height 11
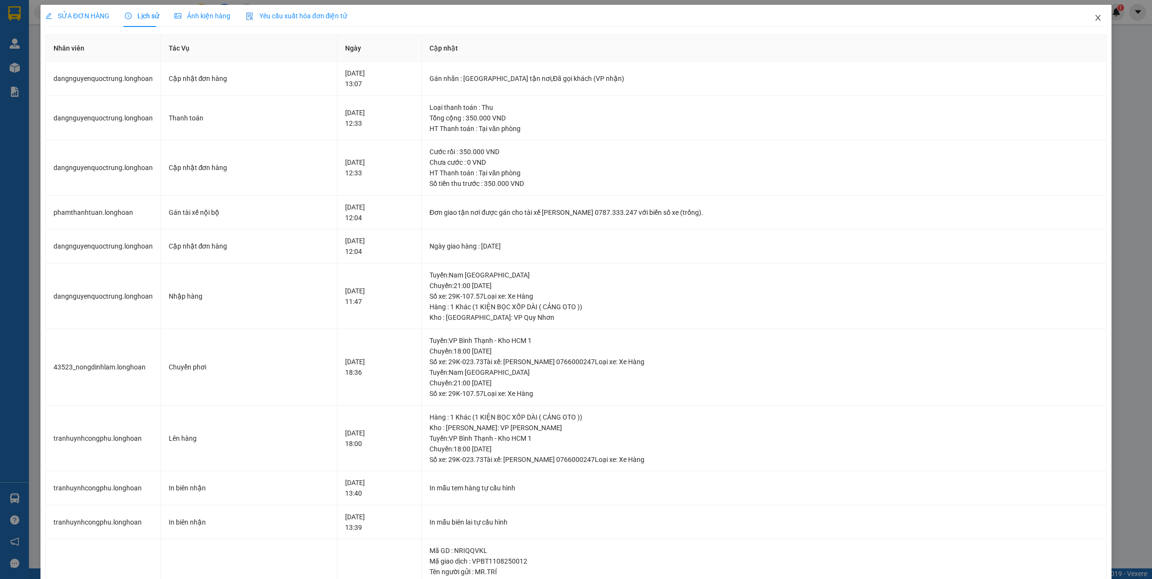
click at [1092, 23] on span "Close" at bounding box center [1097, 18] width 27 height 27
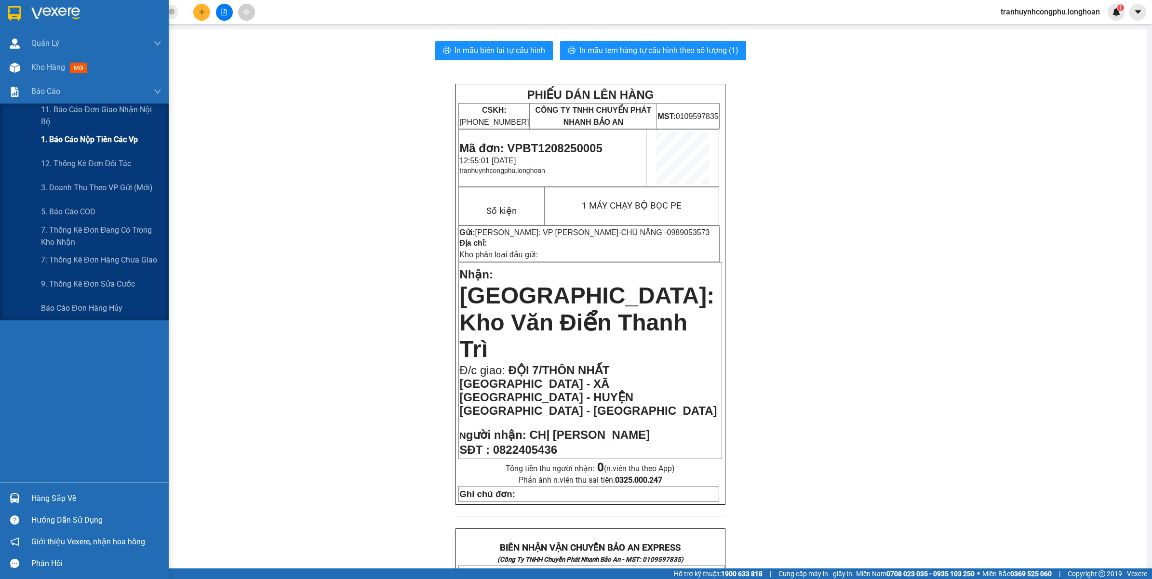
click at [97, 141] on span "1. Báo cáo nộp tiền các vp" at bounding box center [89, 140] width 97 height 12
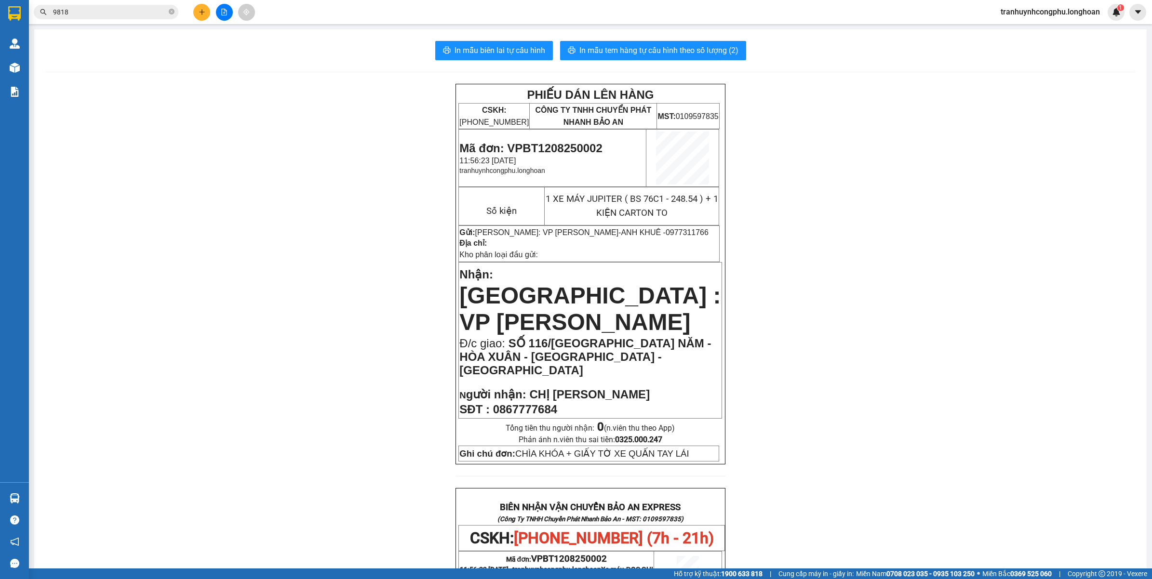
click at [263, 285] on div "PHIẾU DÁN LÊN HÀNG CSKH: [PHONE_NUMBER] CÔNG TY TNHH CHUYỂN PHÁT NHANH BẢO AN M…" at bounding box center [590, 534] width 1089 height 900
